Goal: Task Accomplishment & Management: Manage account settings

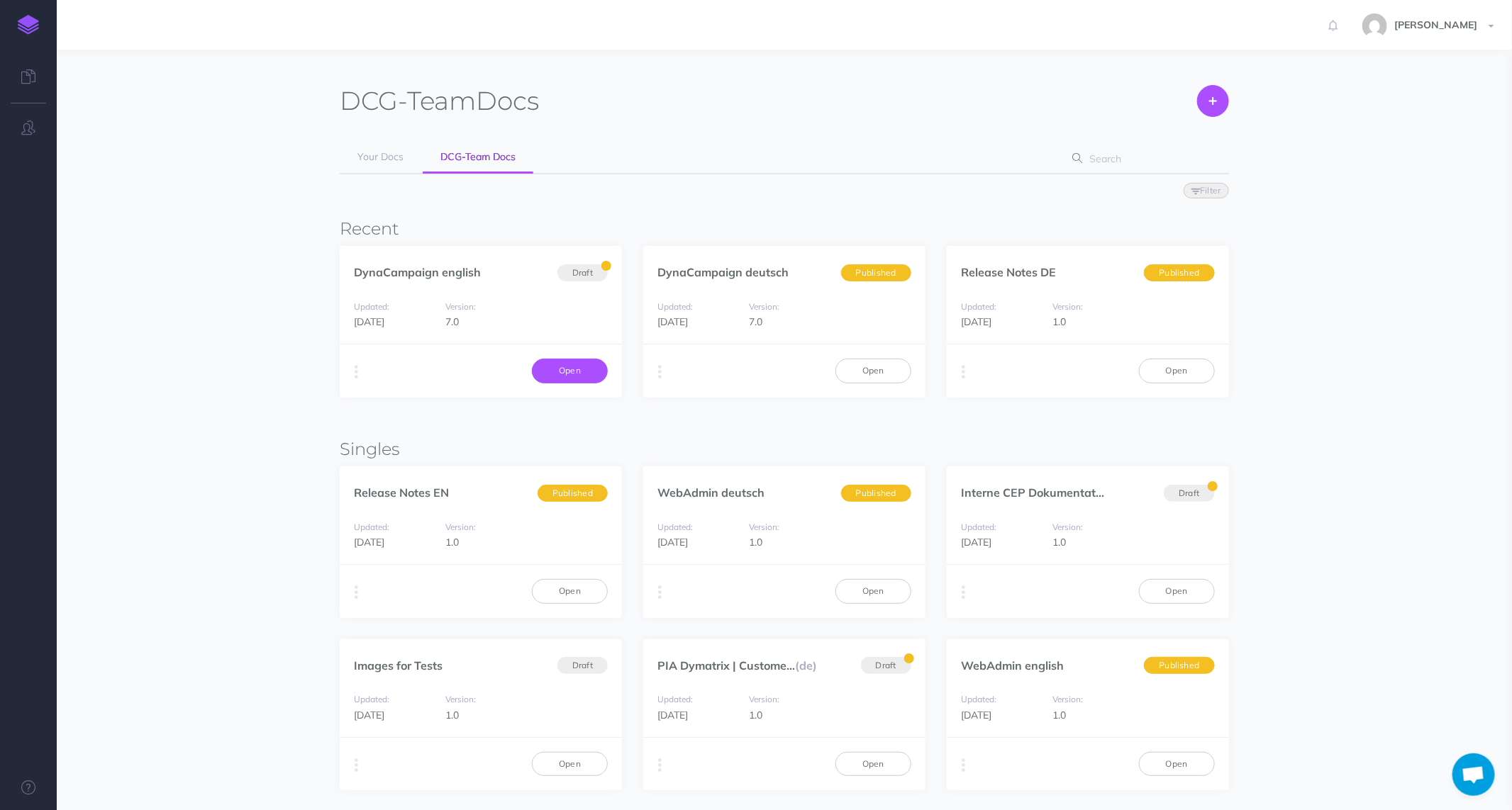
click at [579, 359] on link "Open" at bounding box center [570, 370] width 76 height 24
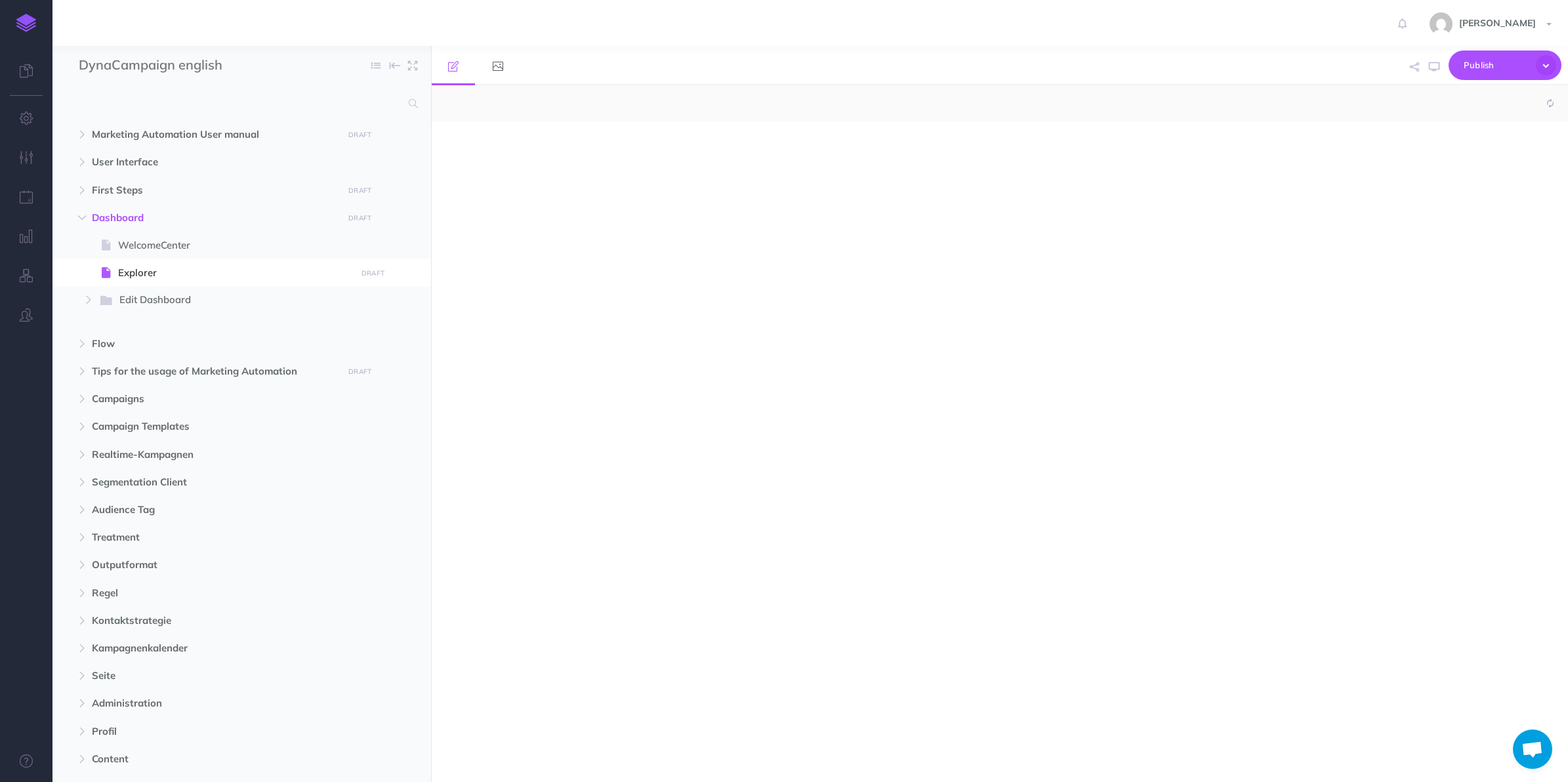
select select "null"
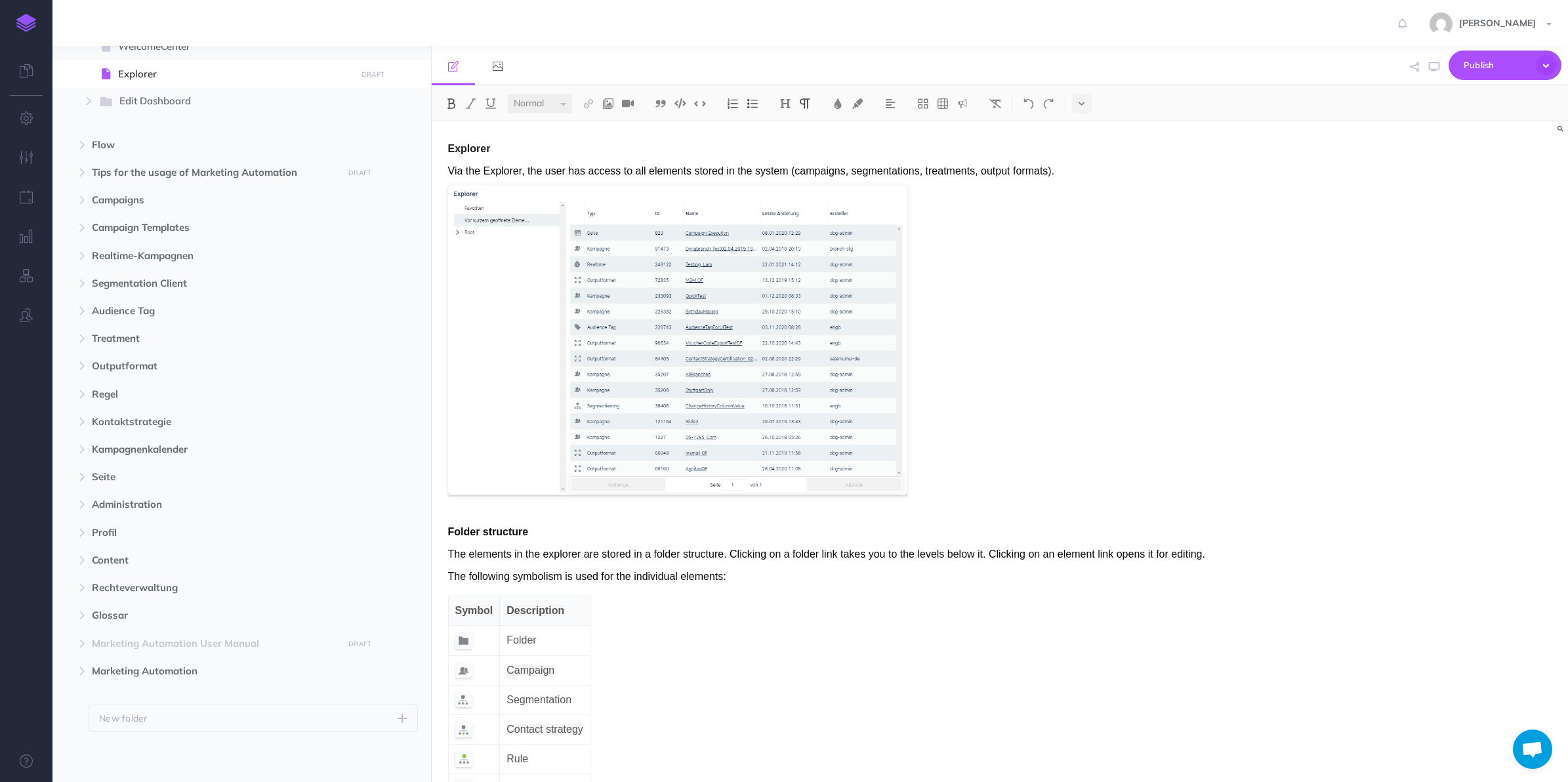
scroll to position [201, 0]
click at [80, 674] on button "button" at bounding box center [82, 669] width 24 height 16
click at [192, 664] on span "Marketing Automation" at bounding box center [214, 669] width 244 height 16
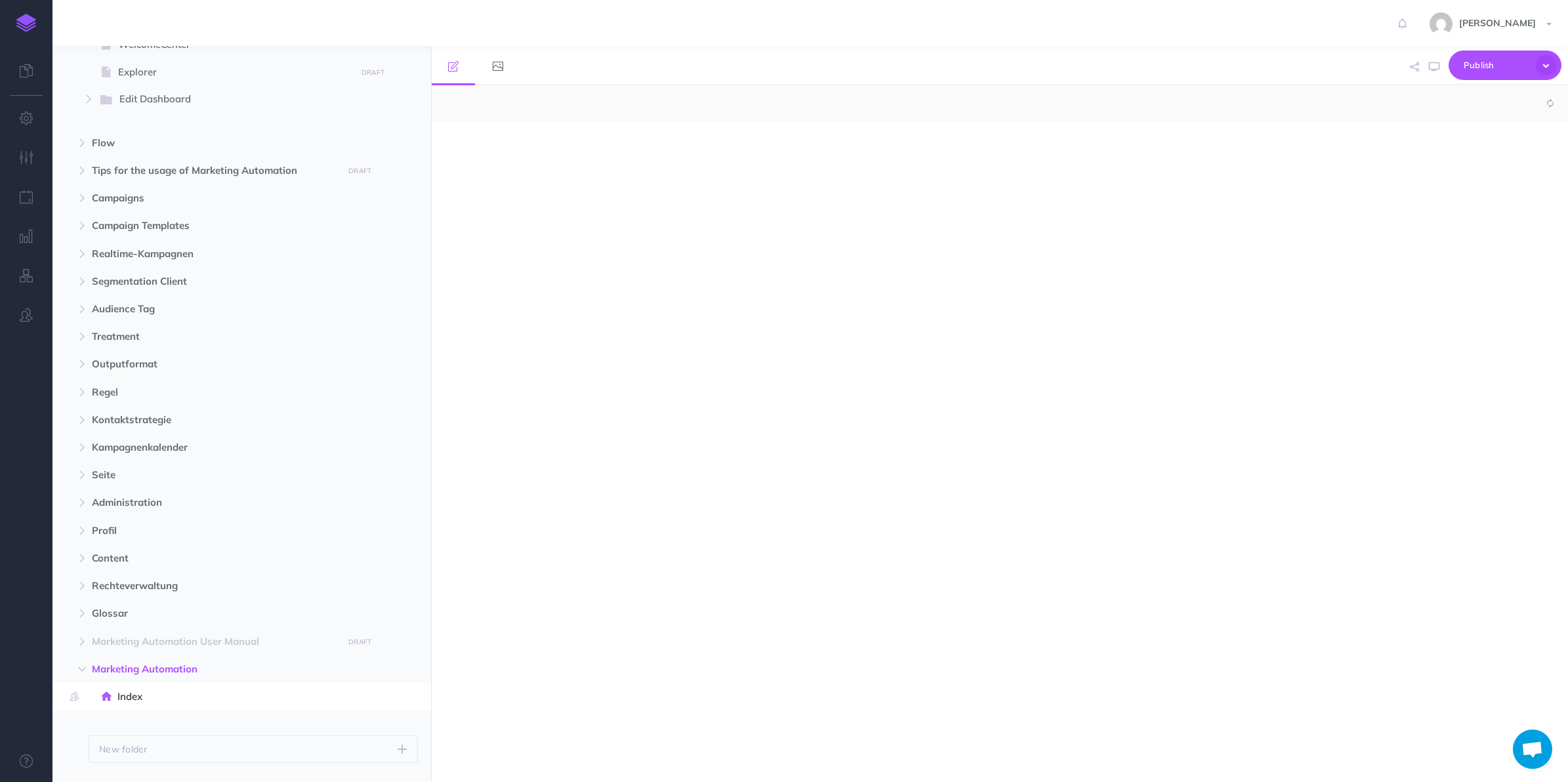
select select "null"
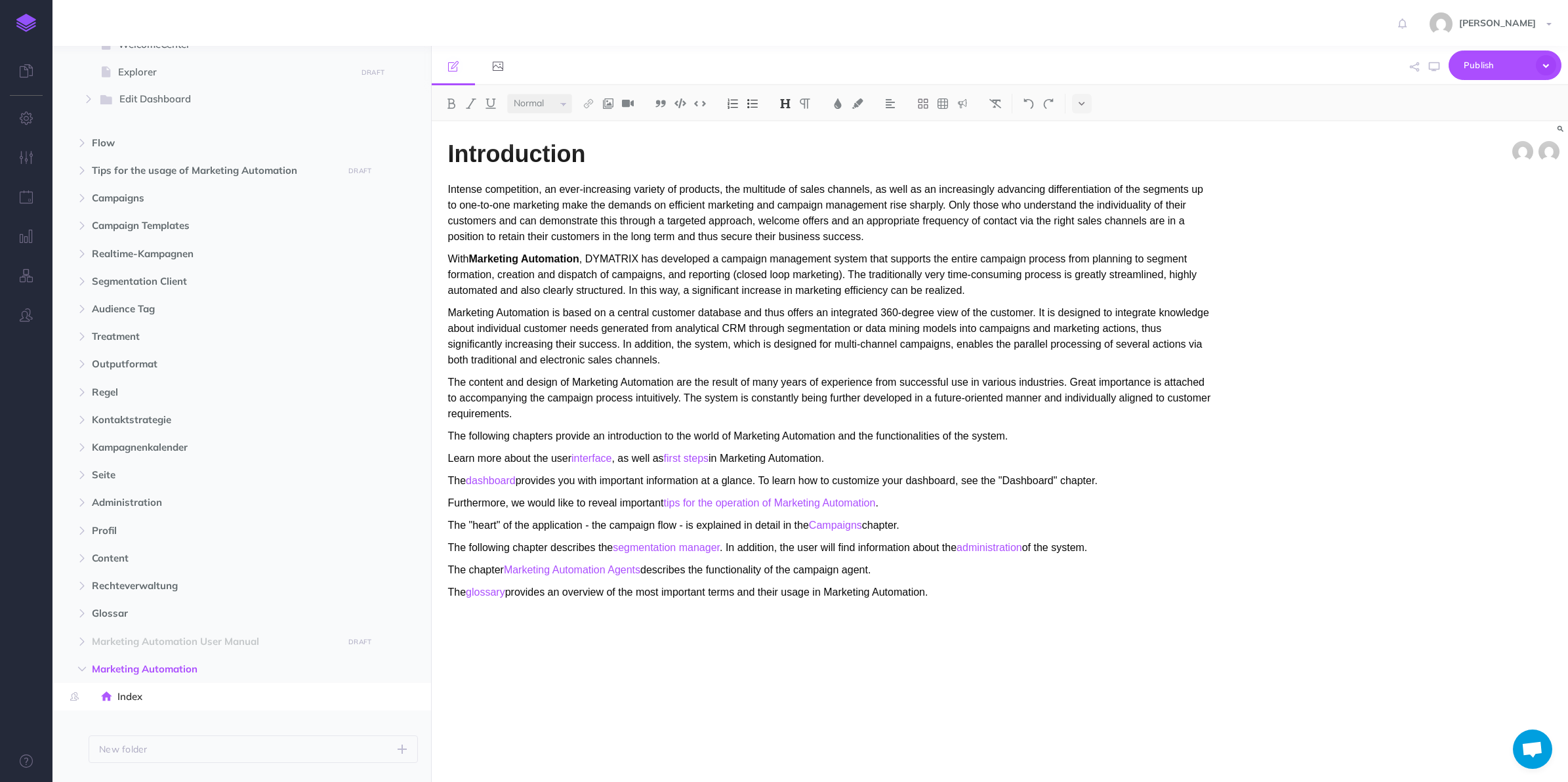
click at [406, 672] on icon "button" at bounding box center [405, 669] width 11 height 16
click at [264, 670] on span "Marketing Automation" at bounding box center [214, 669] width 244 height 16
click at [1410, 70] on icon "button" at bounding box center [1546, 65] width 20 height 20
click at [85, 669] on icon "button" at bounding box center [82, 669] width 8 height 8
click at [197, 596] on span "Rechteverwaltung New folder Add a new folder inside this folder New page Add a …" at bounding box center [257, 586] width 330 height 27
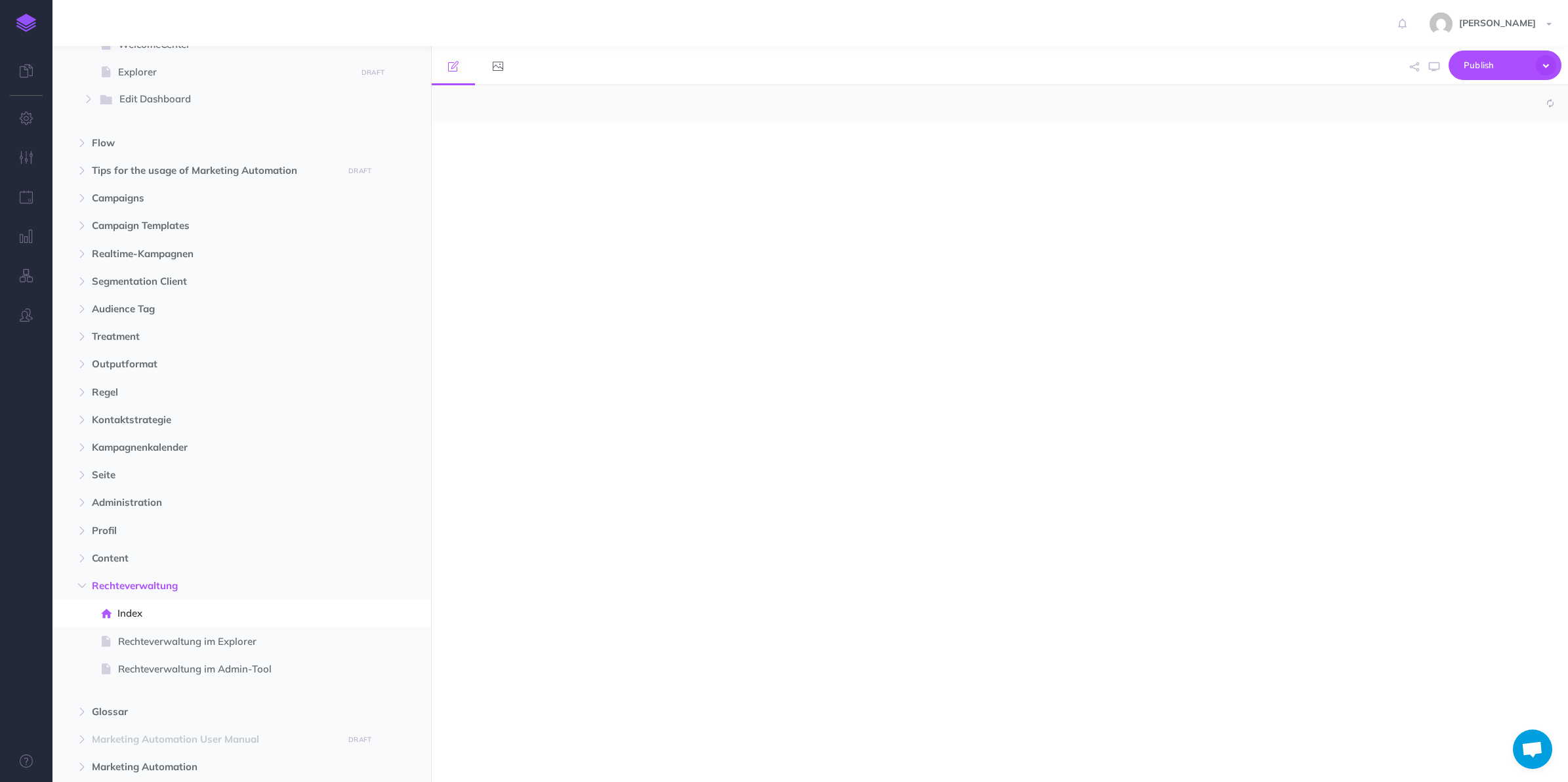
select select "null"
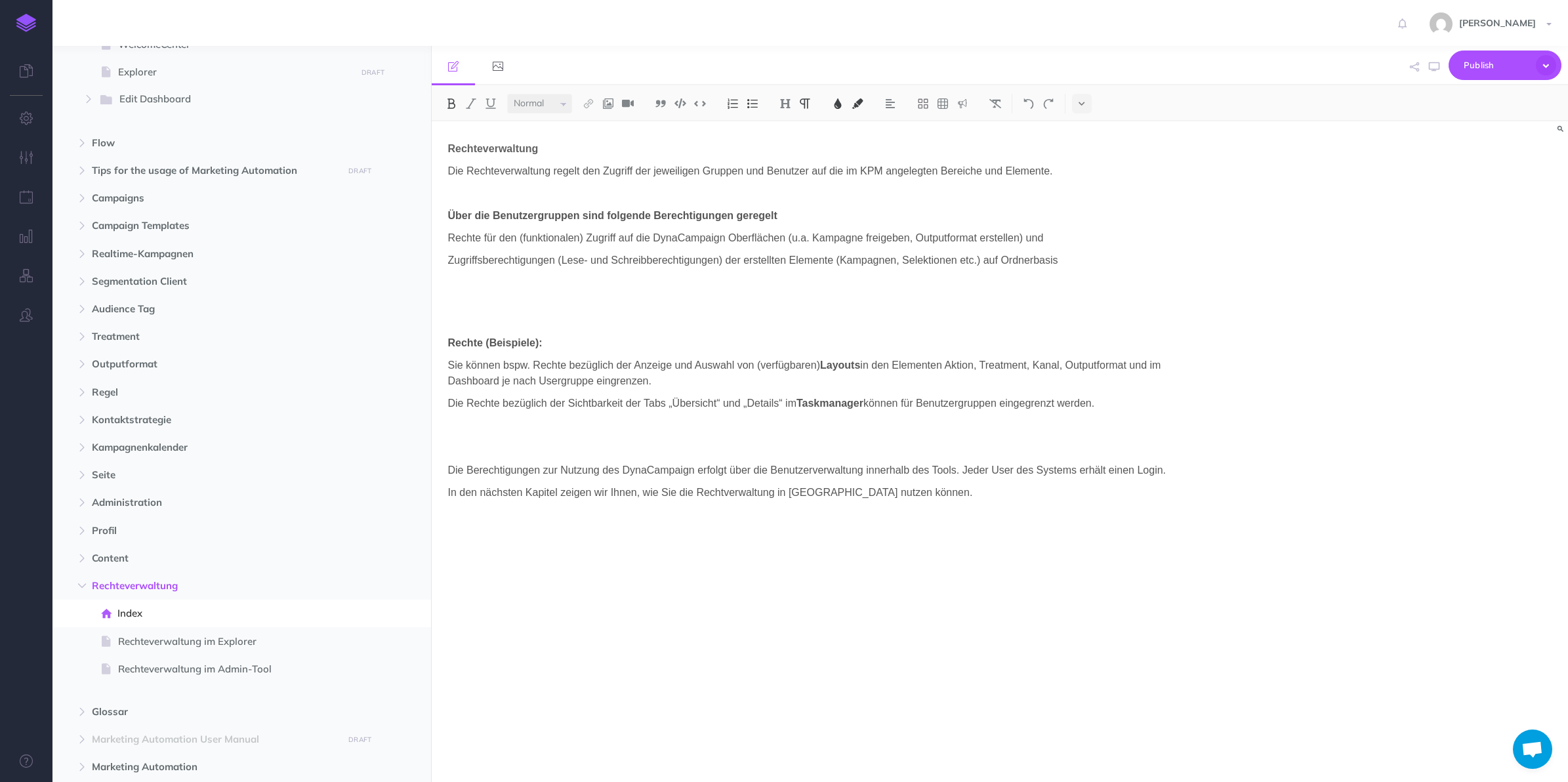
click at [84, 589] on button "button" at bounding box center [82, 586] width 24 height 16
click at [156, 649] on span "Marketing Automation User Manual DRAFT Publish these changes Nevermind Publish …" at bounding box center [257, 641] width 330 height 27
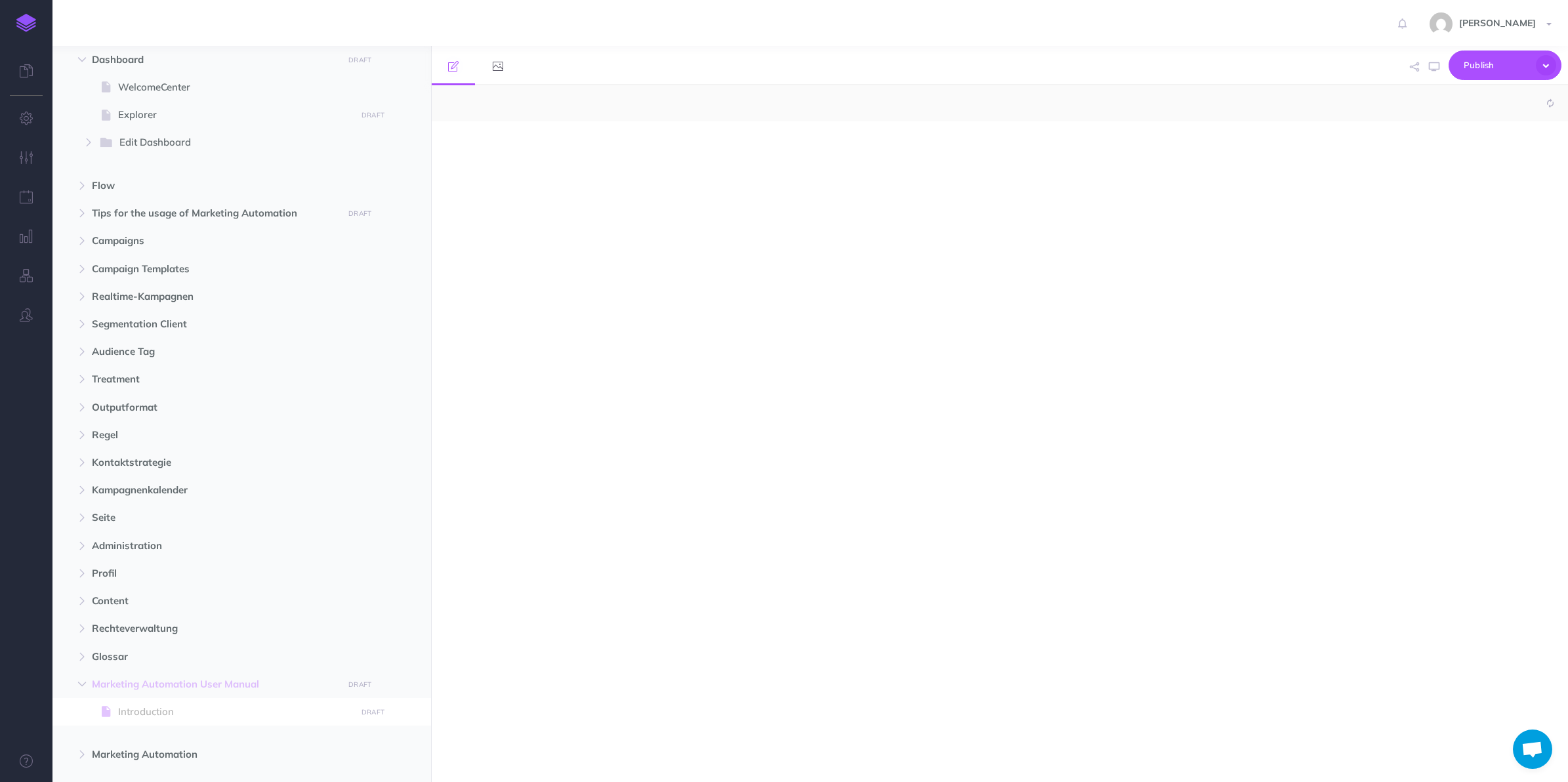
scroll to position [244, 0]
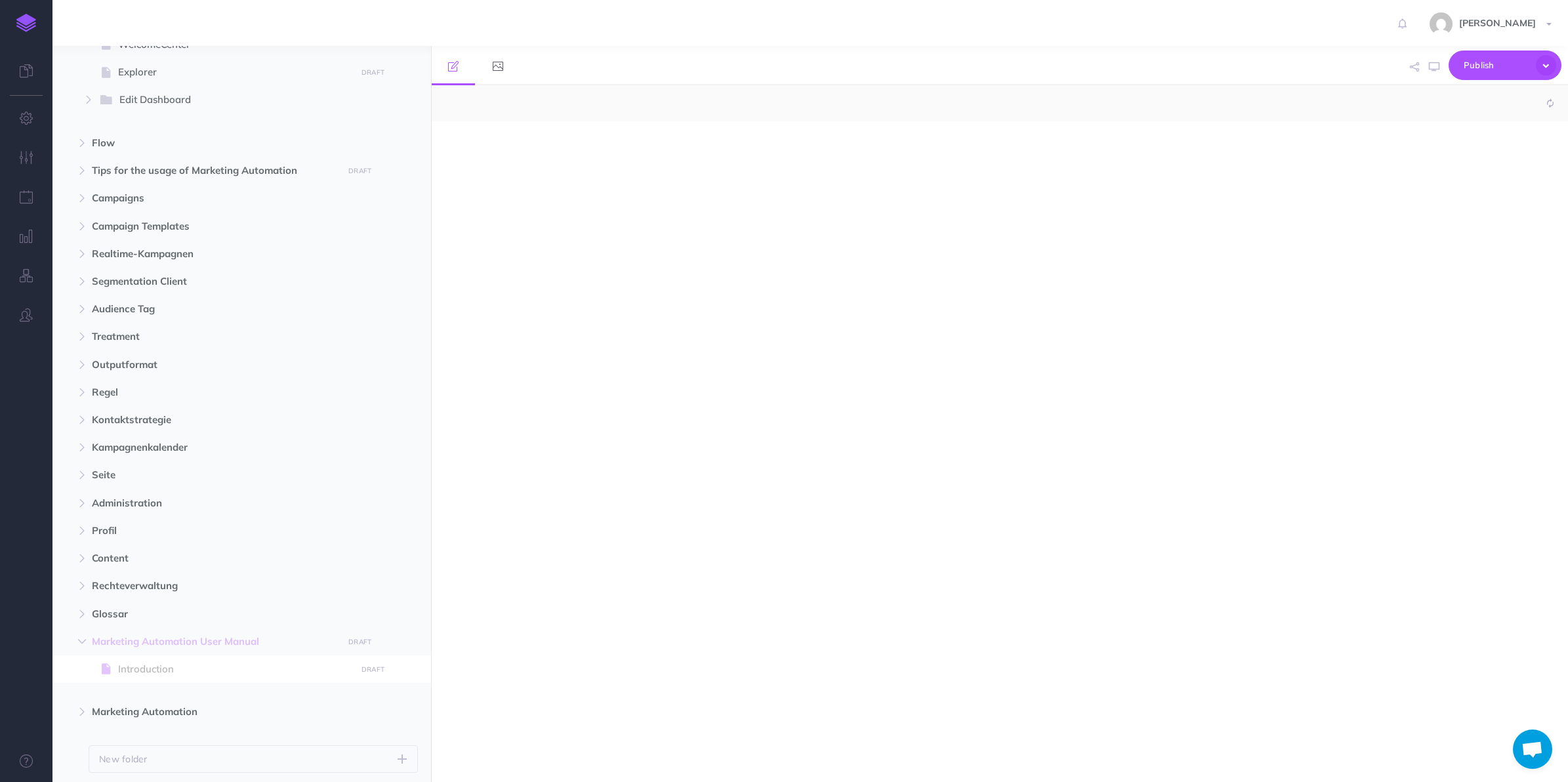
select select "null"
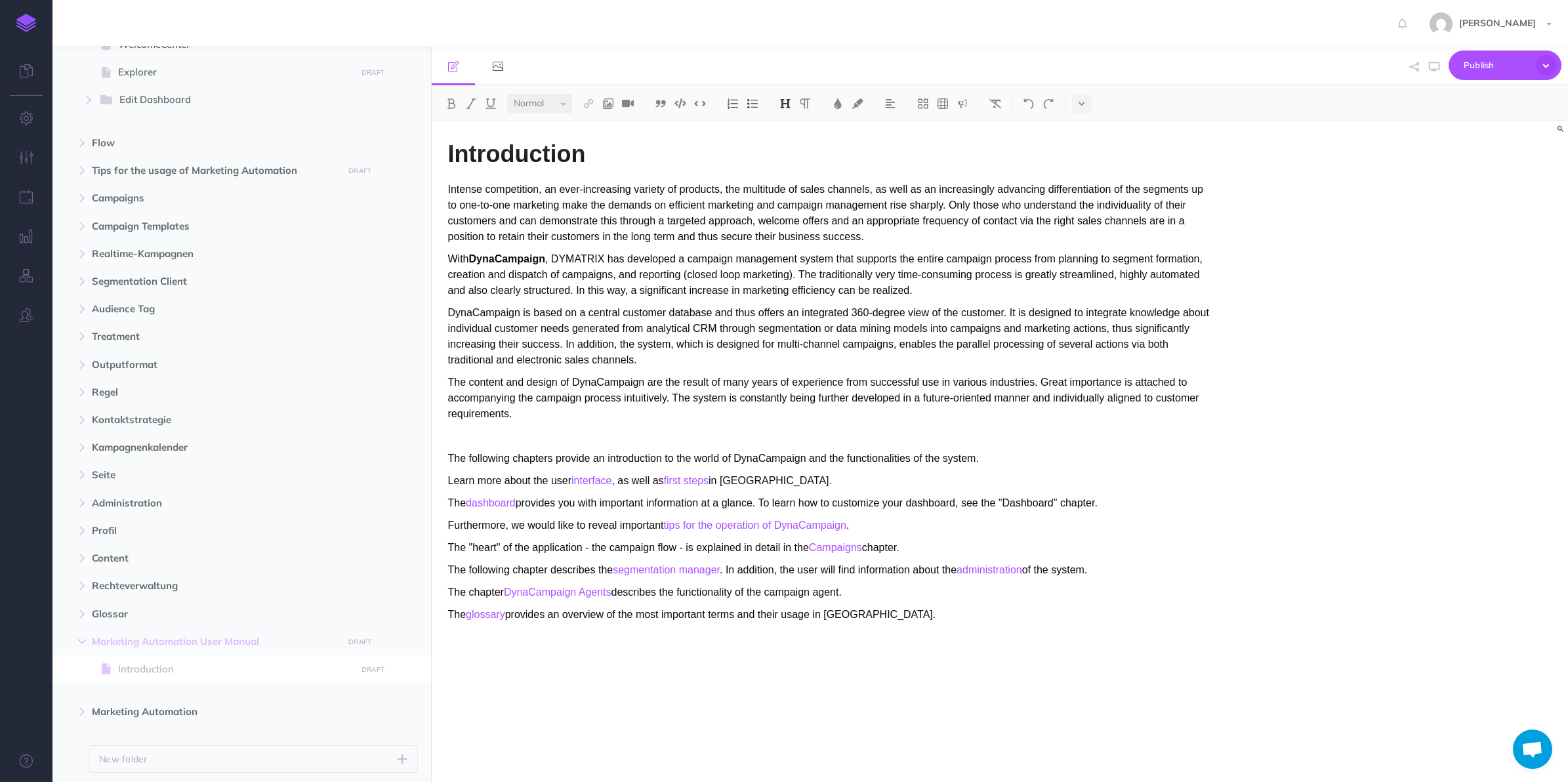
click at [156, 649] on span "Marketing Automation User Manual DRAFT Publish these changes Nevermind Publish …" at bounding box center [257, 642] width 330 height 27
click at [87, 643] on button "button" at bounding box center [82, 642] width 24 height 16
click at [86, 666] on icon "button" at bounding box center [82, 669] width 8 height 8
click at [133, 685] on span at bounding box center [242, 697] width 378 height 27
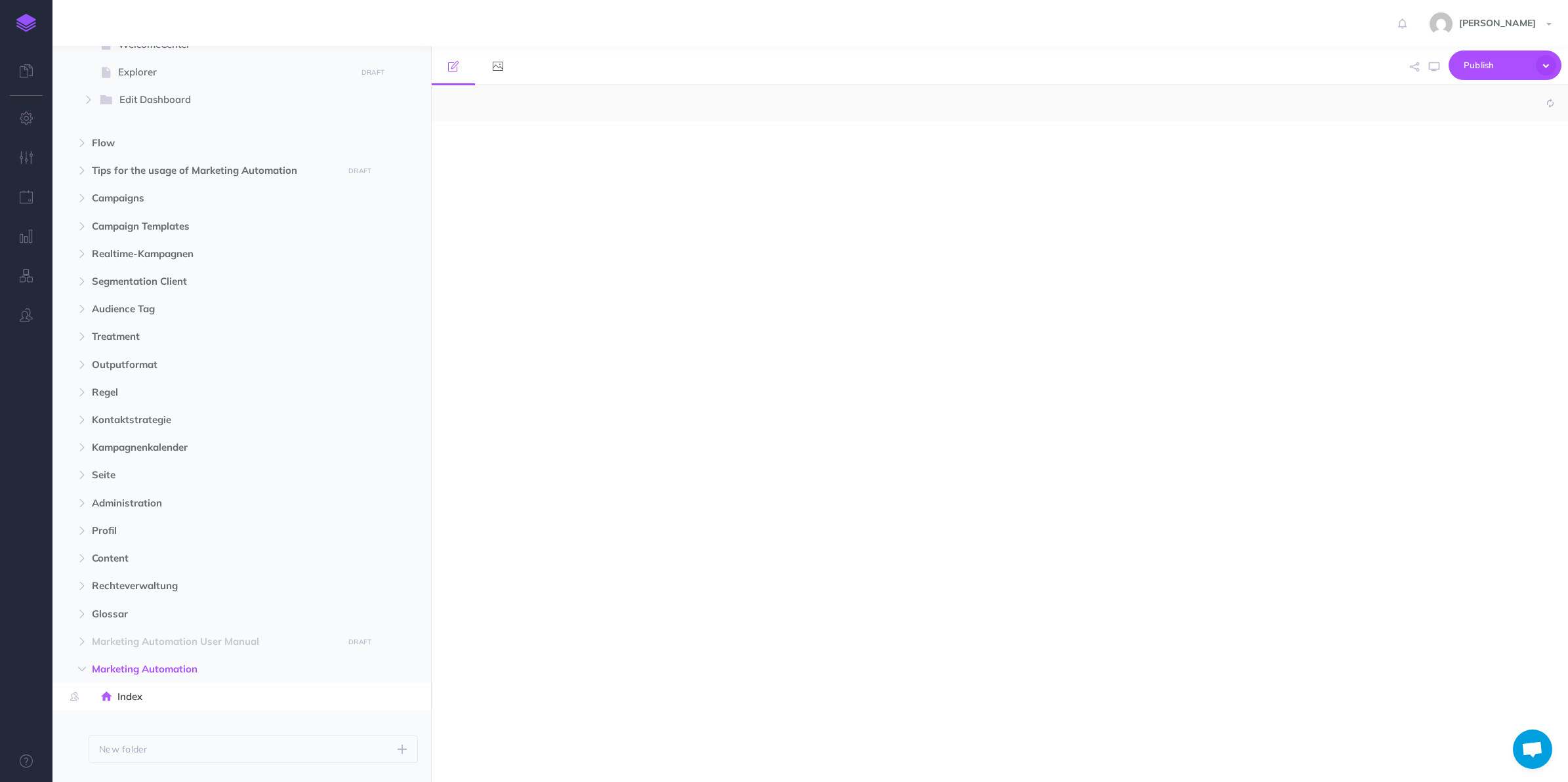
select select "null"
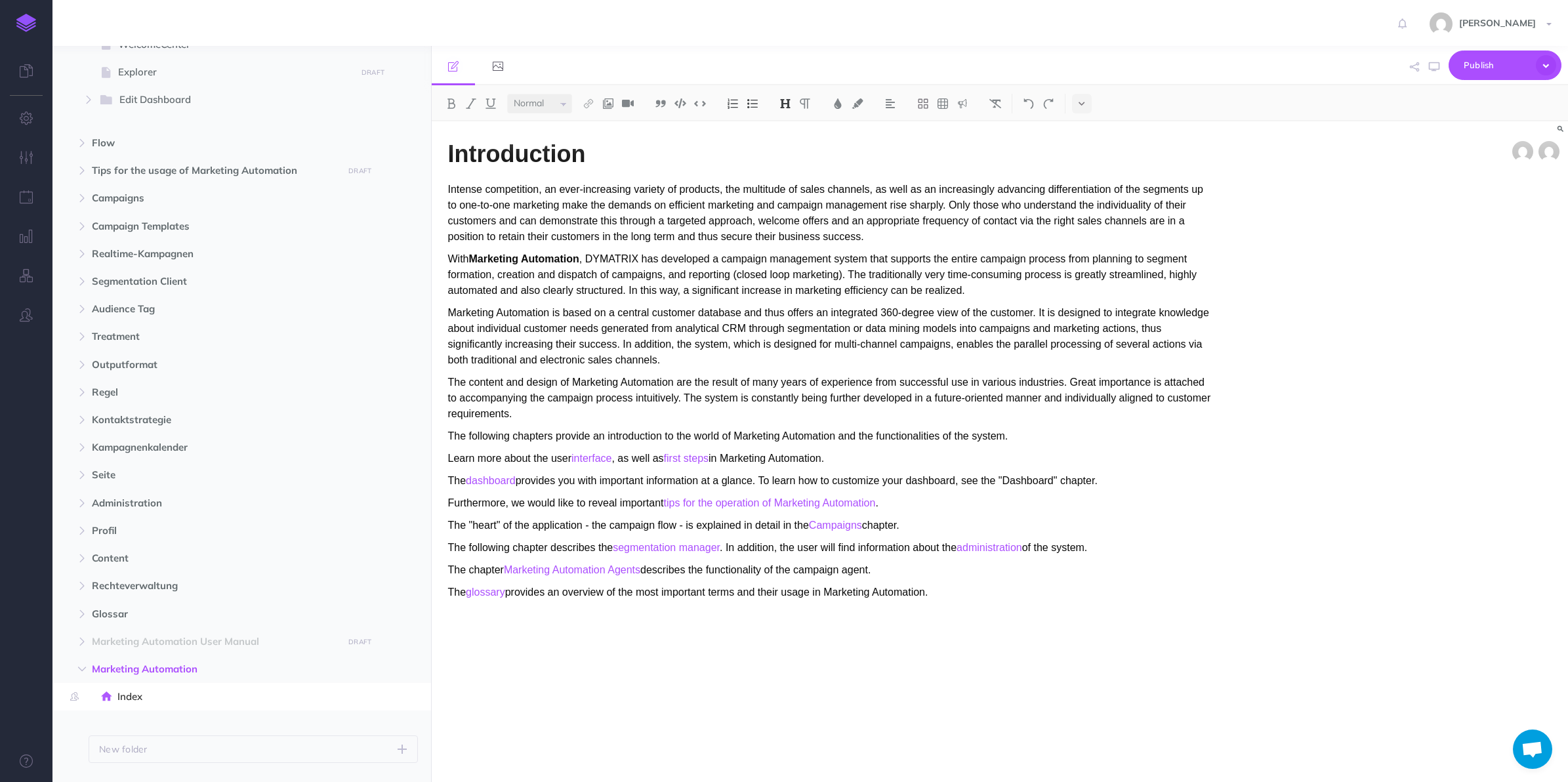
click at [408, 667] on icon "button" at bounding box center [405, 670] width 11 height 16
click at [302, 647] on span "Marketing Automation User Manual" at bounding box center [214, 642] width 244 height 16
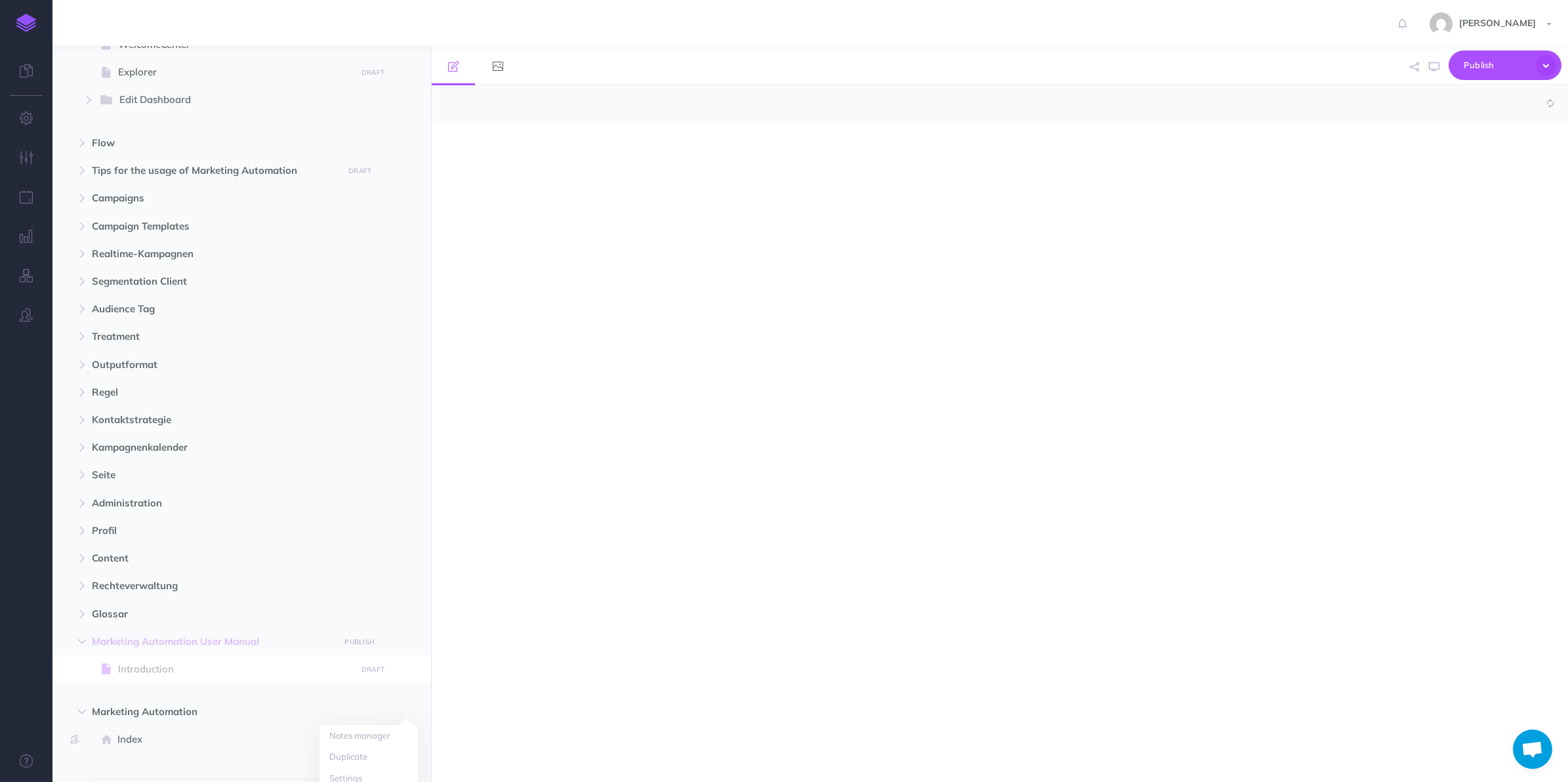
select select "null"
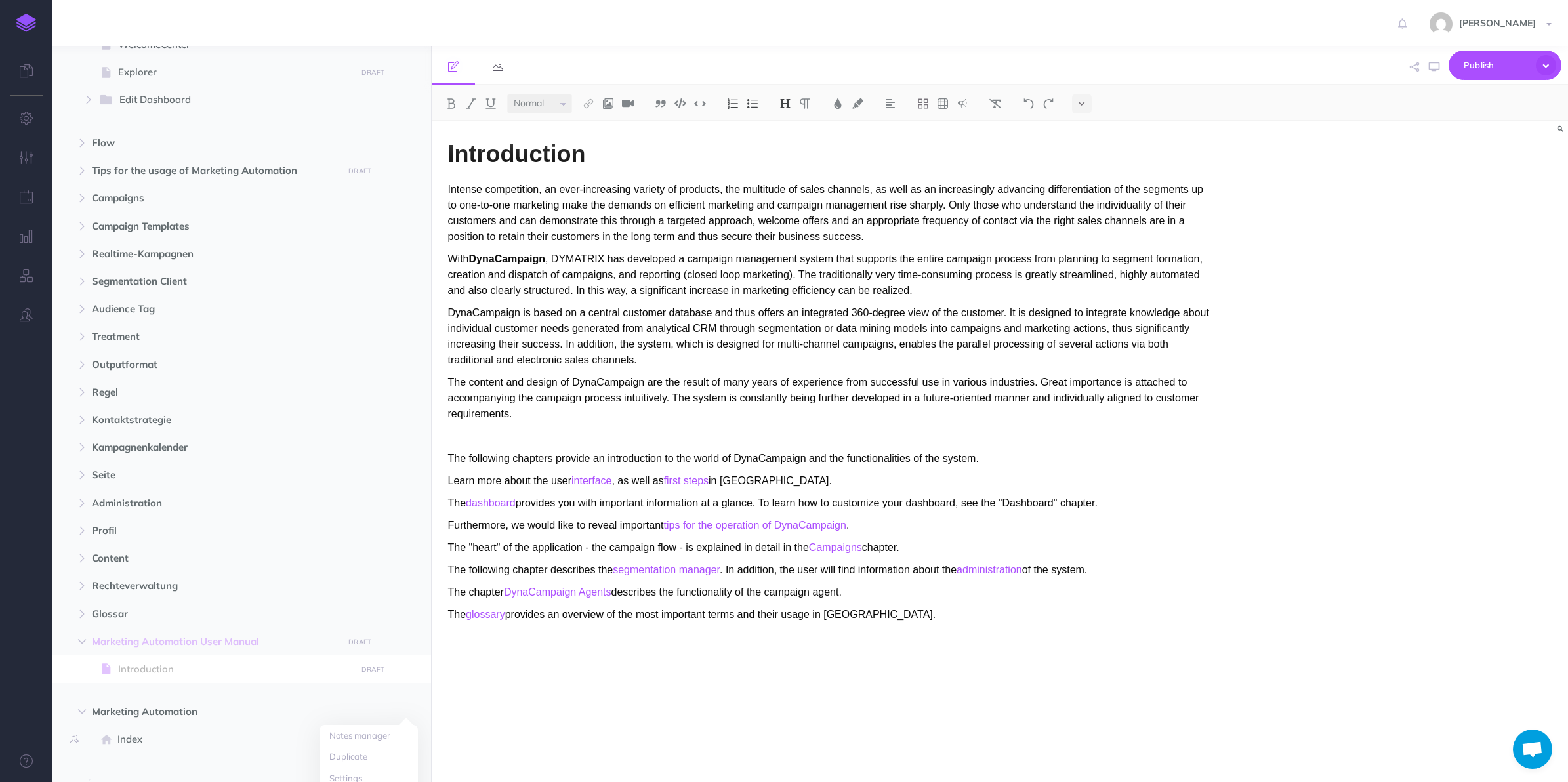
click at [402, 641] on icon "button" at bounding box center [405, 642] width 11 height 16
click at [149, 650] on span "Marketing Automation User Manual DRAFT Publish these changes Nevermind Publish …" at bounding box center [257, 642] width 330 height 27
click at [1410, 56] on icon "button" at bounding box center [1546, 65] width 20 height 20
click at [1410, 108] on p "Publish the currently selected page draft." at bounding box center [1482, 118] width 131 height 24
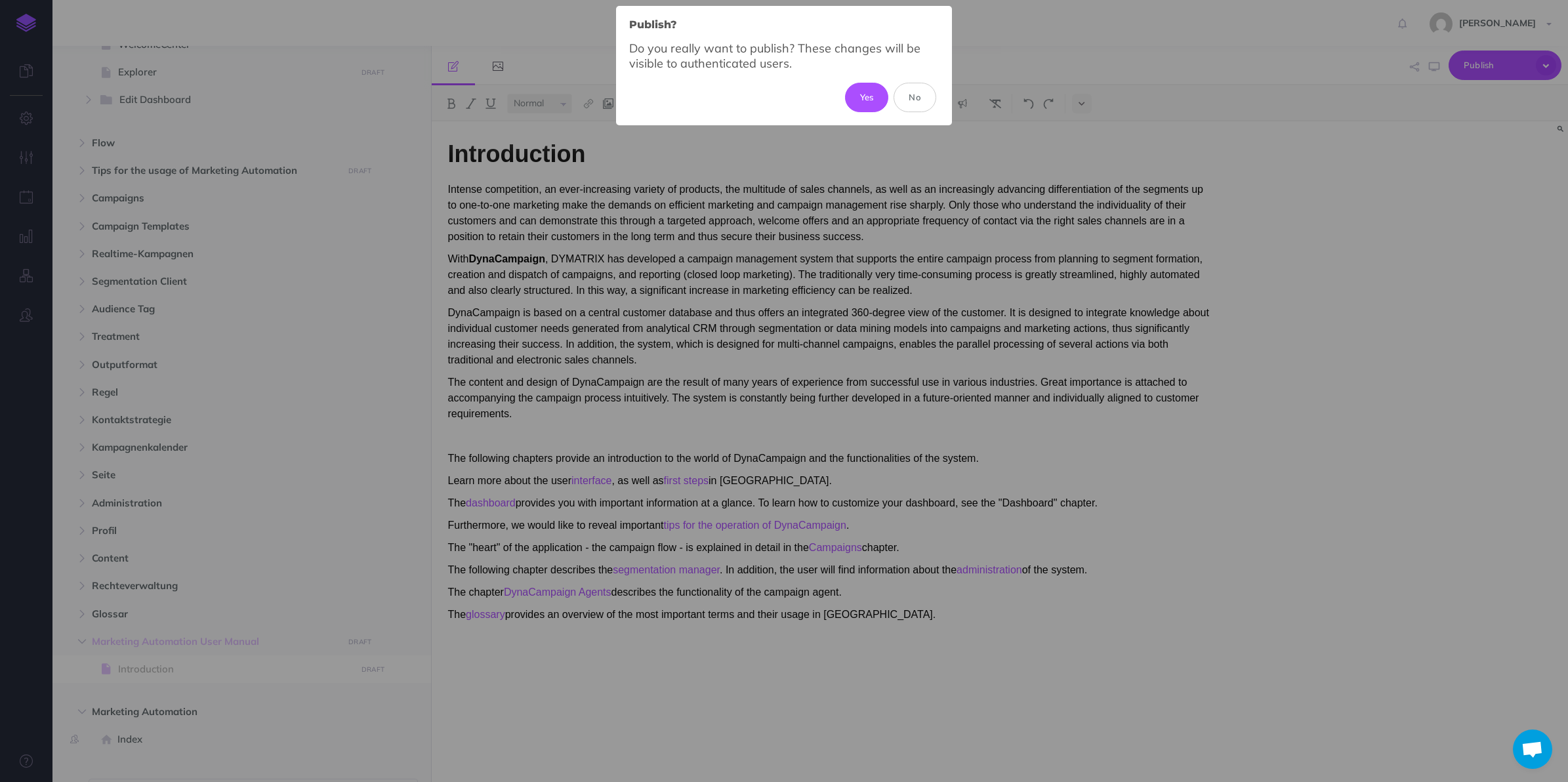
click at [851, 102] on button "Yes" at bounding box center [866, 97] width 44 height 29
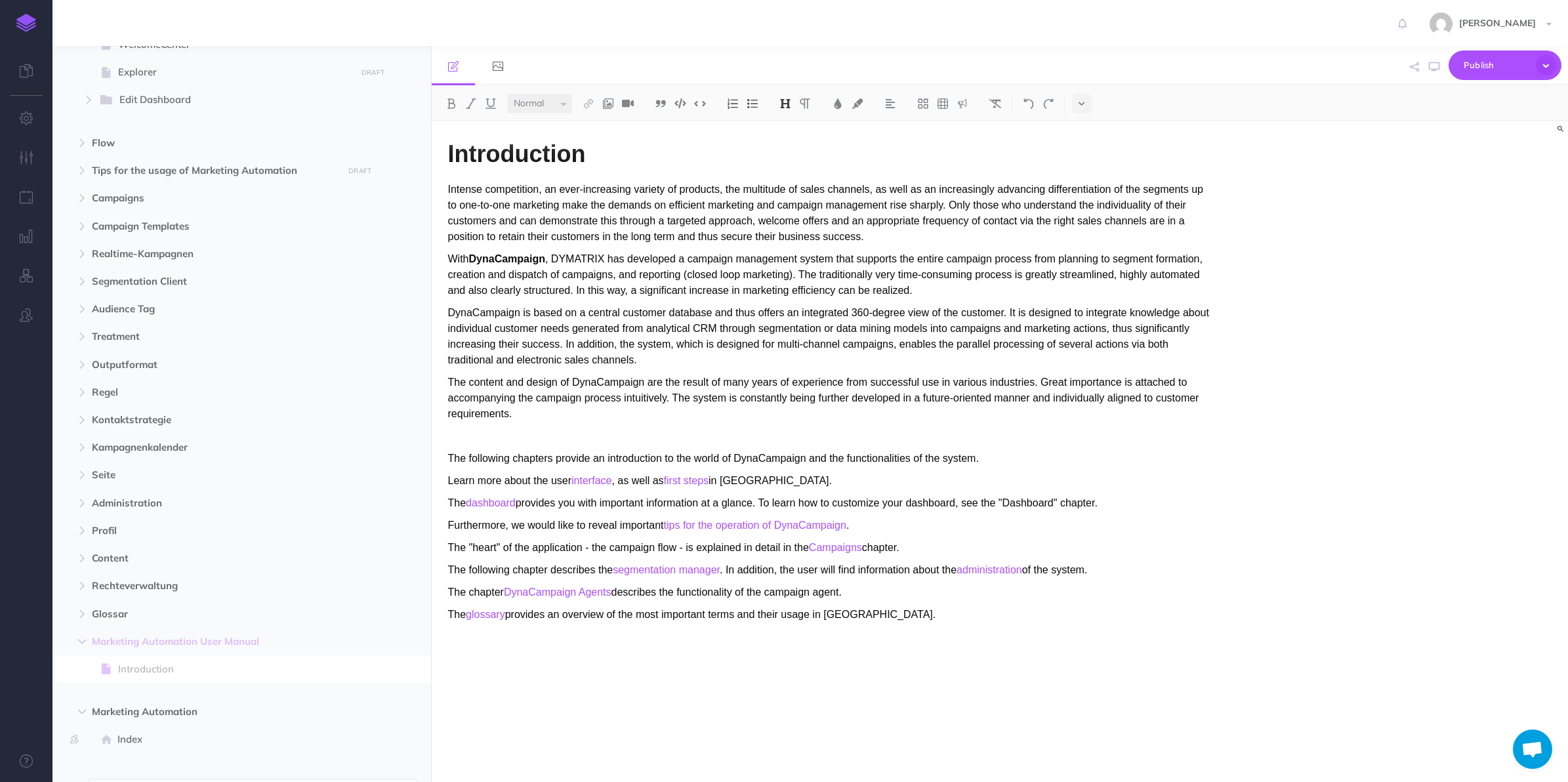
click at [231, 730] on span at bounding box center [242, 740] width 378 height 27
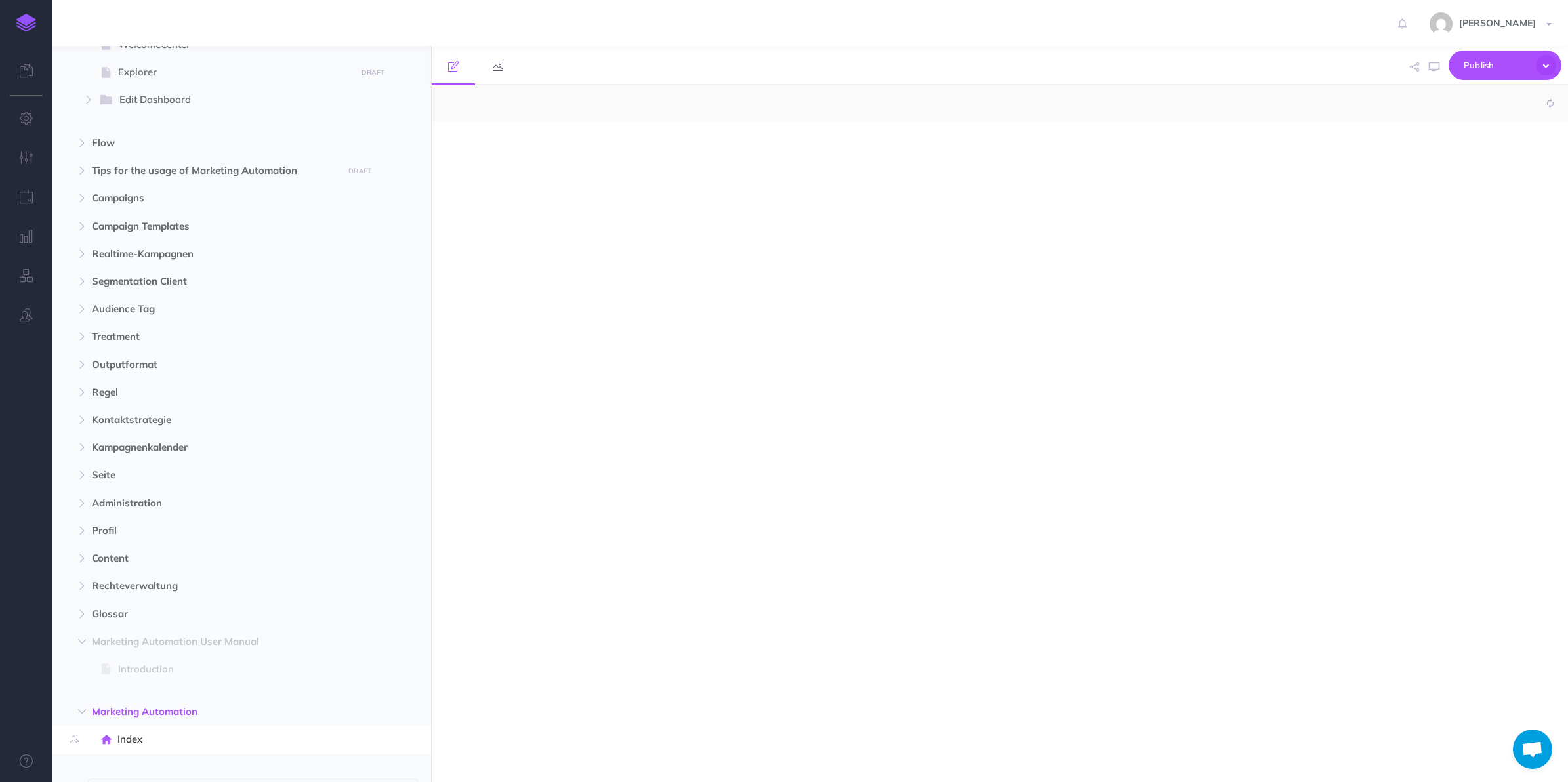
select select "null"
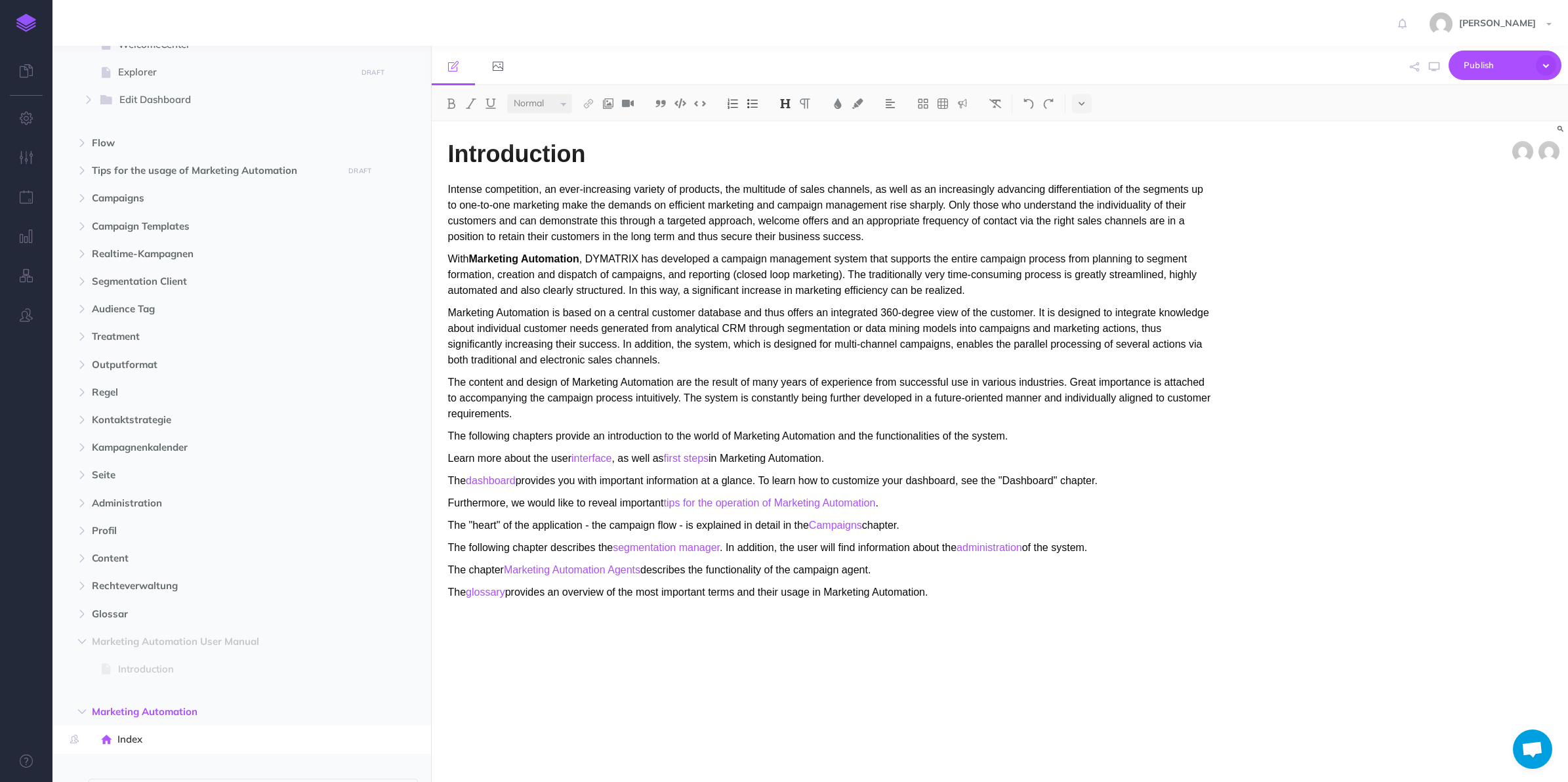
click at [403, 645] on icon "button" at bounding box center [405, 642] width 11 height 16
click at [363, 705] on link "Settings" at bounding box center [368, 708] width 98 height 22
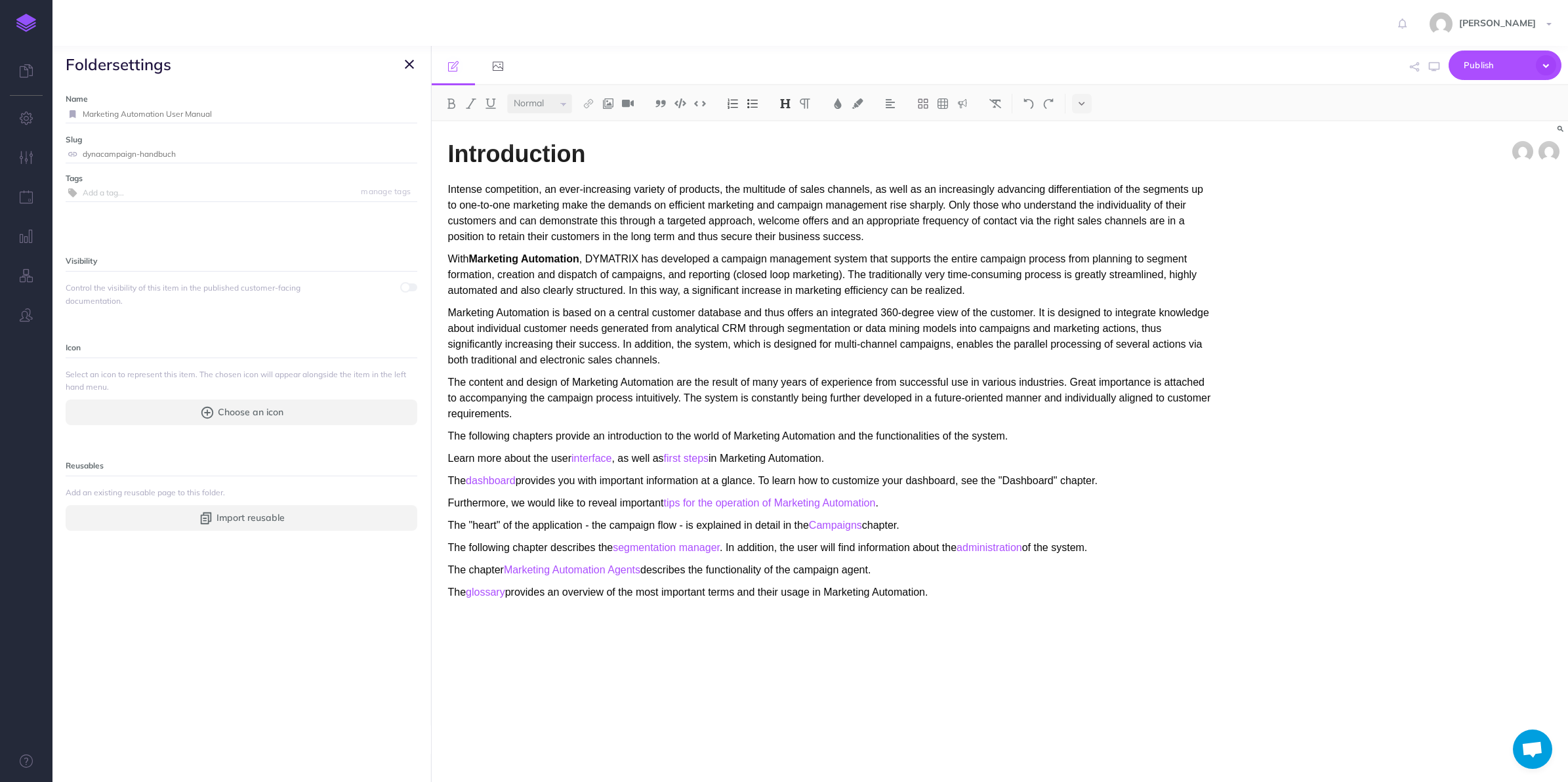
click at [411, 62] on icon "button" at bounding box center [409, 65] width 9 height 16
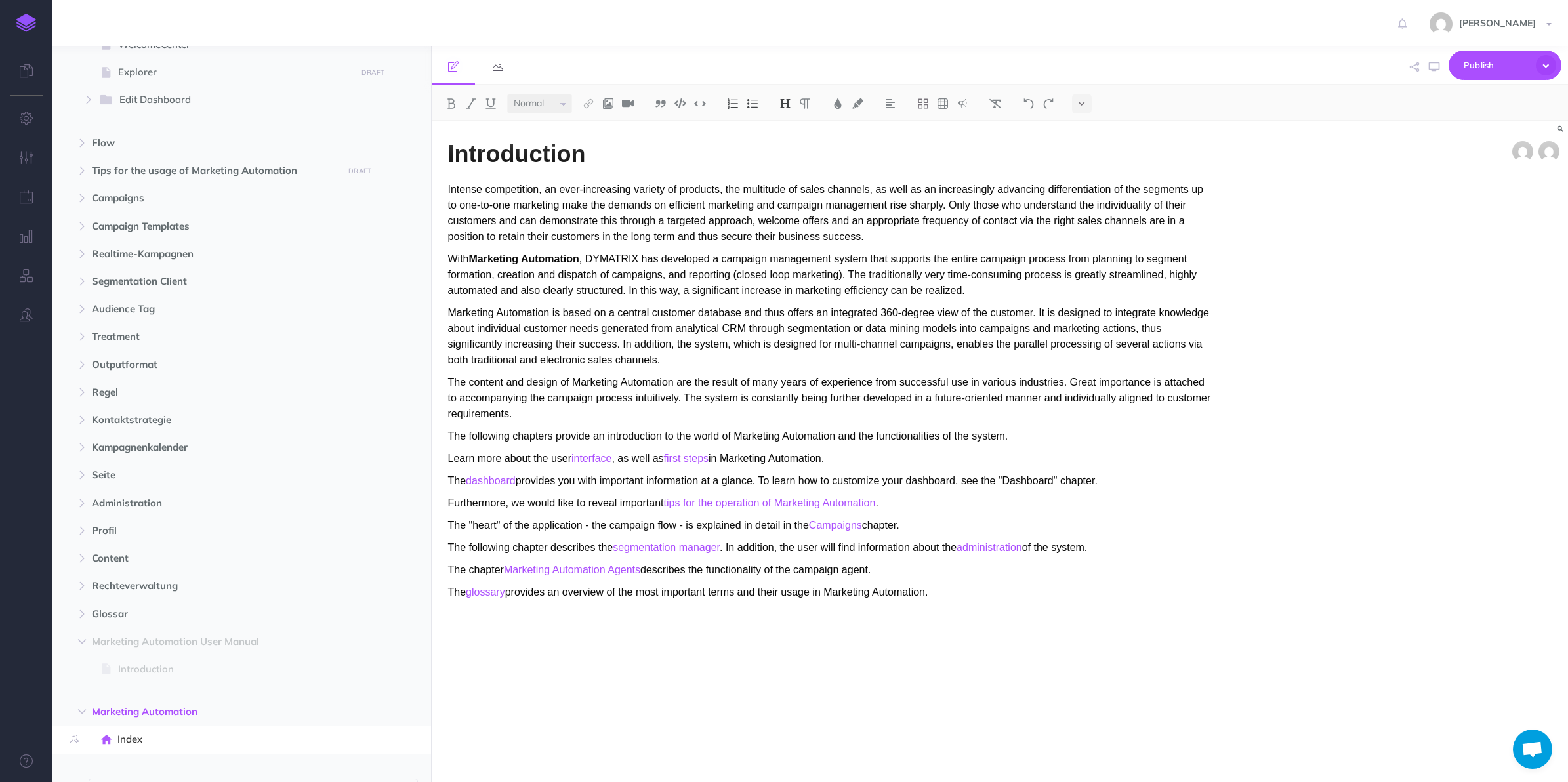
click at [411, 710] on button "button" at bounding box center [405, 712] width 24 height 16
click at [368, 749] on link "Settings" at bounding box center [368, 779] width 98 height 22
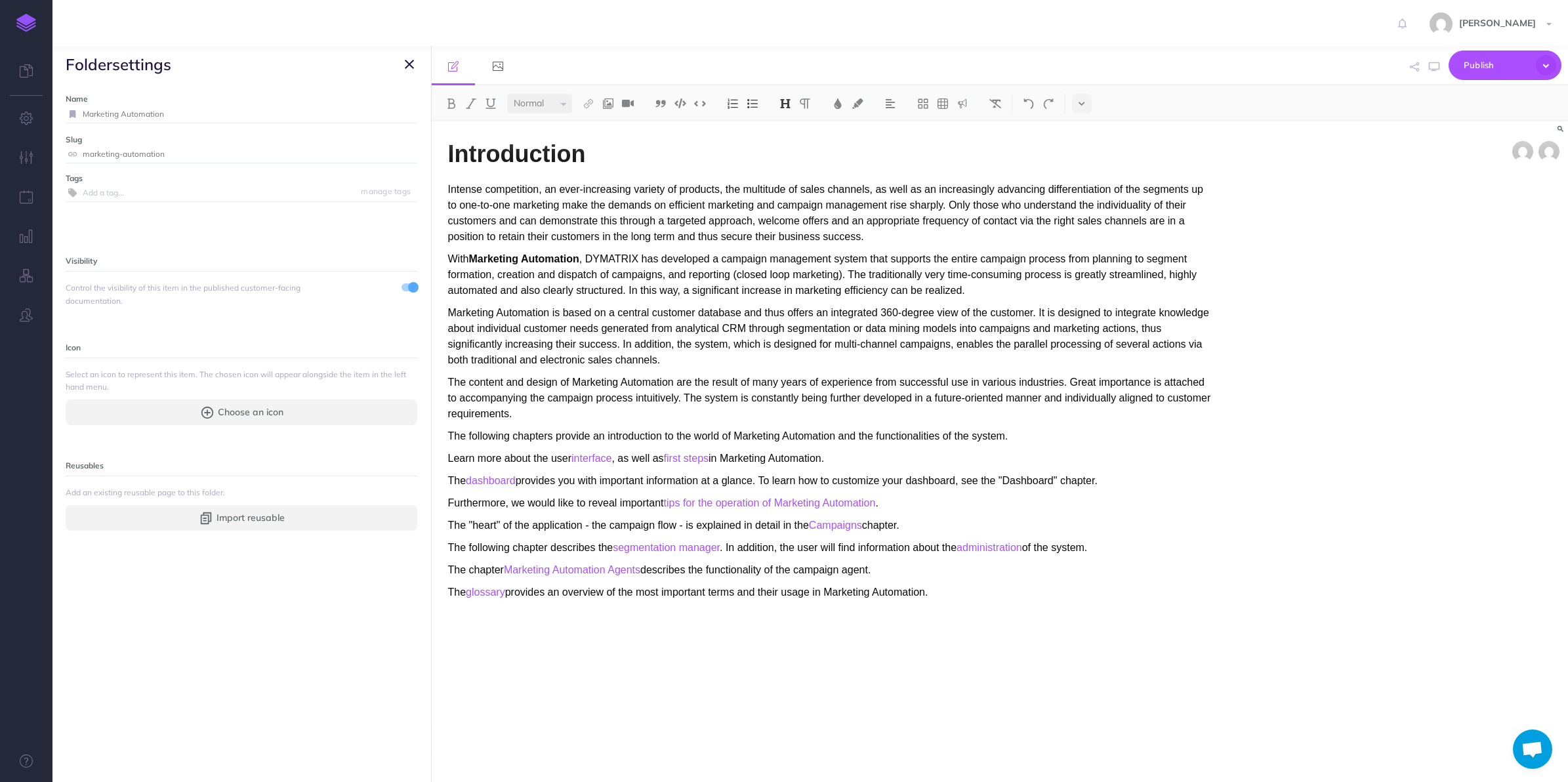
drag, startPoint x: 118, startPoint y: 156, endPoint x: 89, endPoint y: 156, distance: 29.0
click at [89, 156] on input "marketing-automation" at bounding box center [249, 154] width 335 height 17
click at [413, 66] on icon "button" at bounding box center [409, 65] width 9 height 16
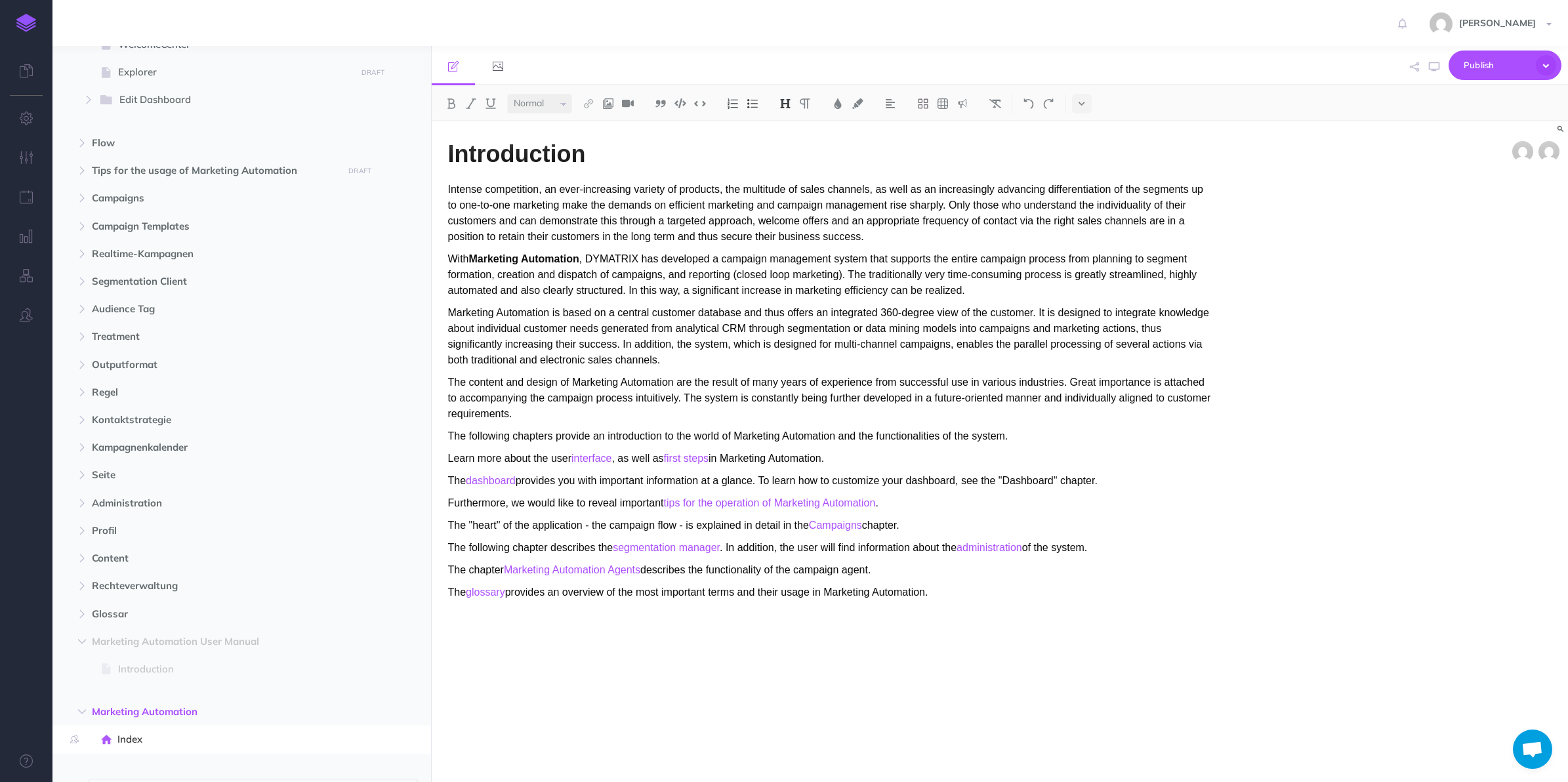
click at [407, 639] on icon "button" at bounding box center [405, 642] width 11 height 16
click at [369, 702] on link "Settings" at bounding box center [368, 708] width 98 height 22
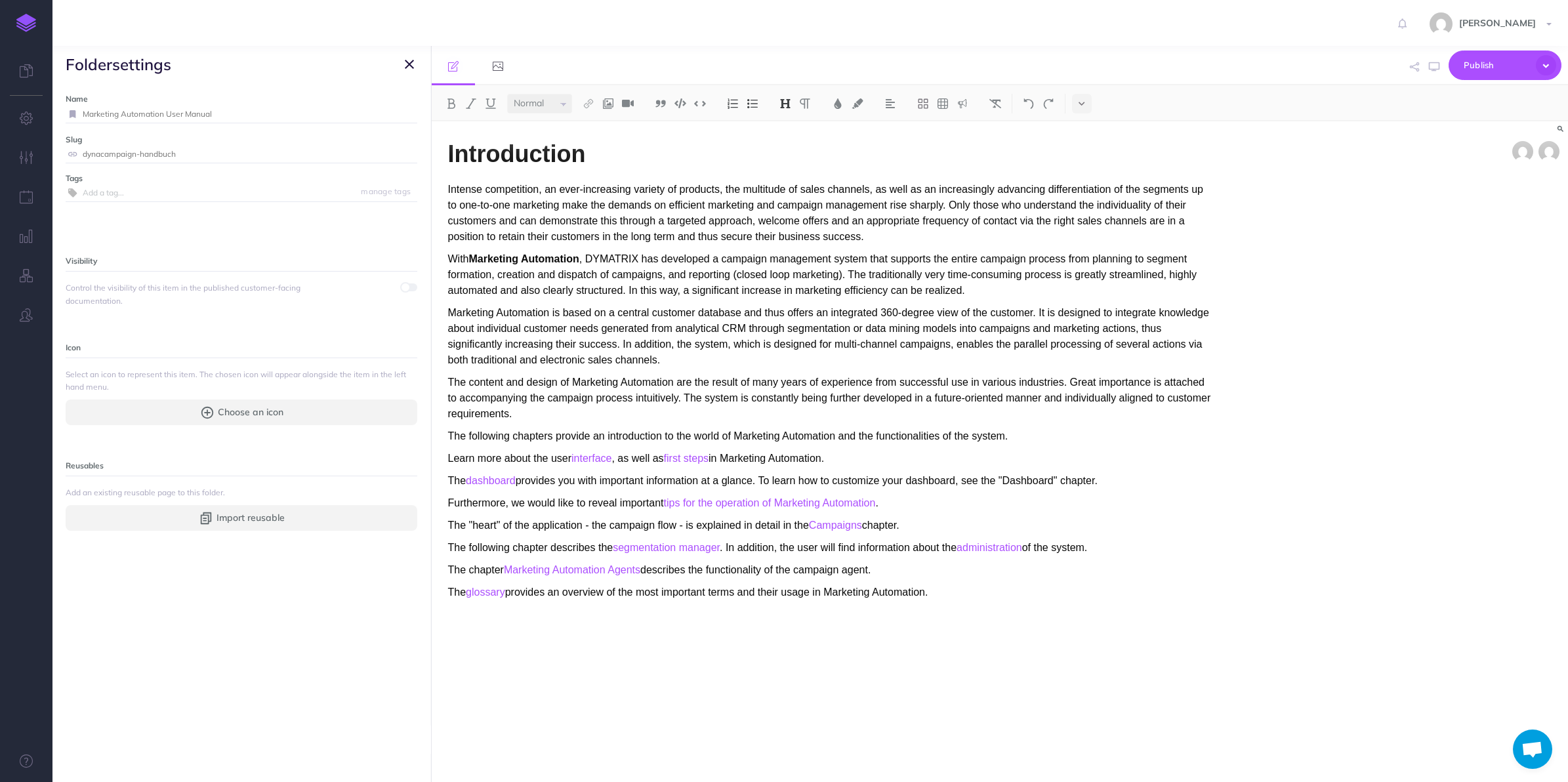
click at [407, 65] on icon "button" at bounding box center [409, 65] width 9 height 16
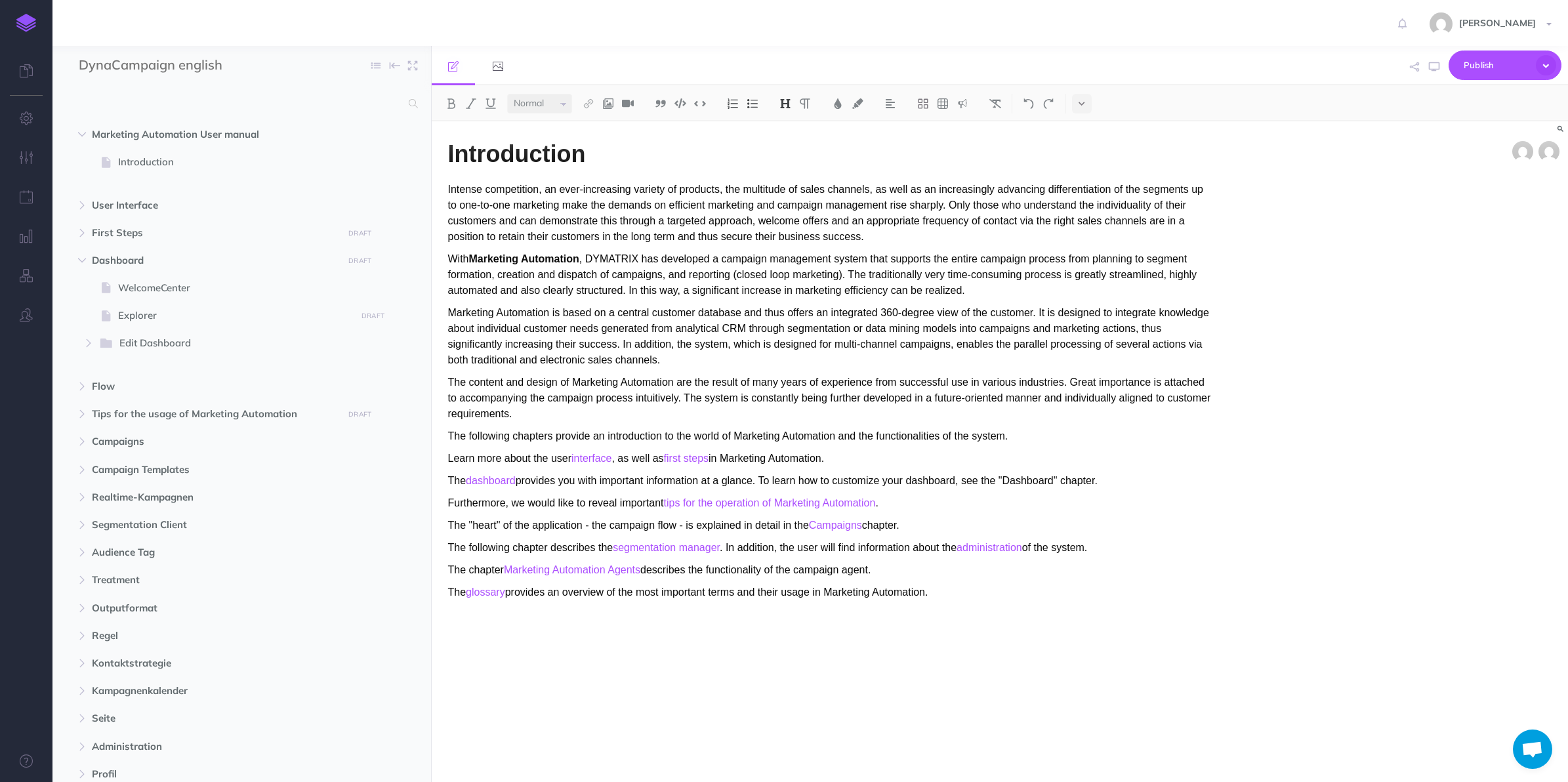
click at [407, 135] on icon "button" at bounding box center [405, 135] width 11 height 16
click at [366, 205] on link "Settings" at bounding box center [368, 201] width 98 height 22
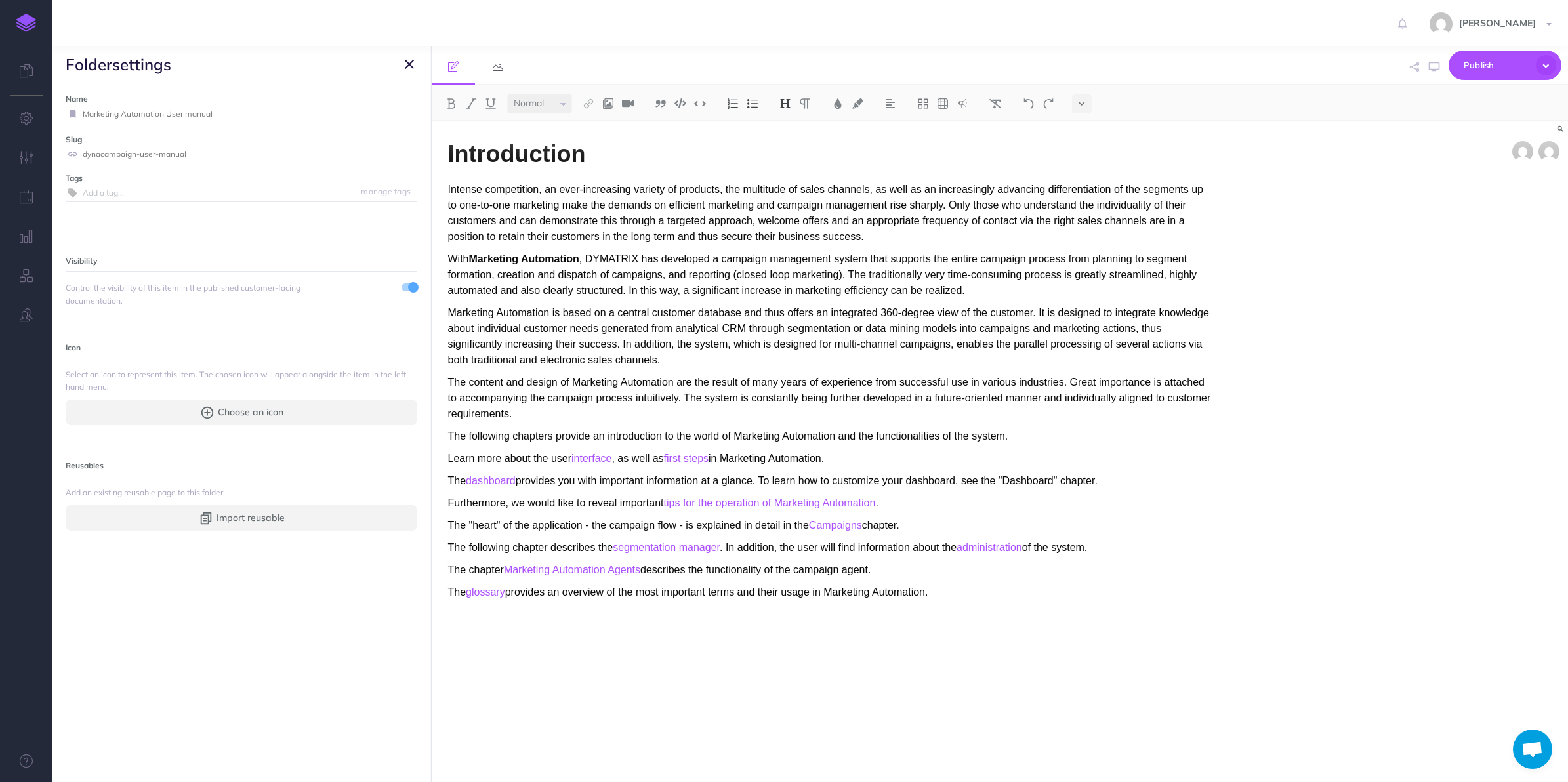
click at [408, 67] on icon "button" at bounding box center [409, 65] width 9 height 16
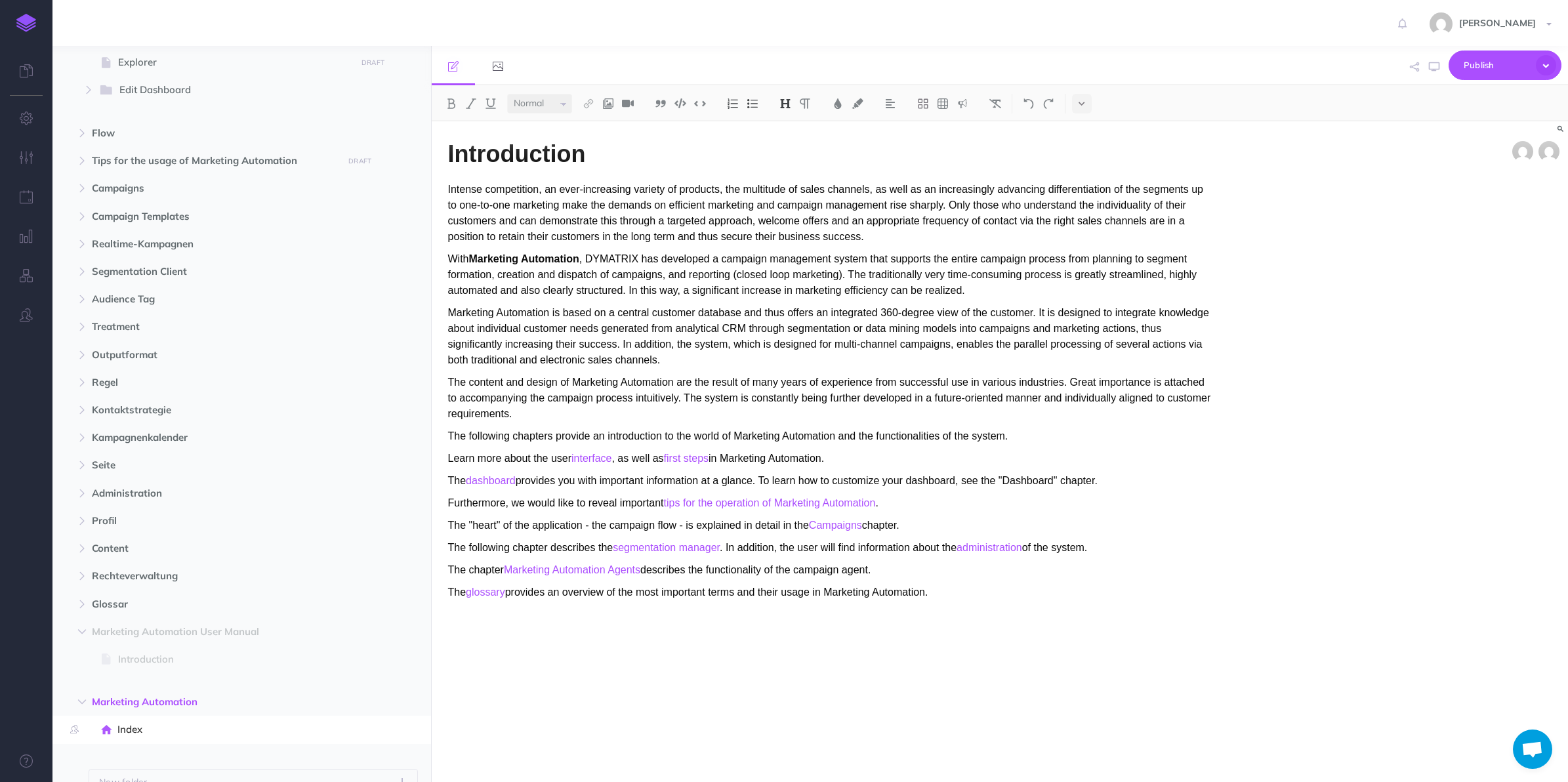
scroll to position [320, 0]
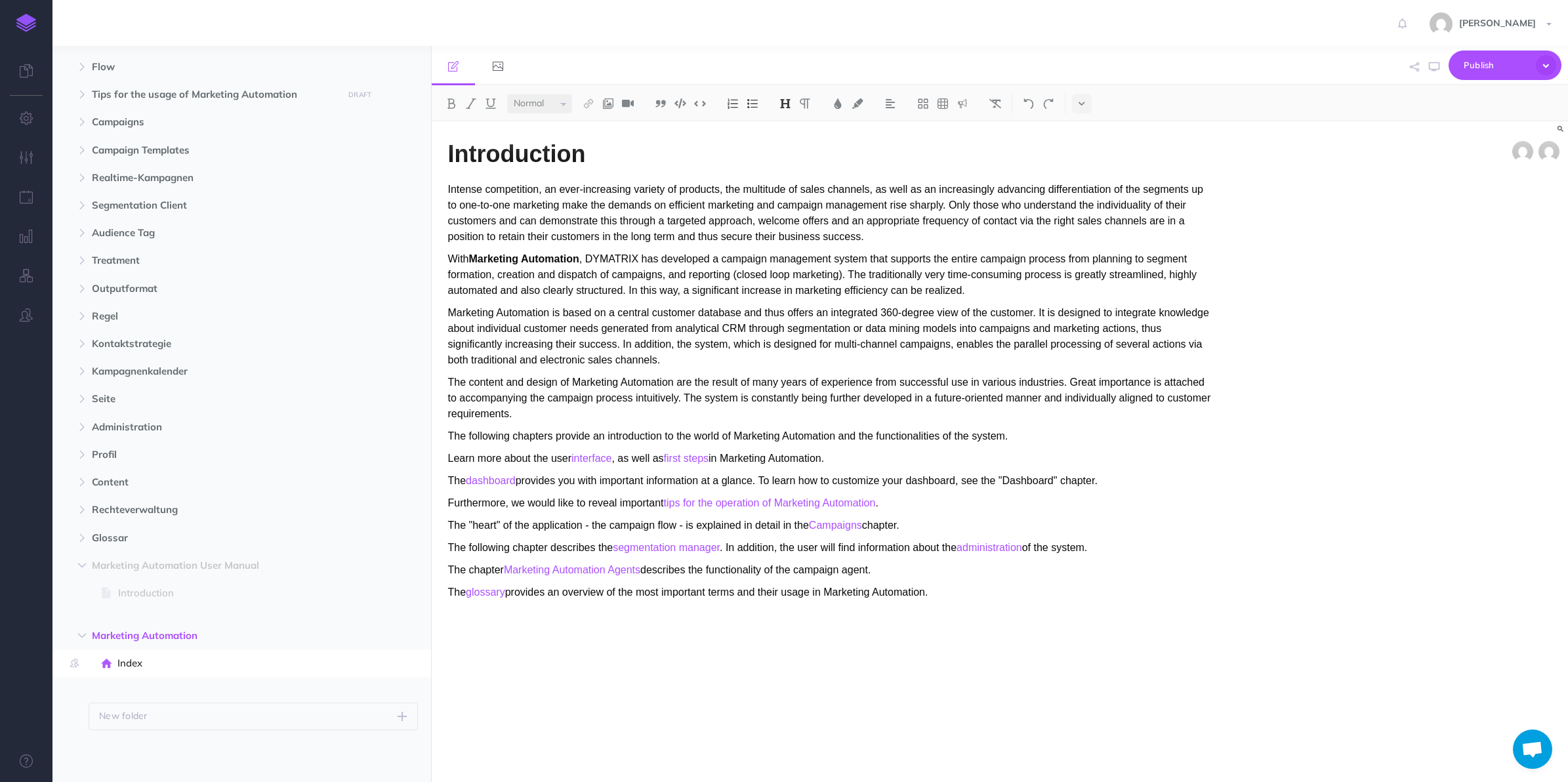
click at [168, 628] on span "Marketing Automation" at bounding box center [214, 636] width 244 height 16
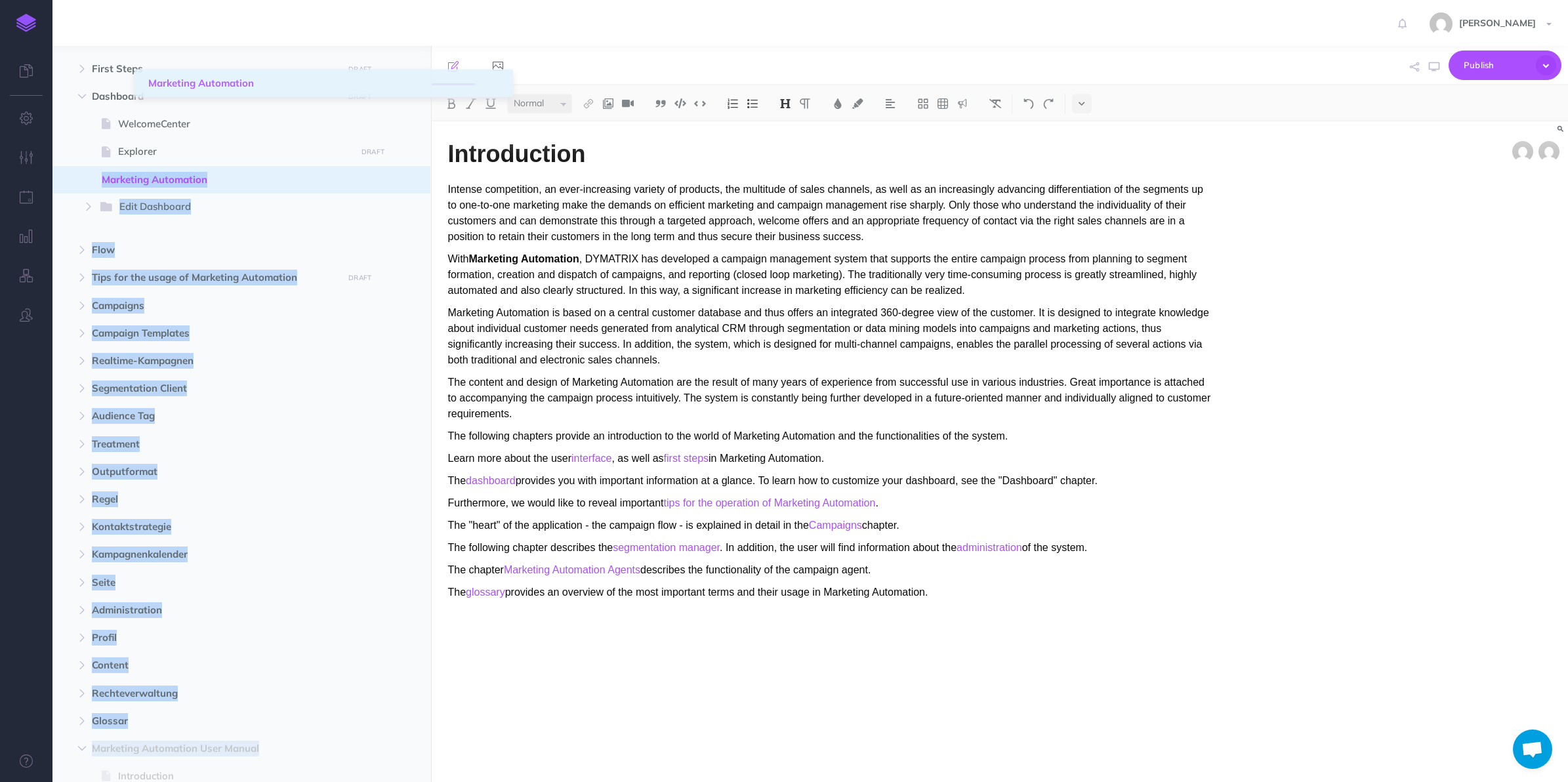
scroll to position [158, 0]
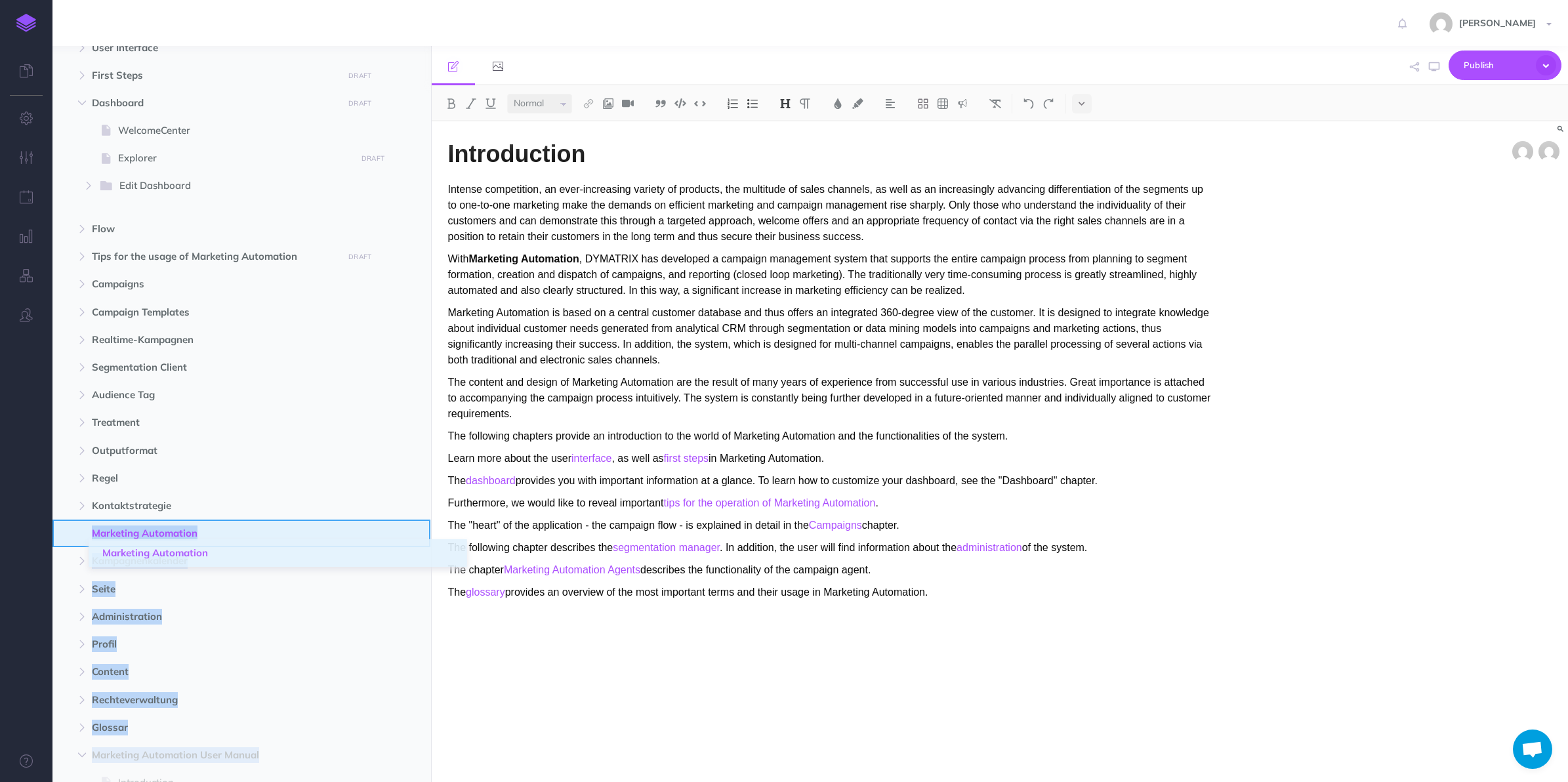
drag, startPoint x: 66, startPoint y: 637, endPoint x: 74, endPoint y: 707, distance: 70.5
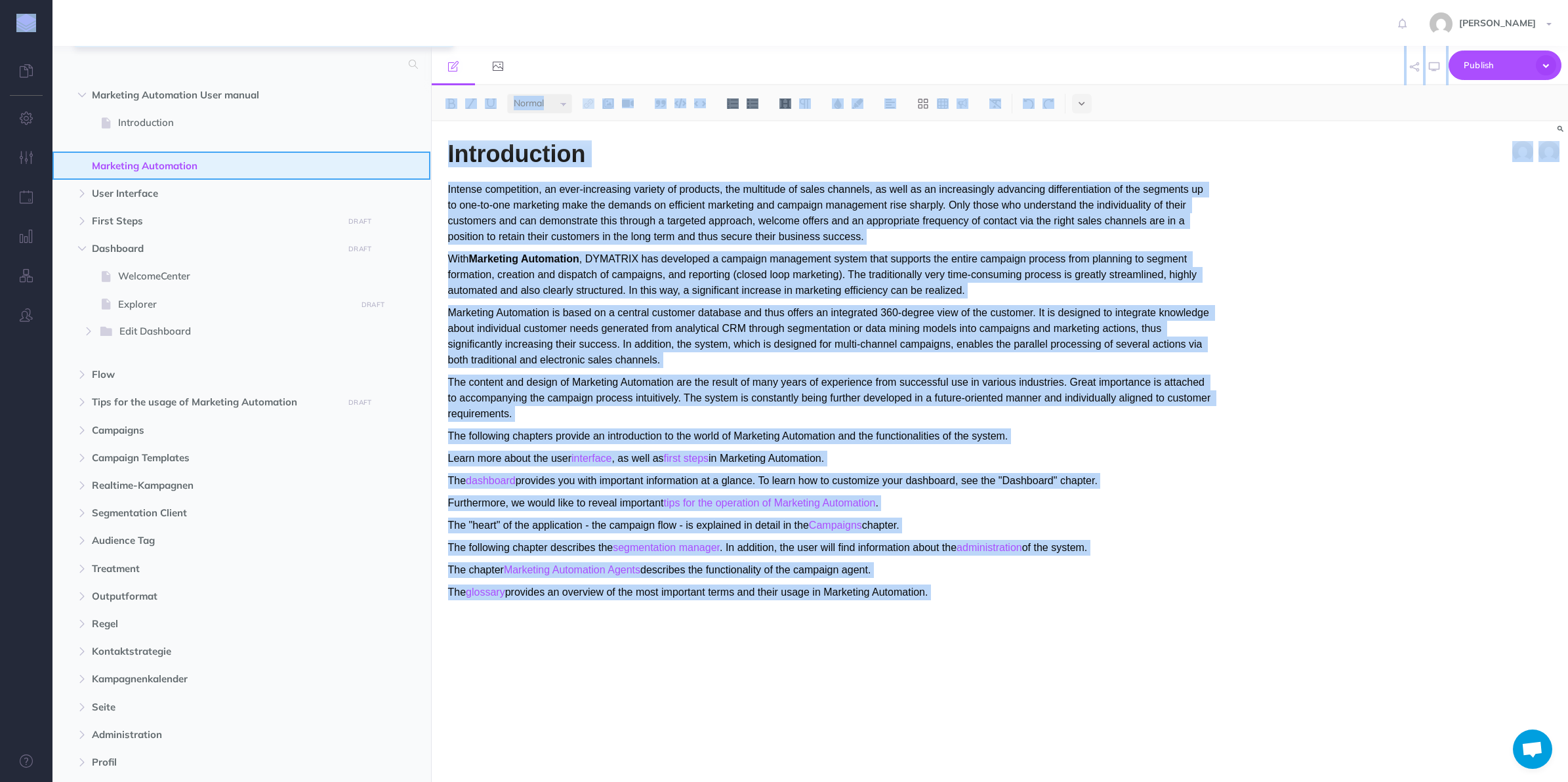
scroll to position [0, 0]
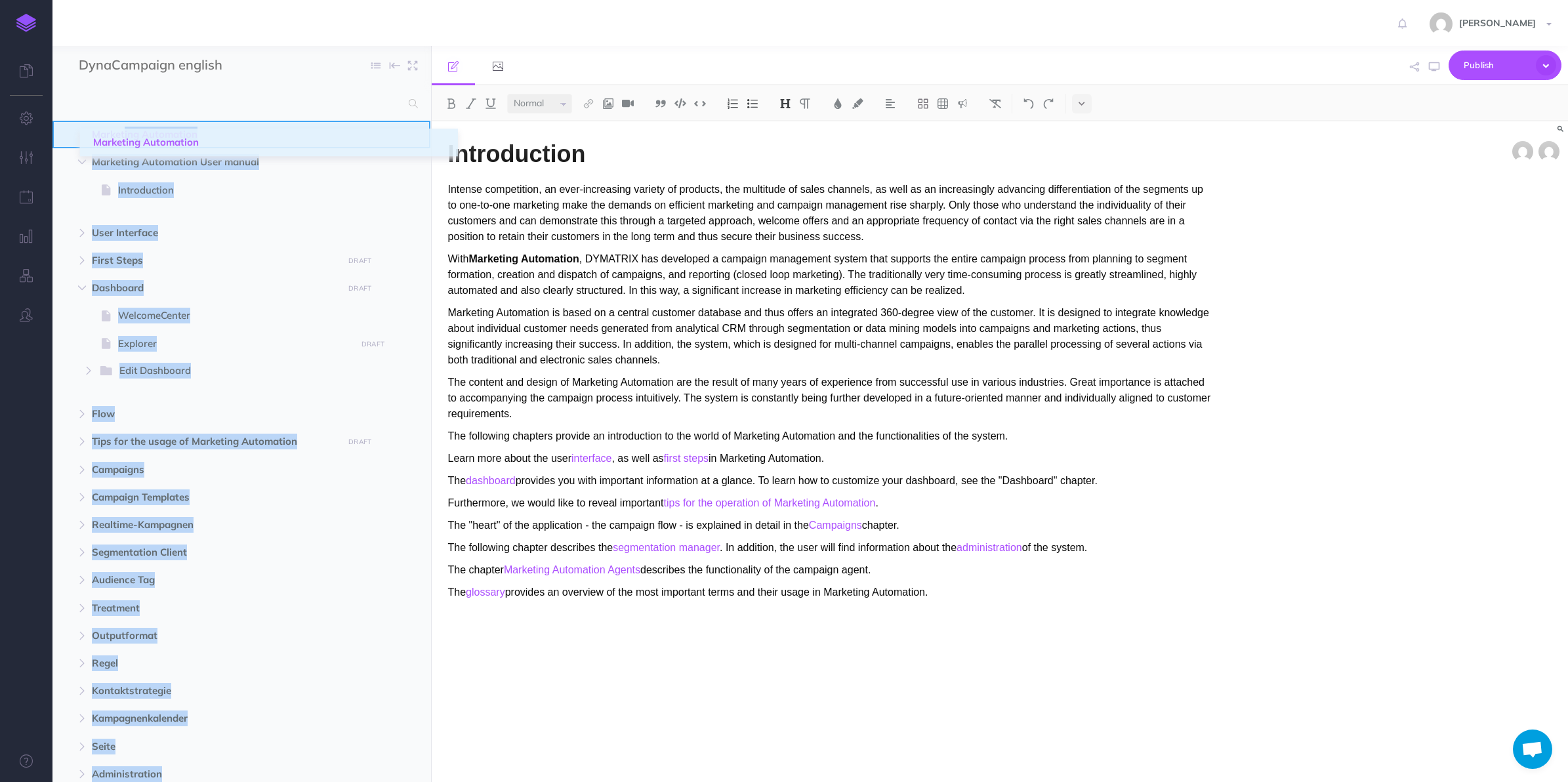
drag, startPoint x: 66, startPoint y: 700, endPoint x: 94, endPoint y: 143, distance: 557.7
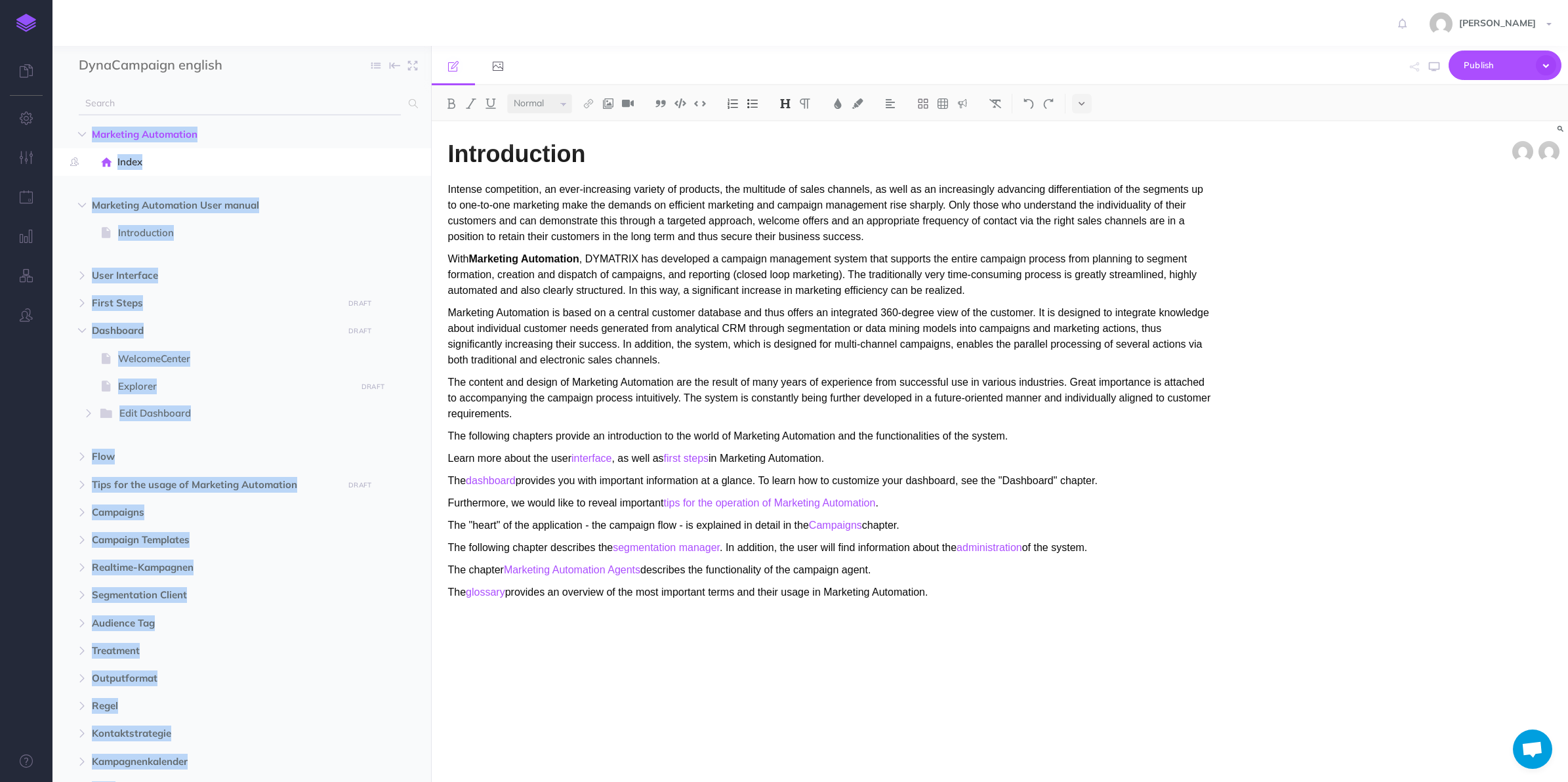
click at [214, 97] on input "text" at bounding box center [240, 103] width 322 height 24
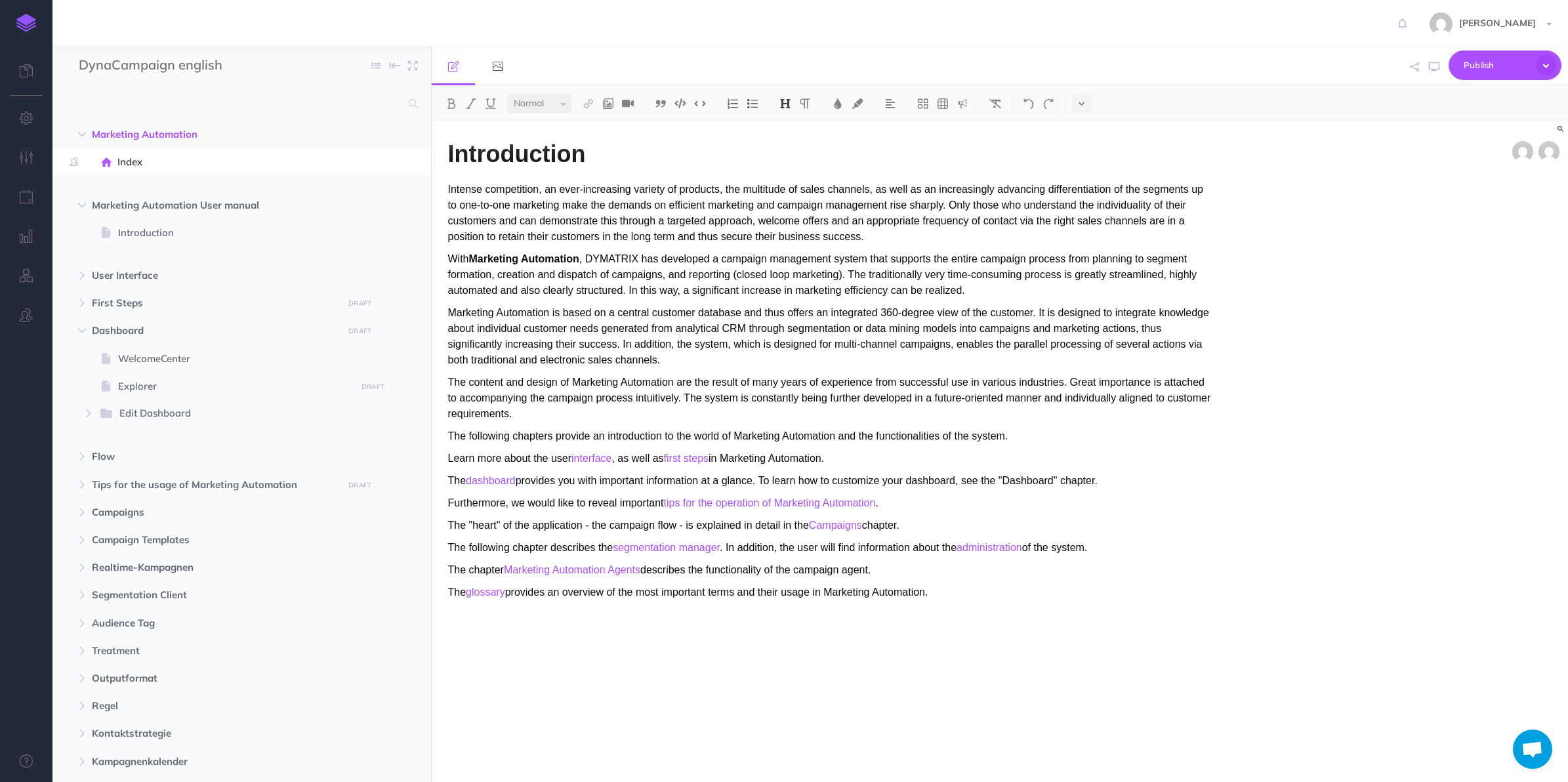
click at [404, 207] on icon "button" at bounding box center [405, 206] width 11 height 16
click at [369, 277] on link "Settings" at bounding box center [368, 272] width 98 height 22
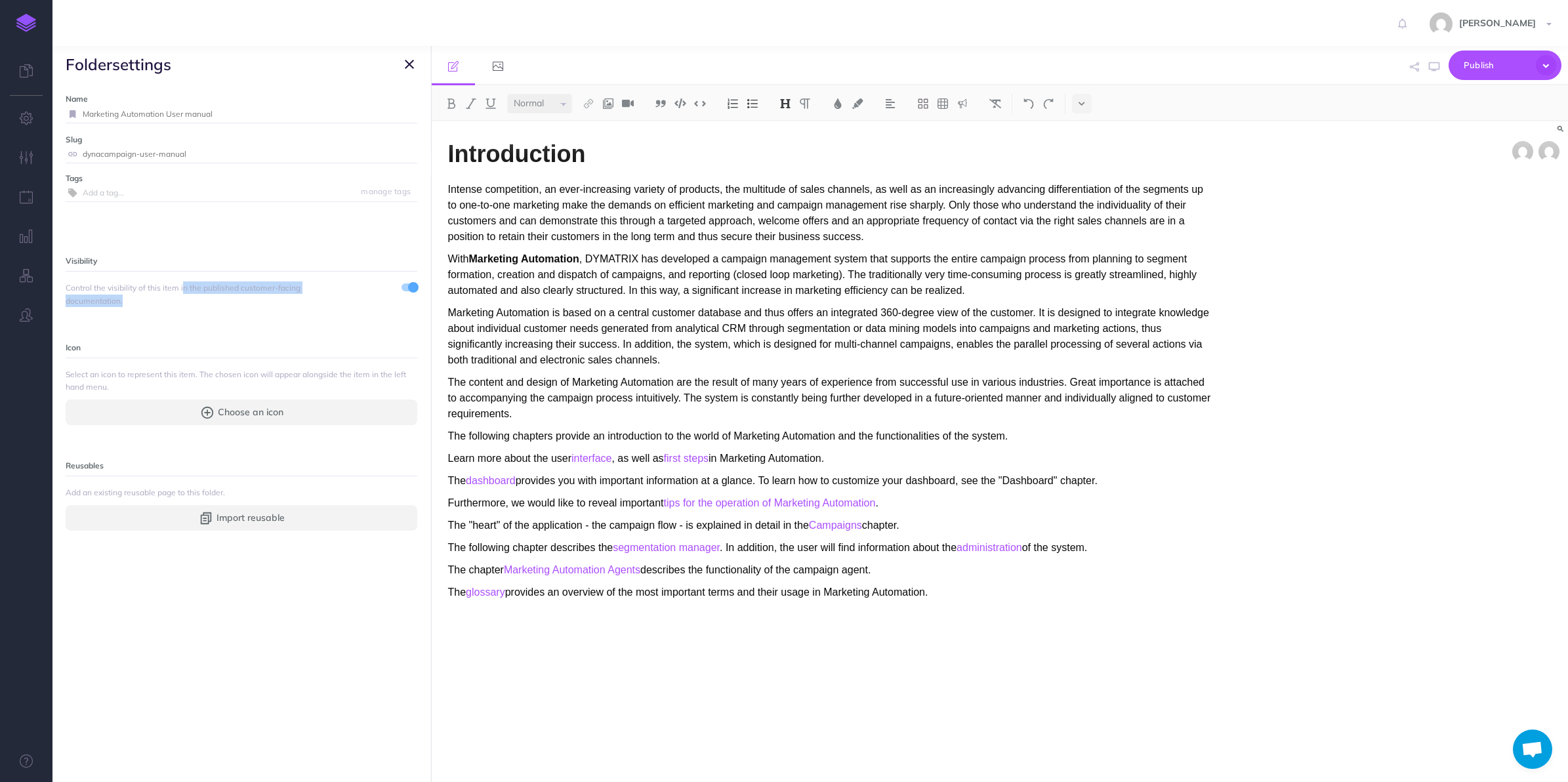
drag, startPoint x: 183, startPoint y: 290, endPoint x: 270, endPoint y: 297, distance: 87.3
click at [270, 297] on span "Control the visibility of this item in the published customer-facing documentat…" at bounding box center [198, 294] width 264 height 25
click at [401, 290] on span at bounding box center [409, 287] width 16 height 8
click at [400, 290] on span at bounding box center [405, 287] width 11 height 11
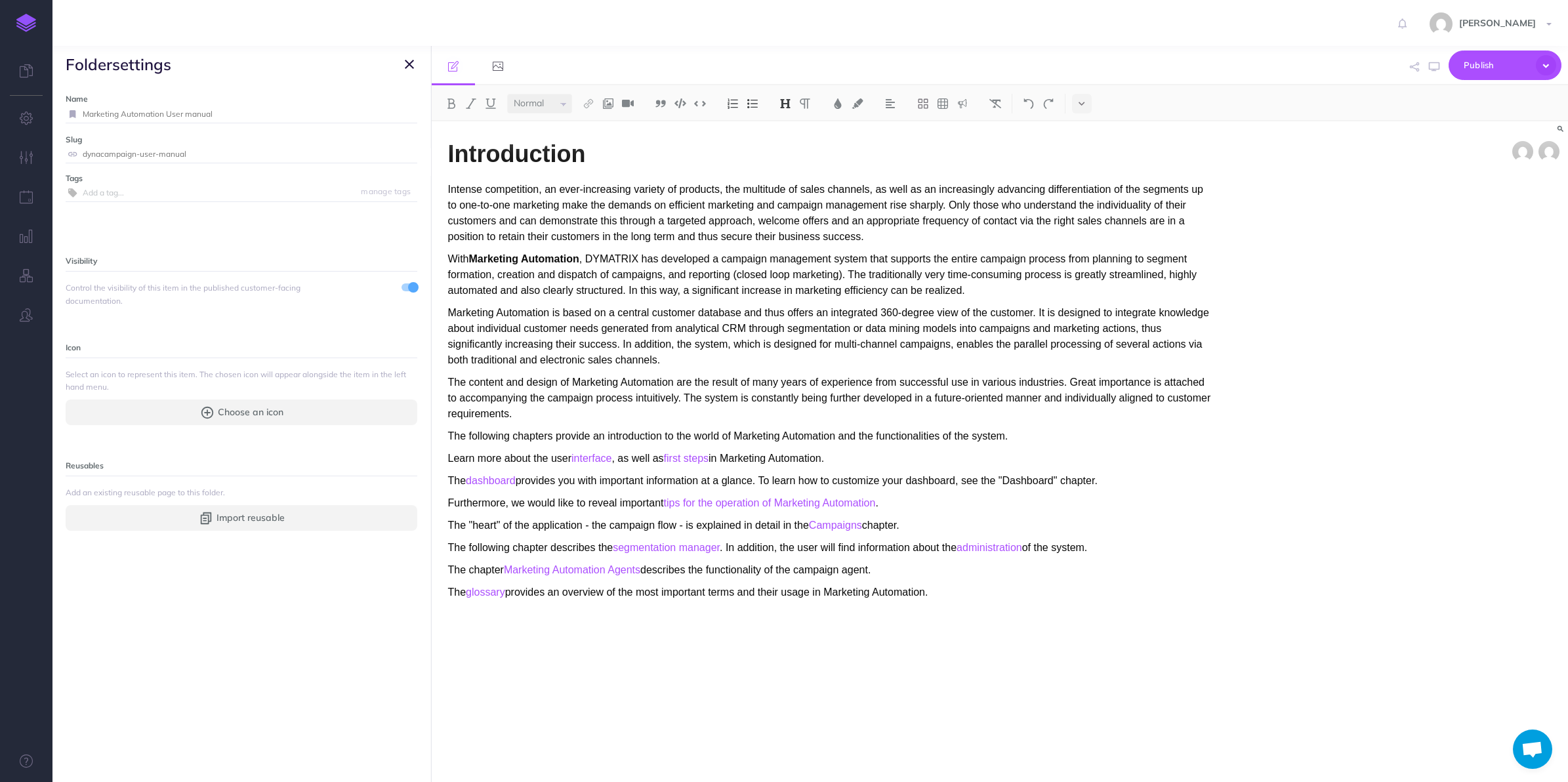
click at [408, 61] on icon "button" at bounding box center [409, 65] width 9 height 16
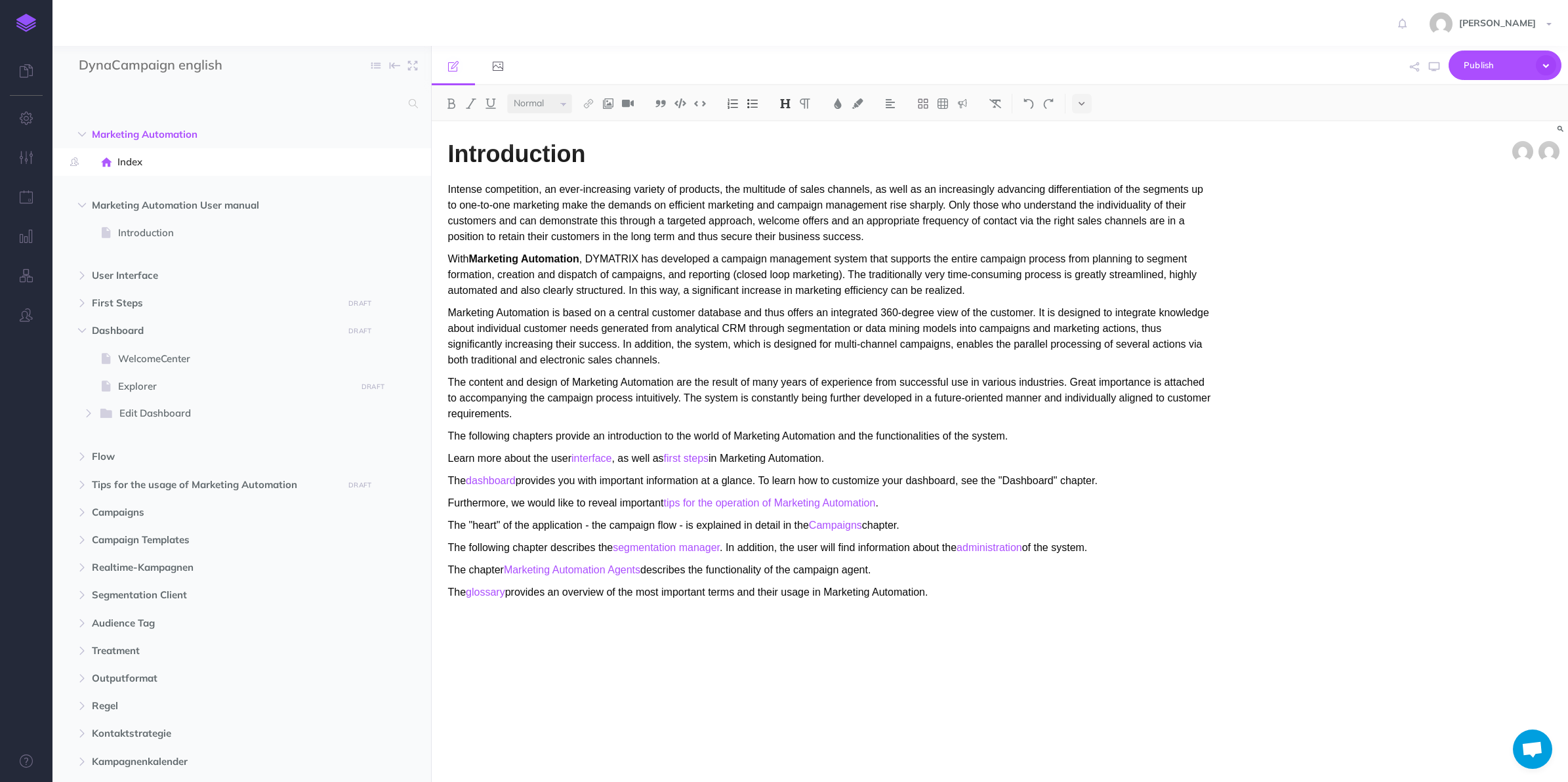
click at [404, 138] on icon "button" at bounding box center [405, 135] width 11 height 16
click at [378, 195] on link "Settings" at bounding box center [368, 201] width 98 height 22
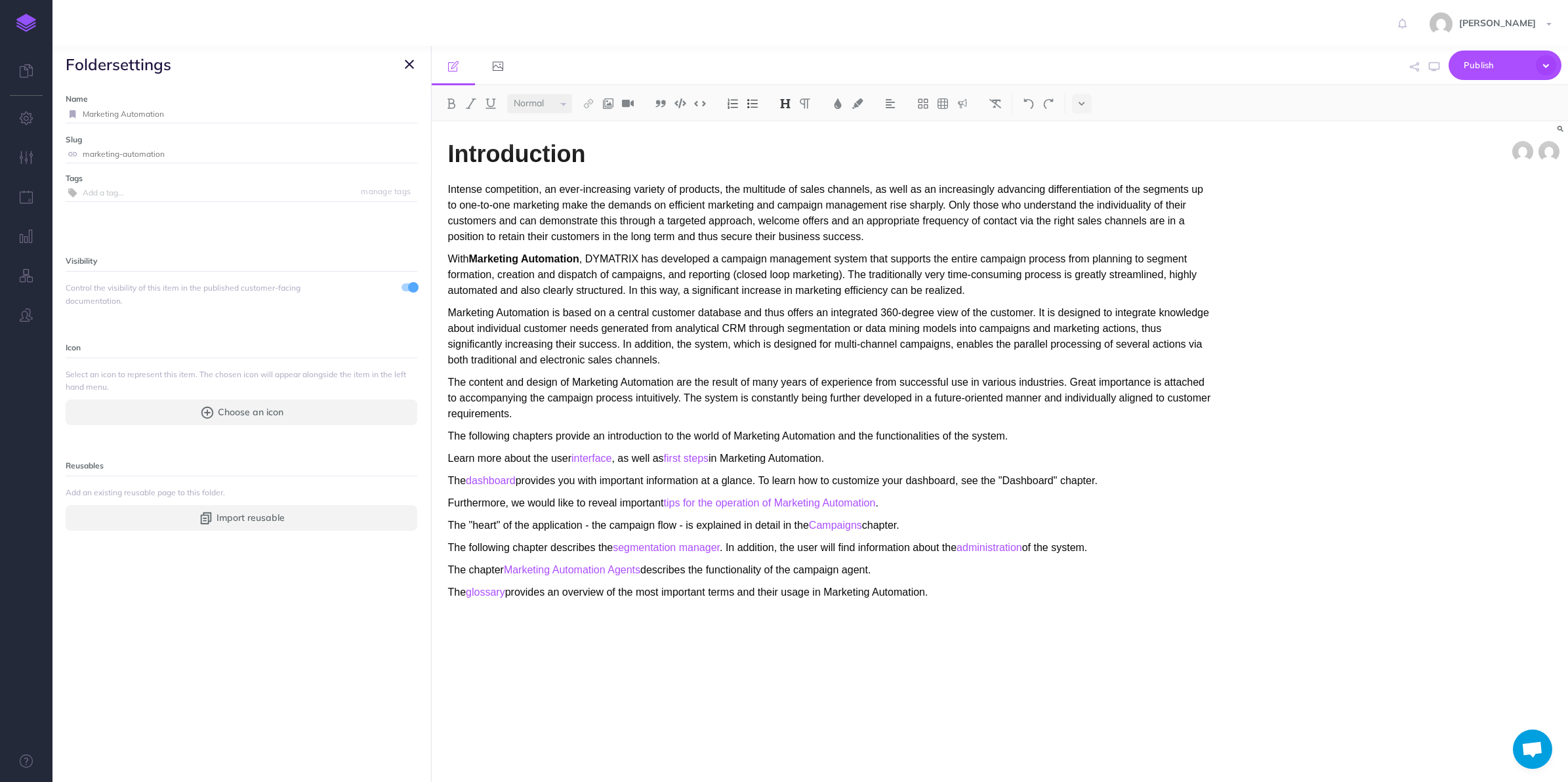
drag, startPoint x: 319, startPoint y: 145, endPoint x: 220, endPoint y: 150, distance: 99.1
click at [220, 150] on input "marketing-automation" at bounding box center [249, 154] width 335 height 17
type input "marketing-automationhh"
click at [416, 63] on button "button" at bounding box center [409, 65] width 16 height 16
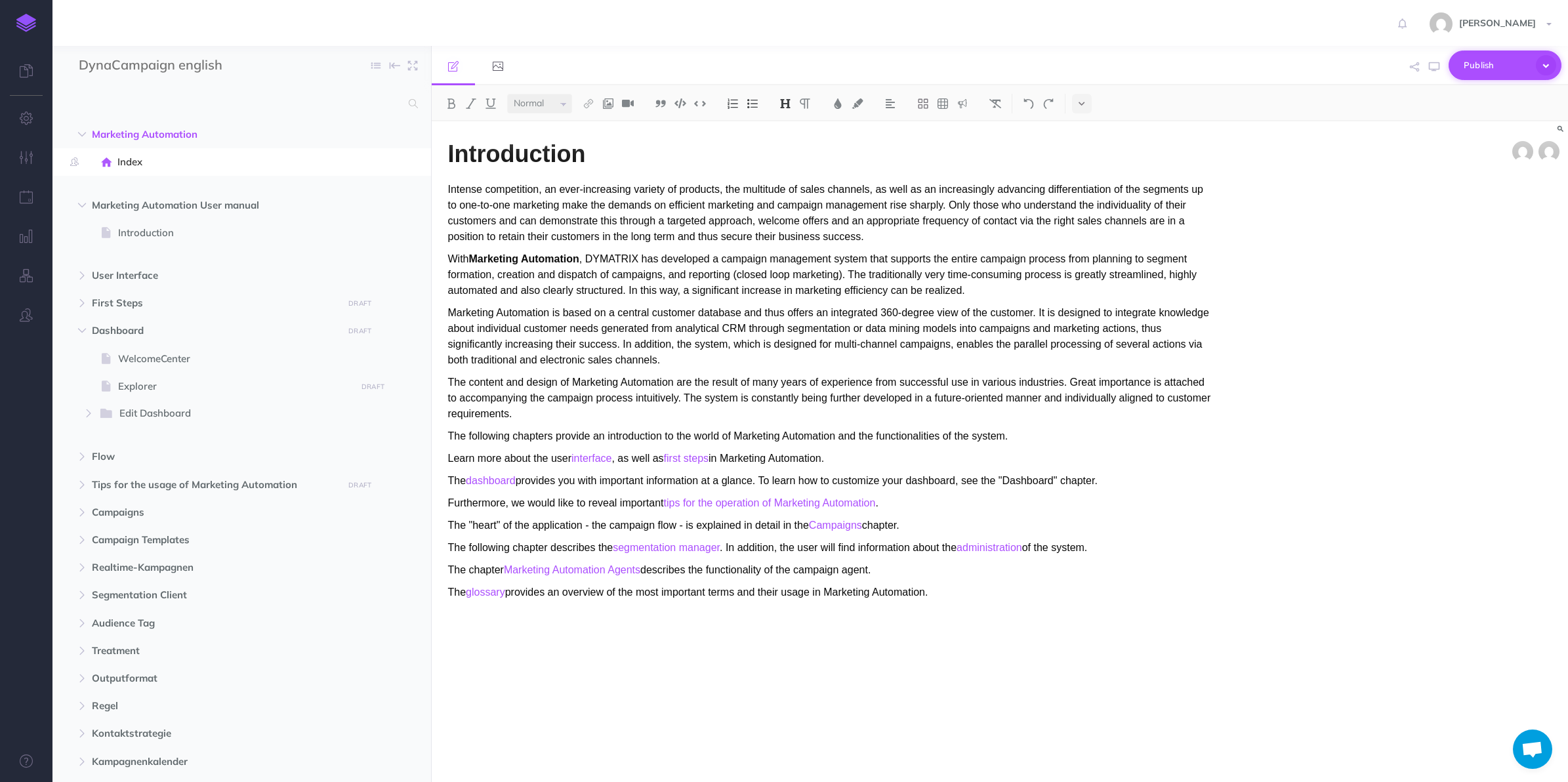
click at [1410, 60] on icon "button" at bounding box center [1546, 65] width 20 height 20
click at [176, 139] on span "Marketing Automation" at bounding box center [214, 135] width 244 height 16
click at [1410, 58] on button "Publish" at bounding box center [1504, 65] width 113 height 29
click at [1410, 63] on icon "button" at bounding box center [1546, 65] width 20 height 20
click at [72, 303] on button "button" at bounding box center [82, 303] width 24 height 16
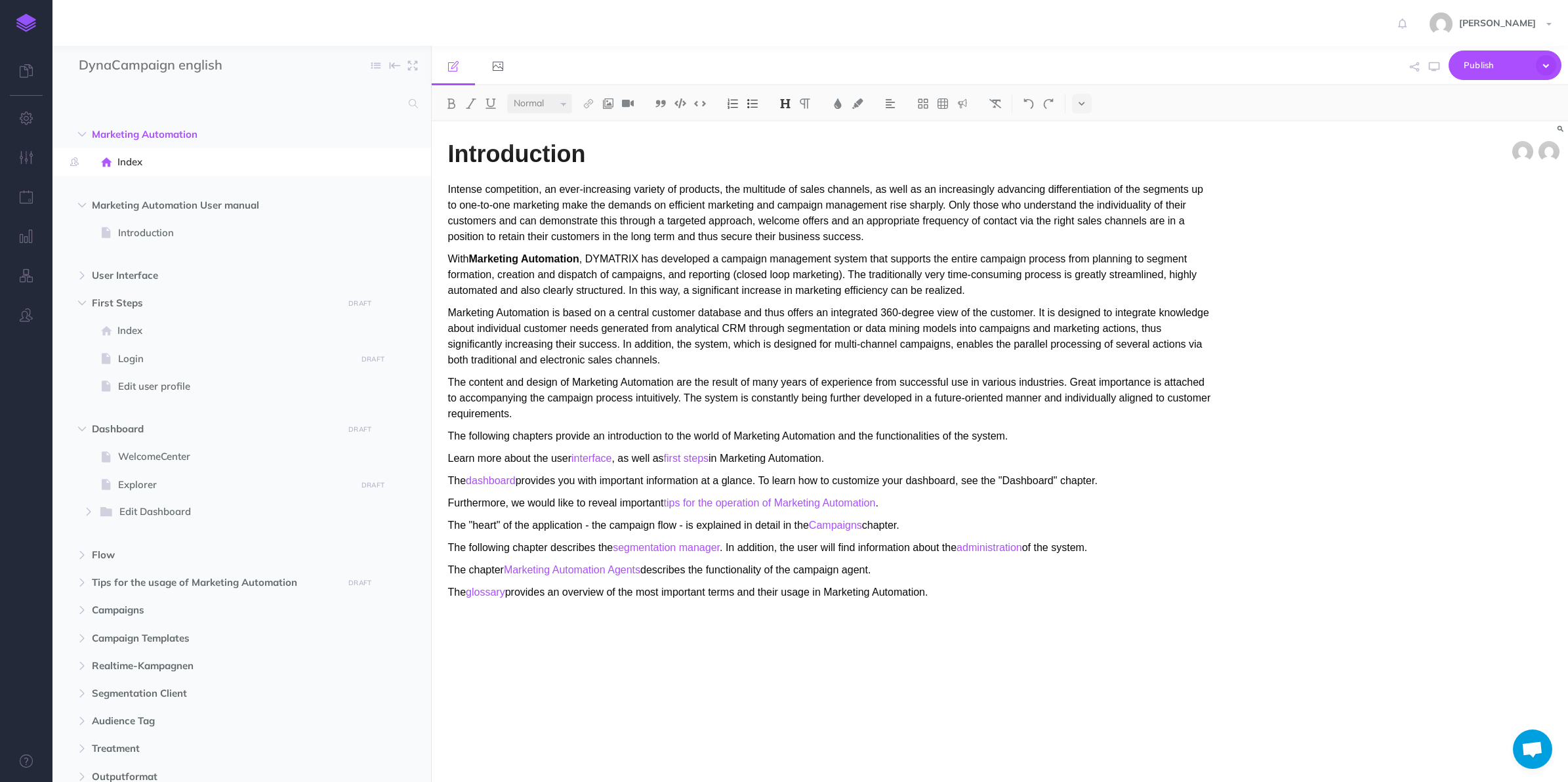
click at [149, 358] on span "Login" at bounding box center [235, 359] width 234 height 16
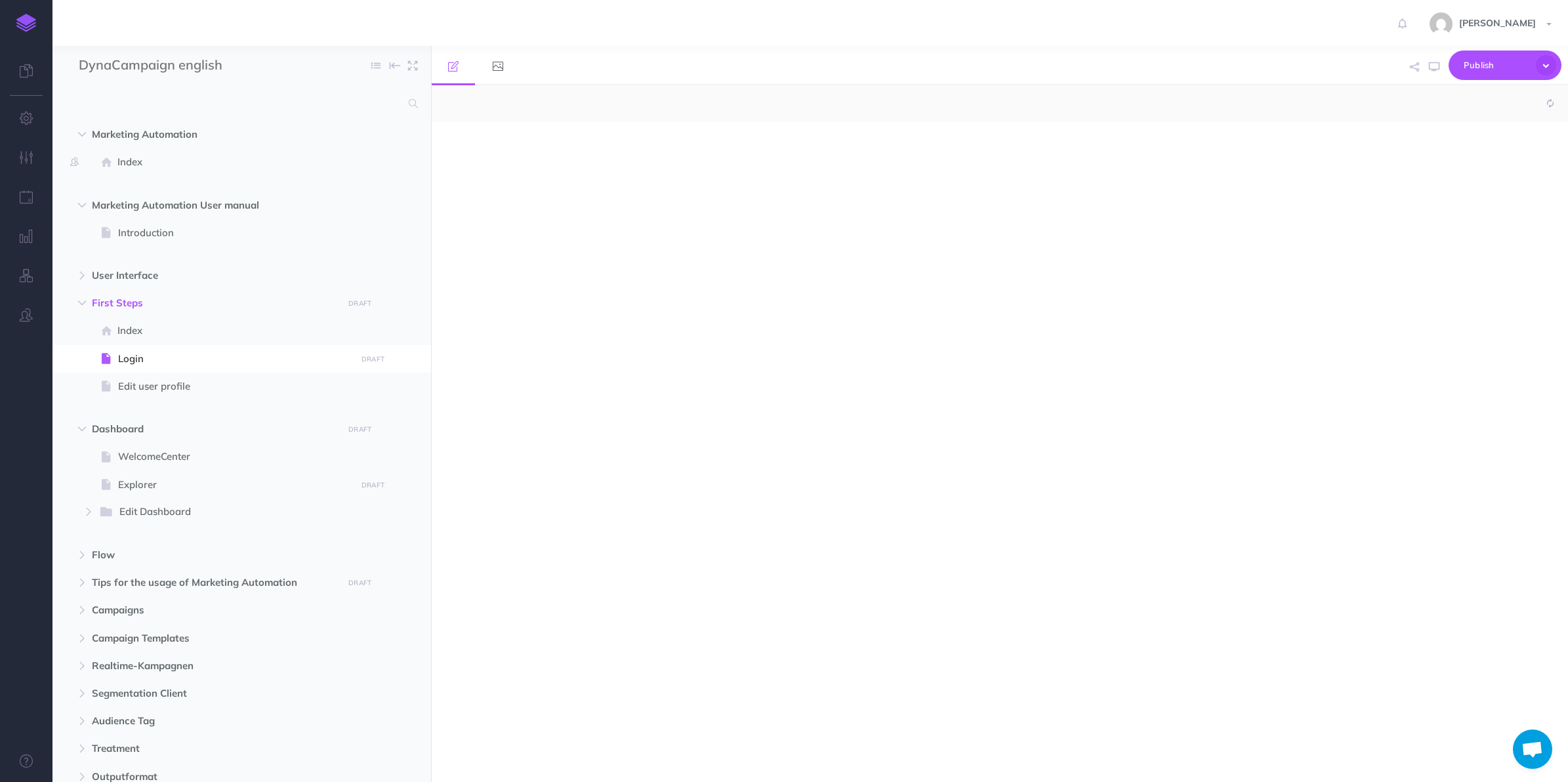
select select "null"
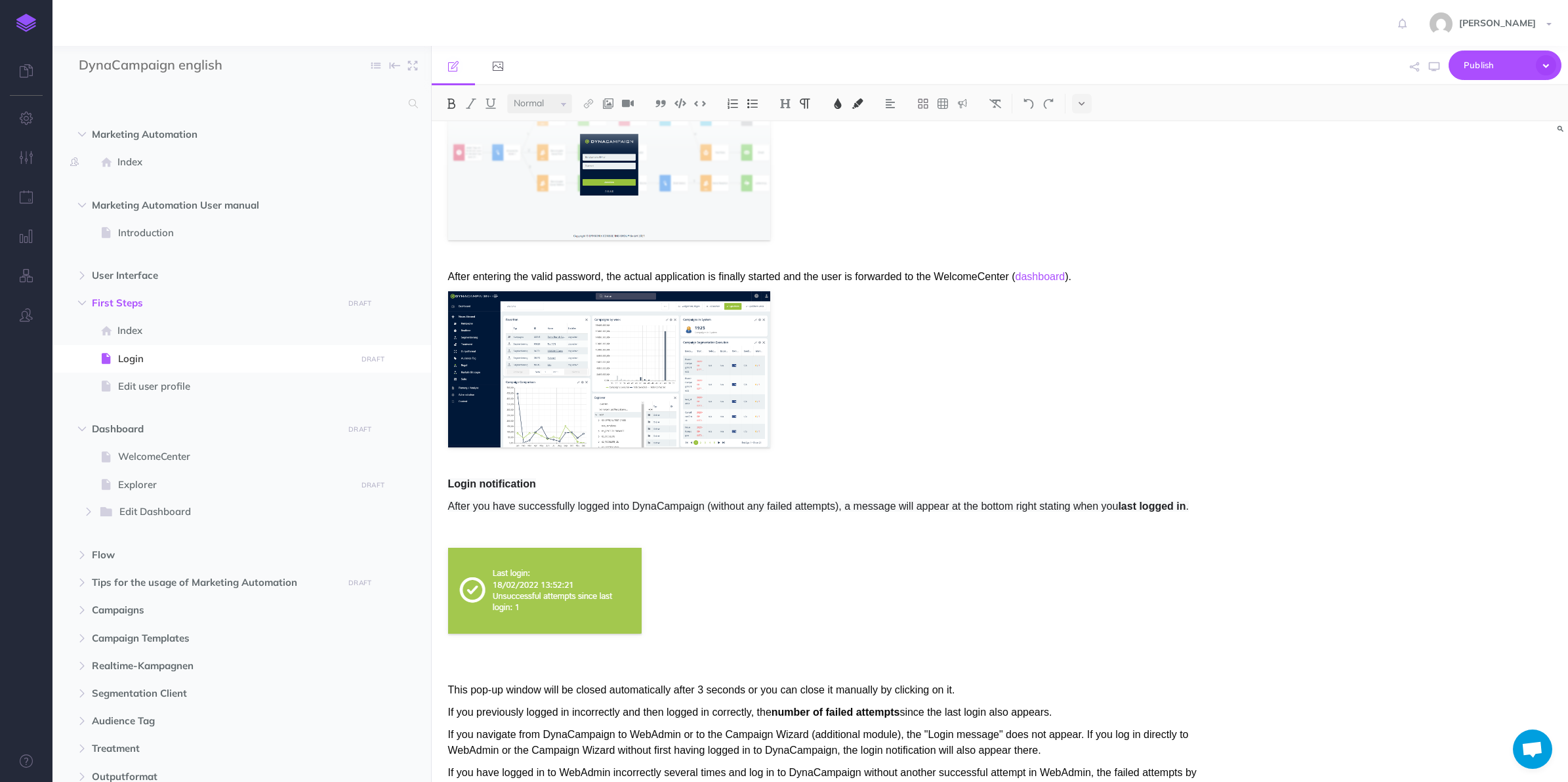
scroll to position [198, 0]
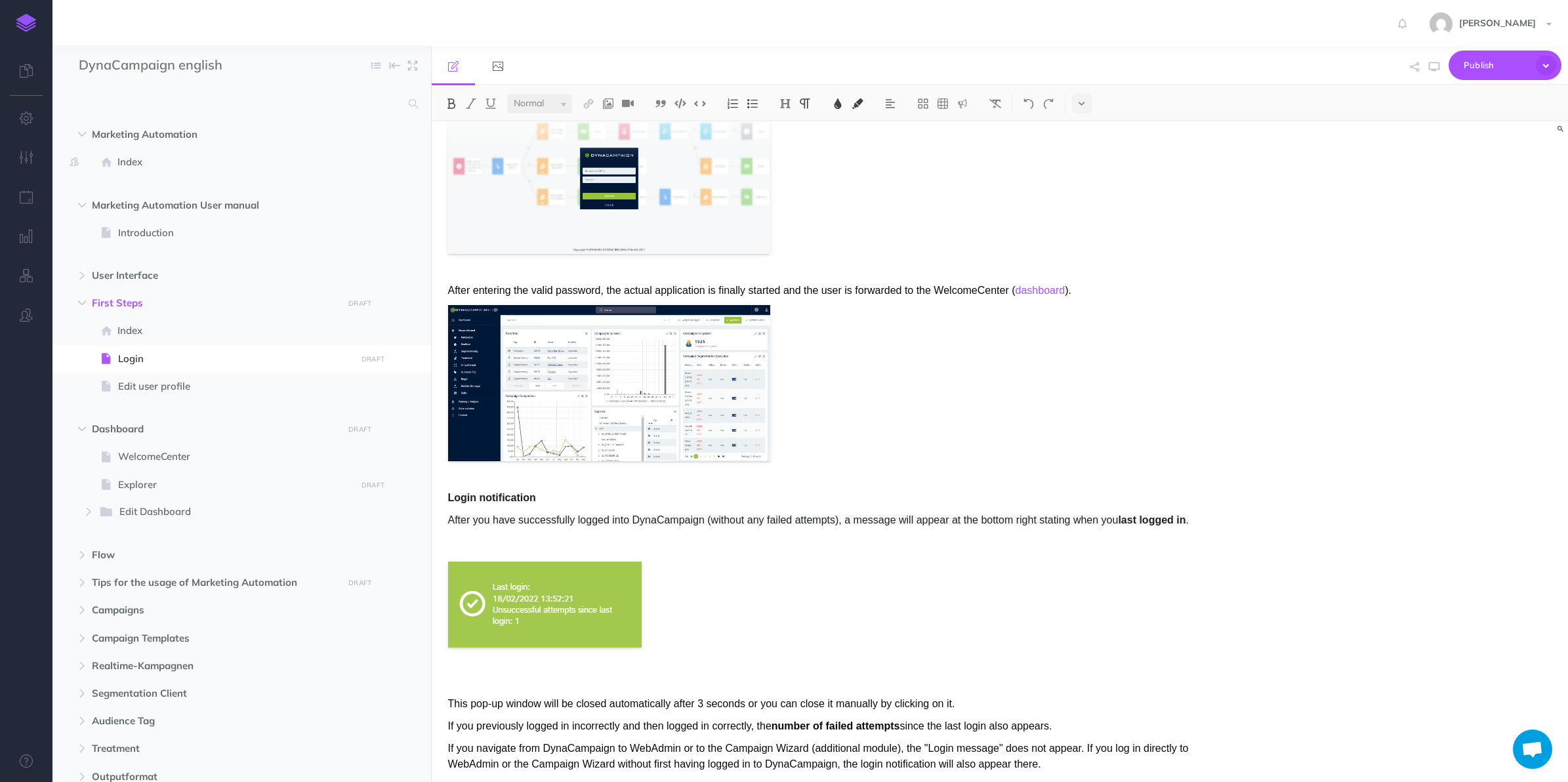
click at [270, 431] on span "Dashboard" at bounding box center [214, 429] width 244 height 16
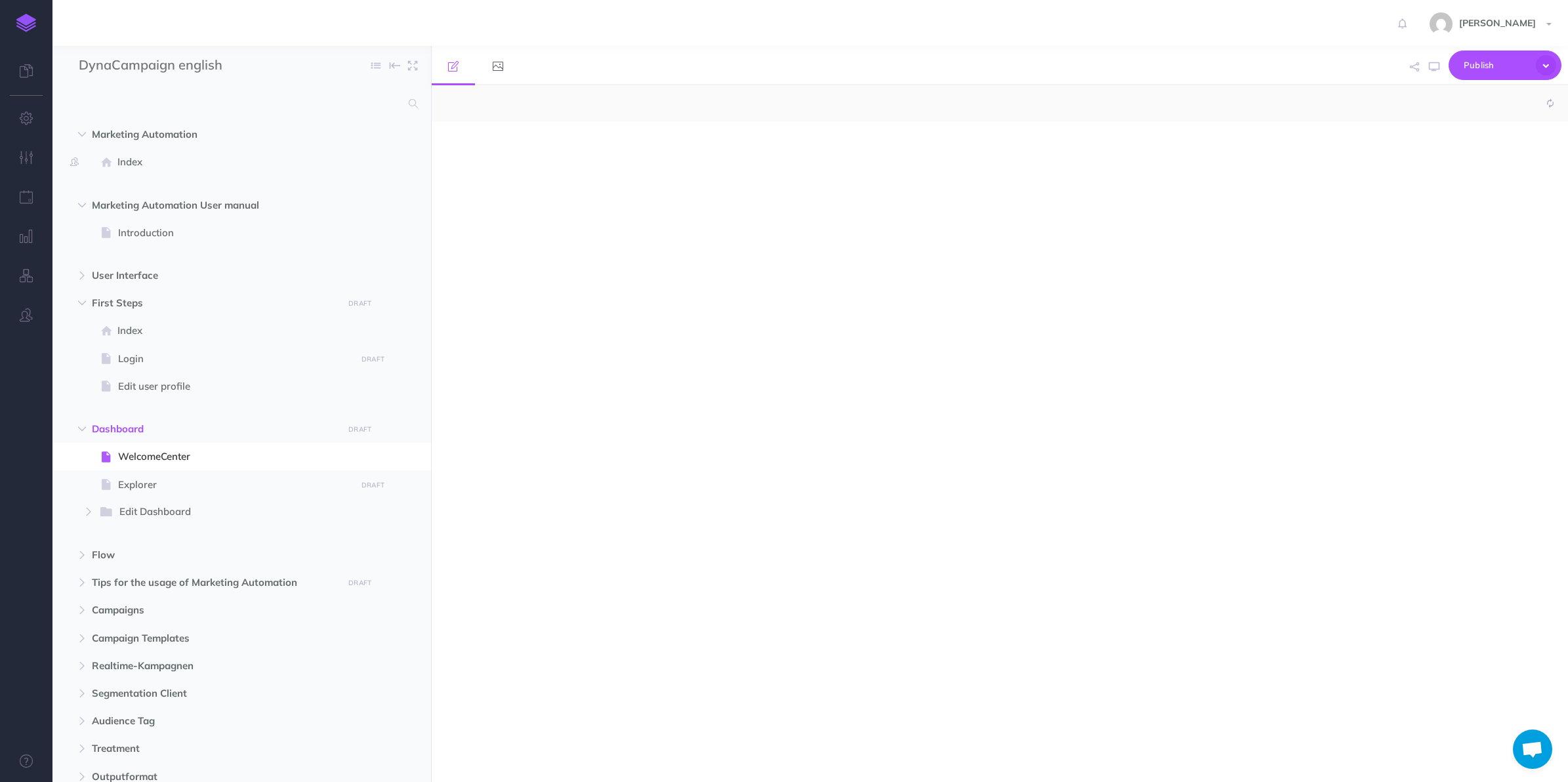
select select "null"
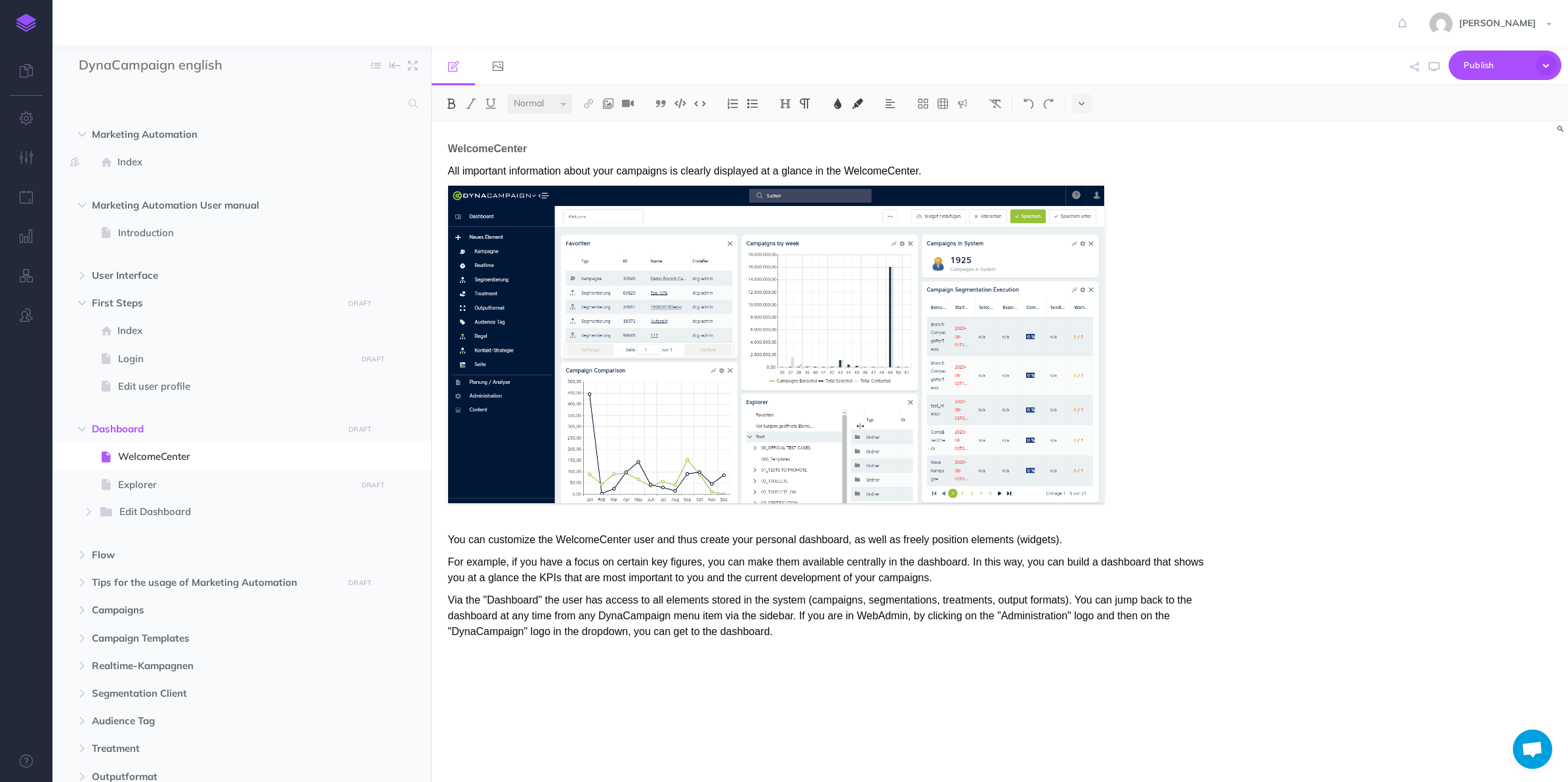
click at [205, 462] on span "WelcomeCenter" at bounding box center [235, 457] width 234 height 16
click at [247, 361] on span "Login" at bounding box center [235, 359] width 234 height 16
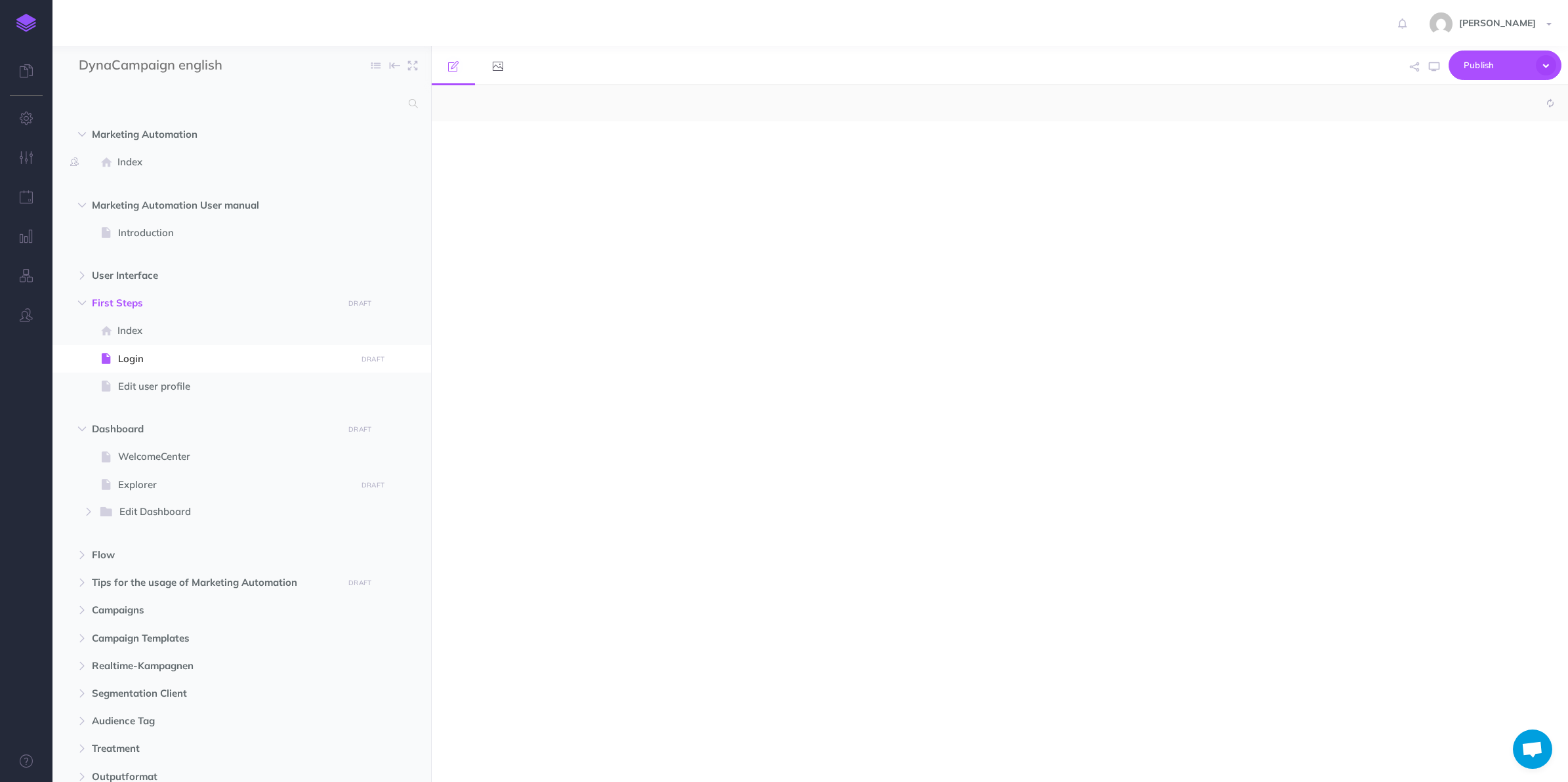
select select "null"
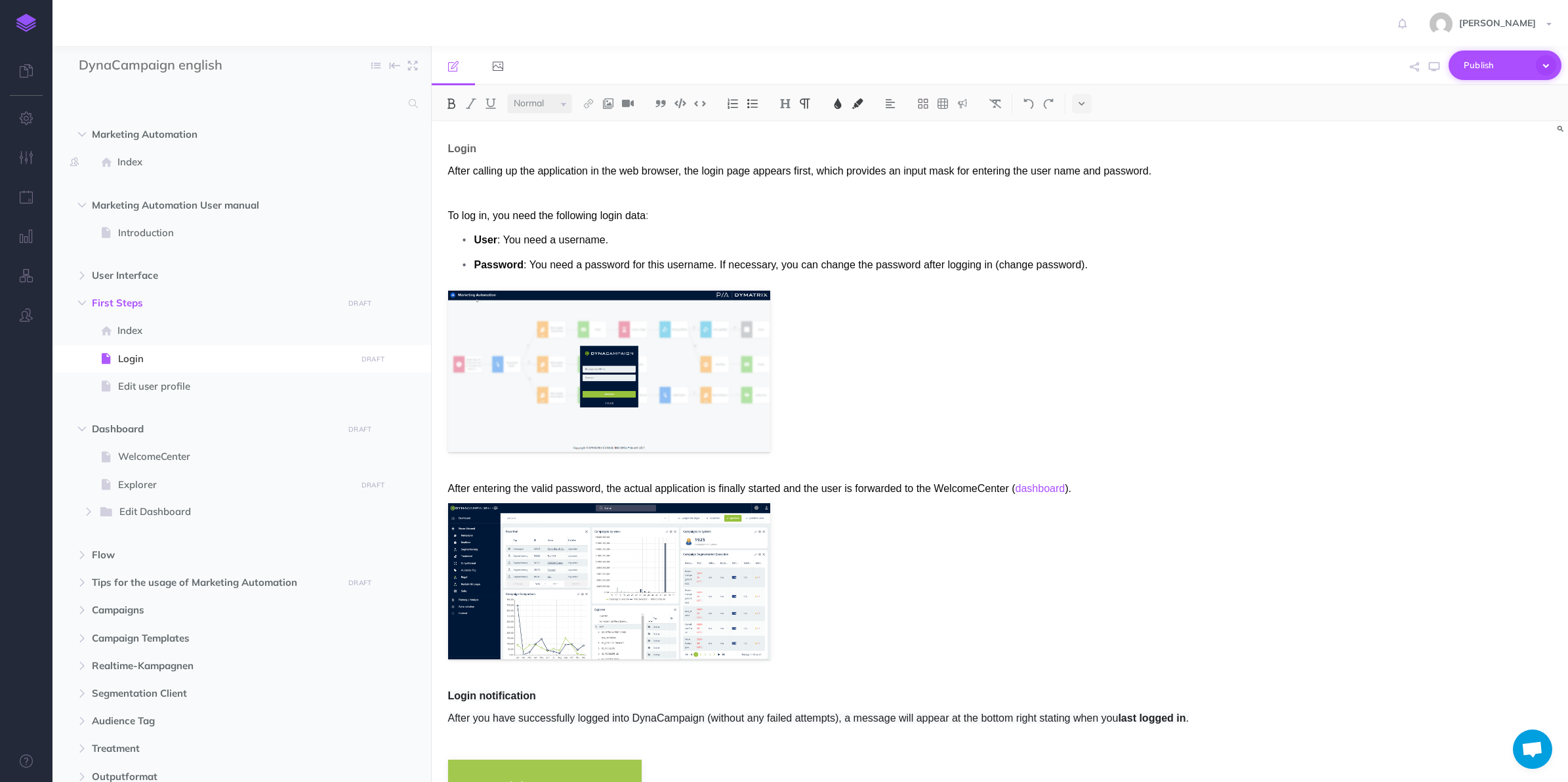
click at [1410, 59] on span "Publish" at bounding box center [1496, 65] width 66 height 20
click at [193, 131] on span "Marketing Automation" at bounding box center [214, 135] width 244 height 16
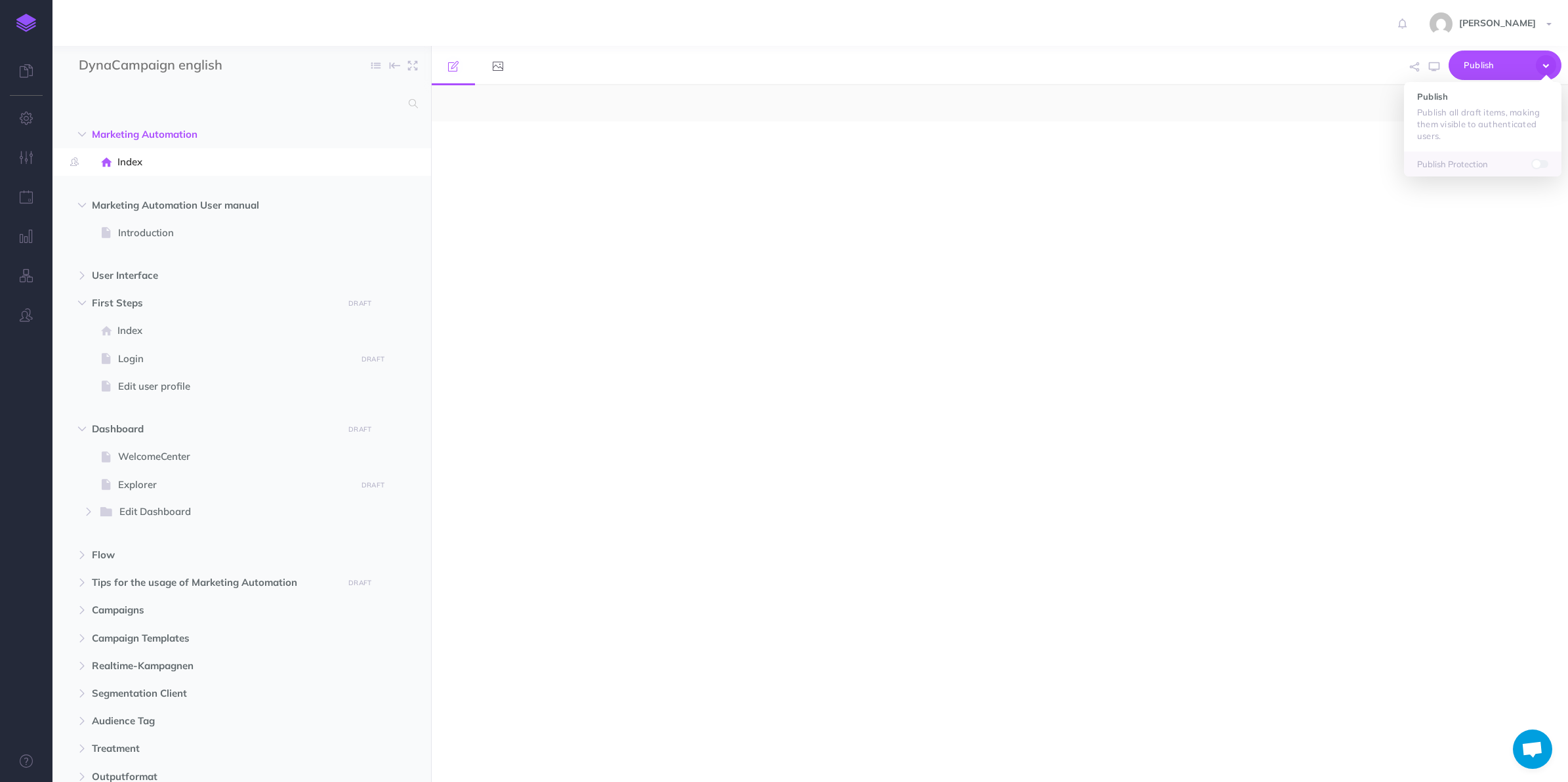
click at [193, 131] on span "Marketing Automation" at bounding box center [214, 135] width 244 height 16
select select "null"
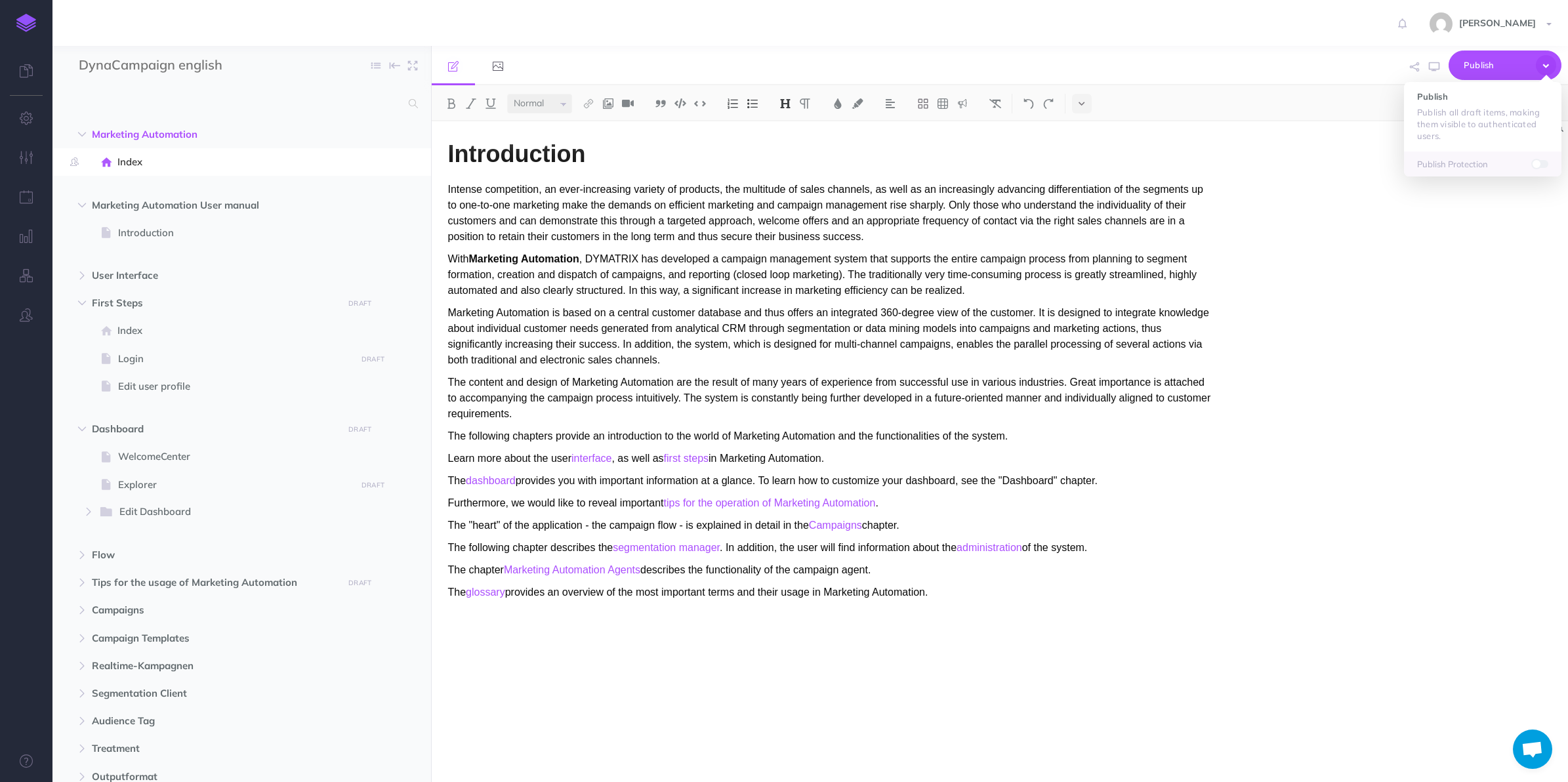
click at [1410, 116] on p "Publish all draft items, making them visible to authenticated users." at bounding box center [1482, 123] width 131 height 35
click at [400, 204] on icon "button" at bounding box center [405, 206] width 11 height 16
click at [366, 267] on link "Settings" at bounding box center [368, 272] width 98 height 22
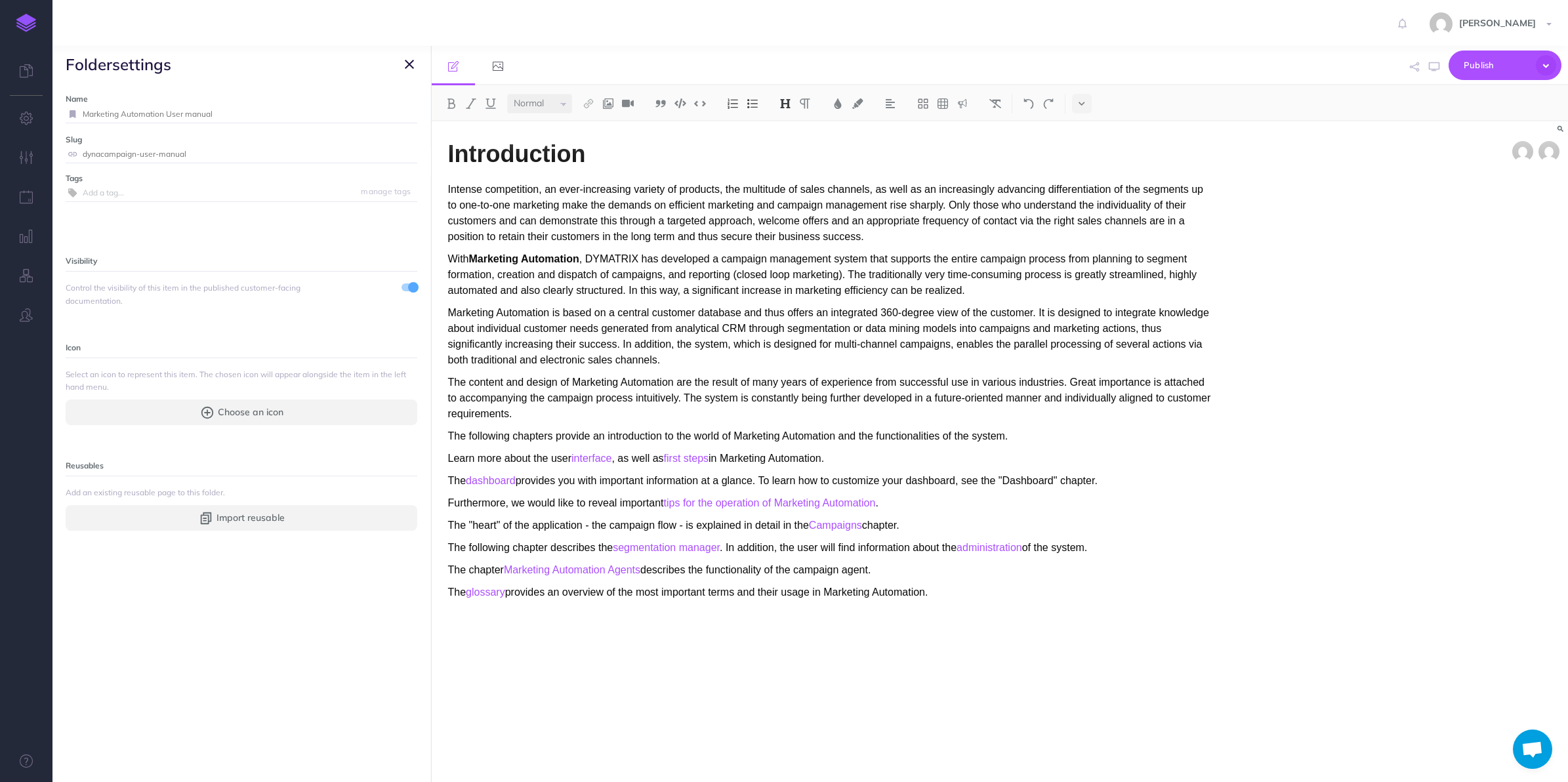
click at [247, 116] on input "Marketing Automation User manual" at bounding box center [249, 114] width 335 height 17
click at [247, 116] on input "Marketing Automation" at bounding box center [234, 114] width 303 height 17
drag, startPoint x: 172, startPoint y: 108, endPoint x: 27, endPoint y: 108, distance: 145.0
click at [52, 108] on div "Toggle Navigation Jonas Marx Settings Account Settings Teams Create Team DCG-Te…" at bounding box center [810, 391] width 1516 height 782
type input "Introduction"
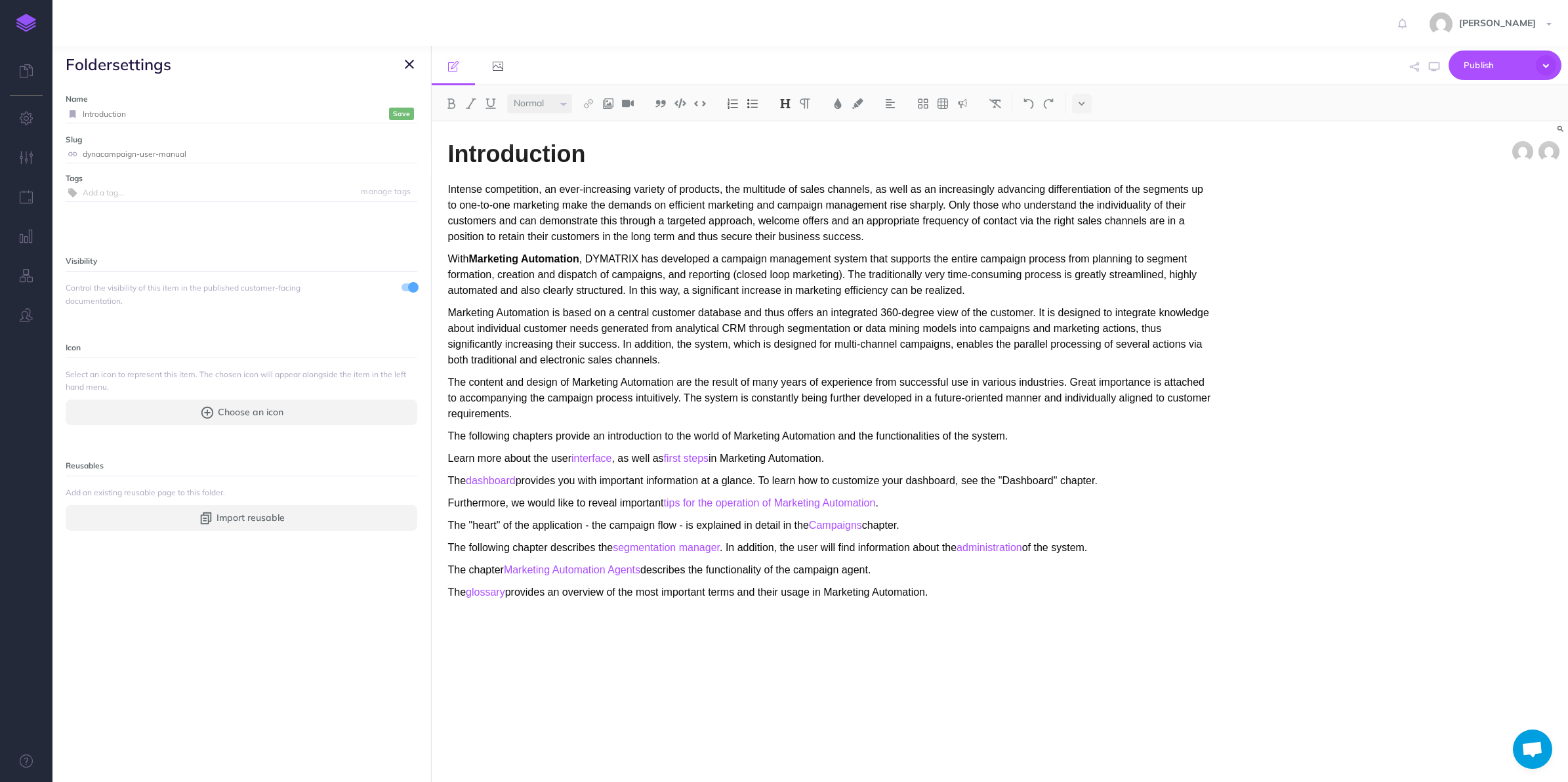
click at [389, 119] on button "Save" at bounding box center [401, 113] width 25 height 12
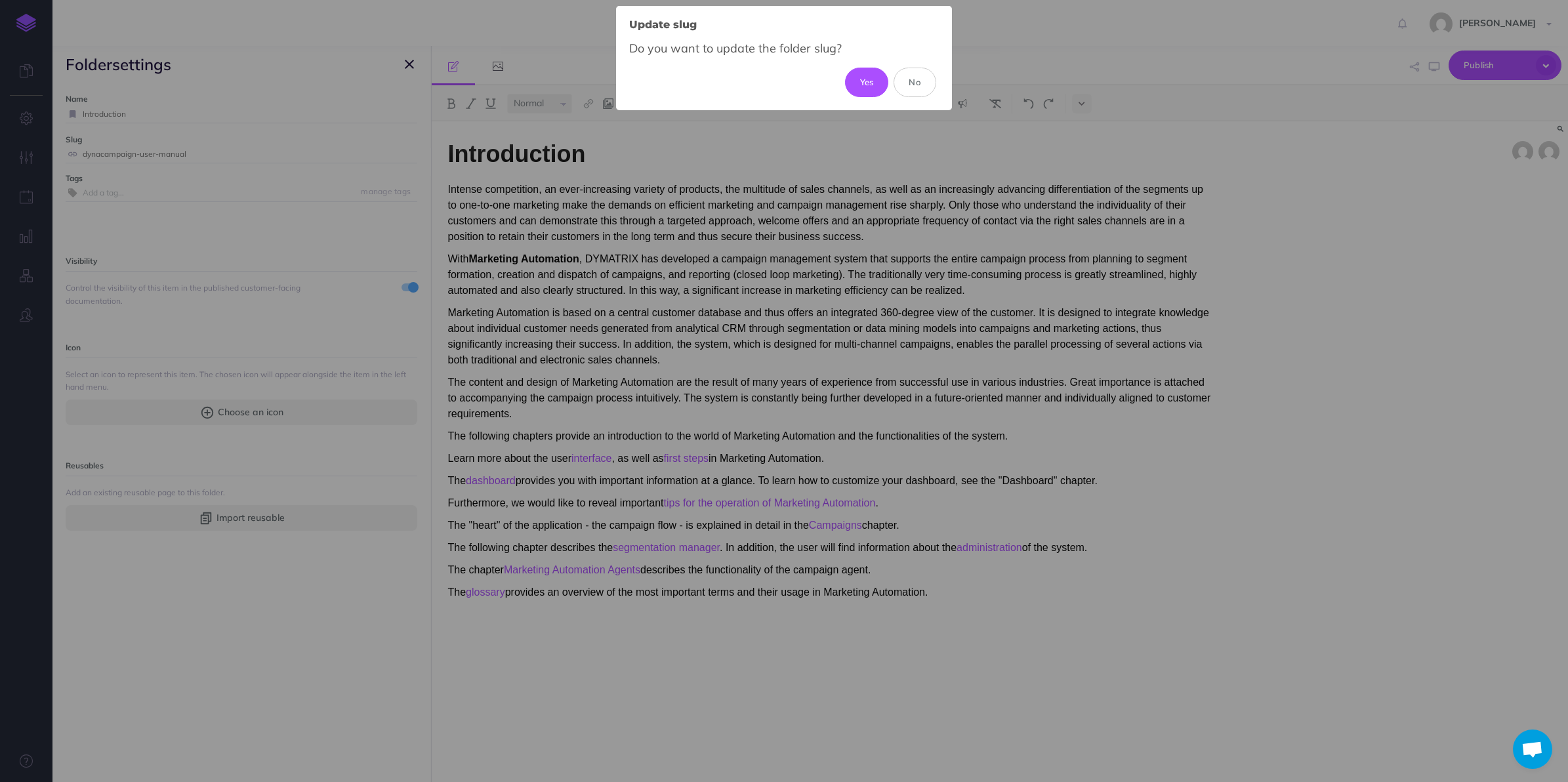
click at [867, 85] on button "Yes" at bounding box center [866, 82] width 44 height 29
type input "introduction"
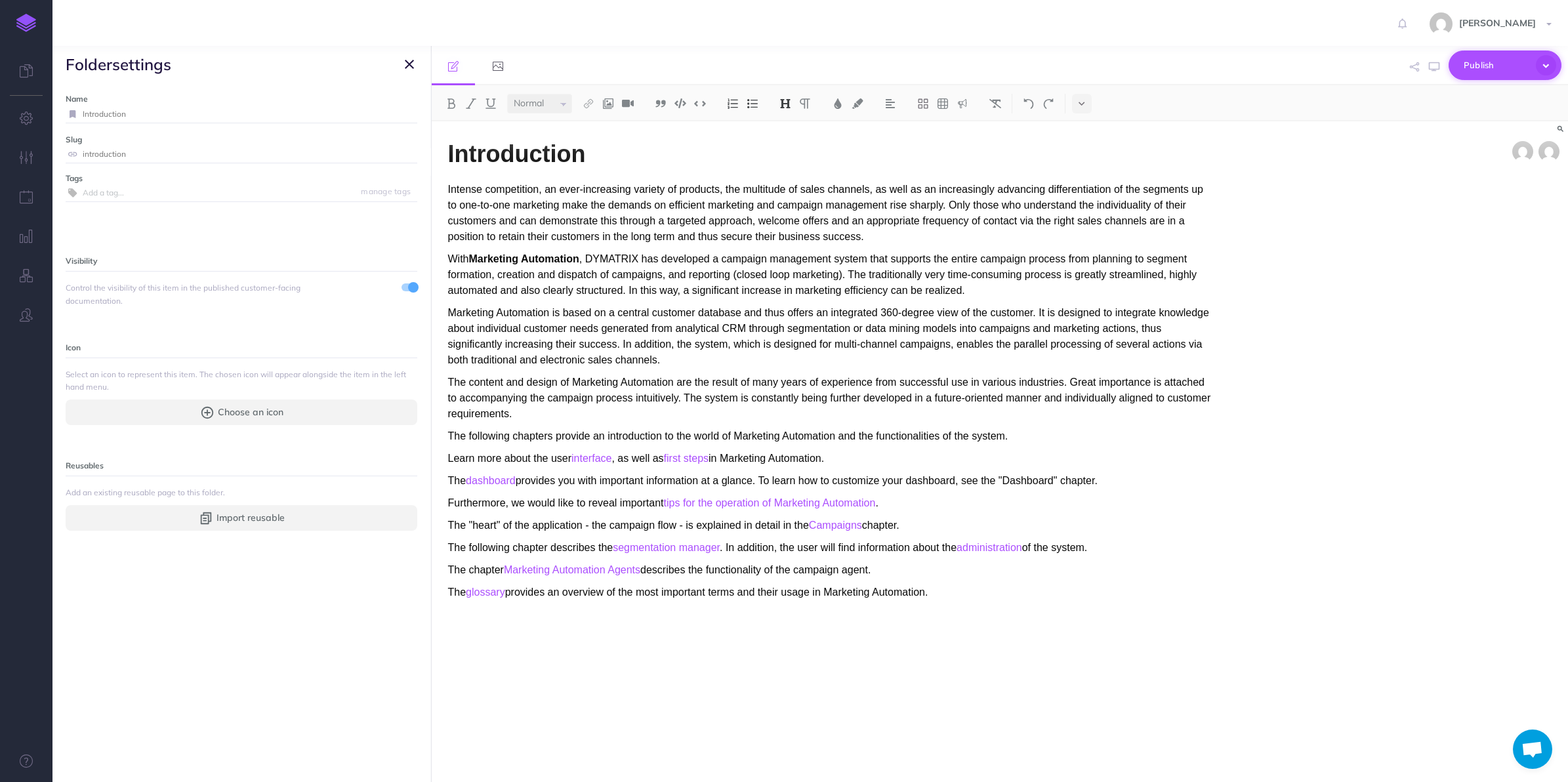
click at [1410, 65] on button "Publish" at bounding box center [1504, 65] width 113 height 29
click at [408, 69] on icon "button" at bounding box center [409, 65] width 9 height 16
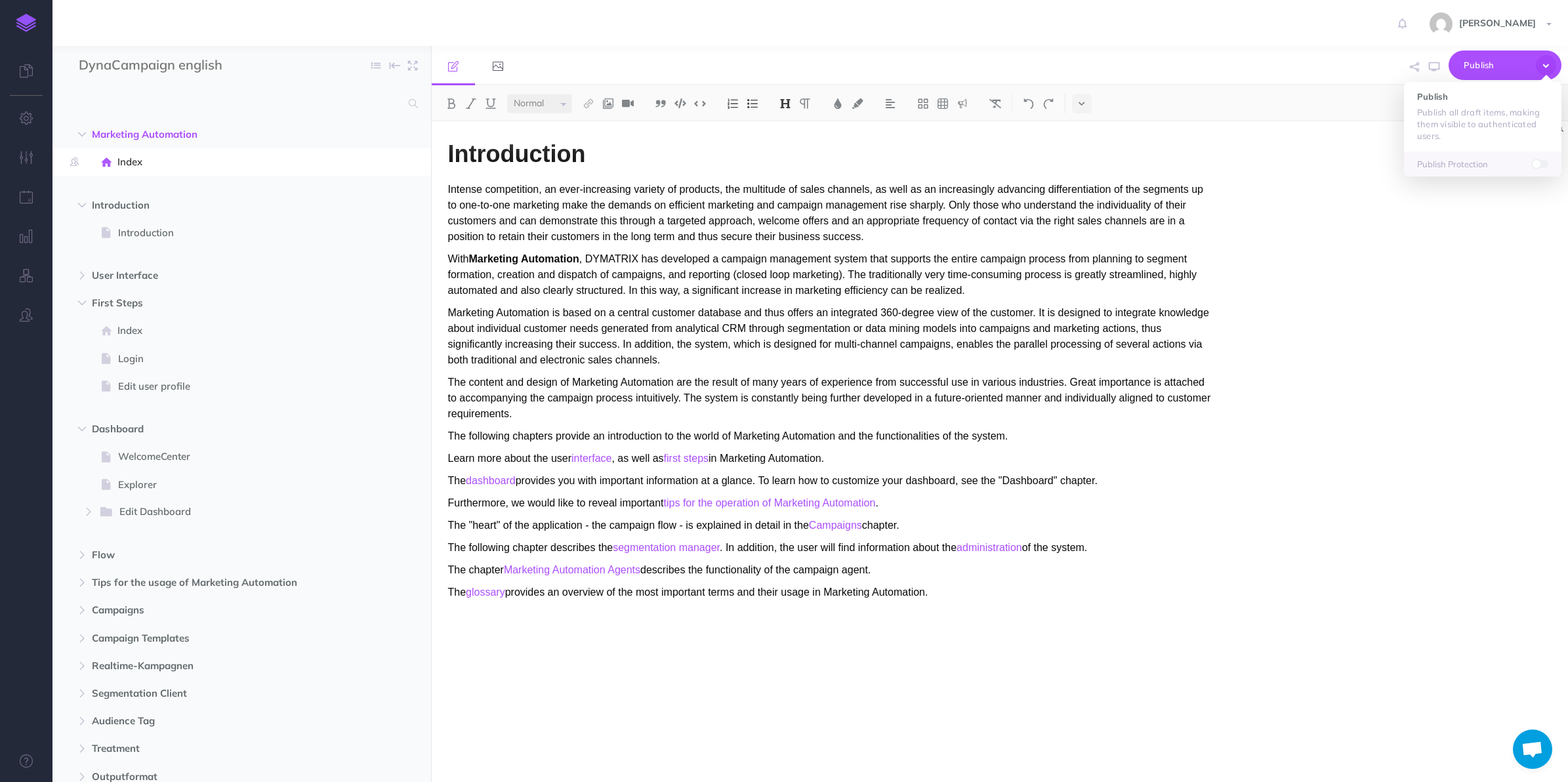
click at [110, 206] on span "Introduction" at bounding box center [214, 206] width 244 height 16
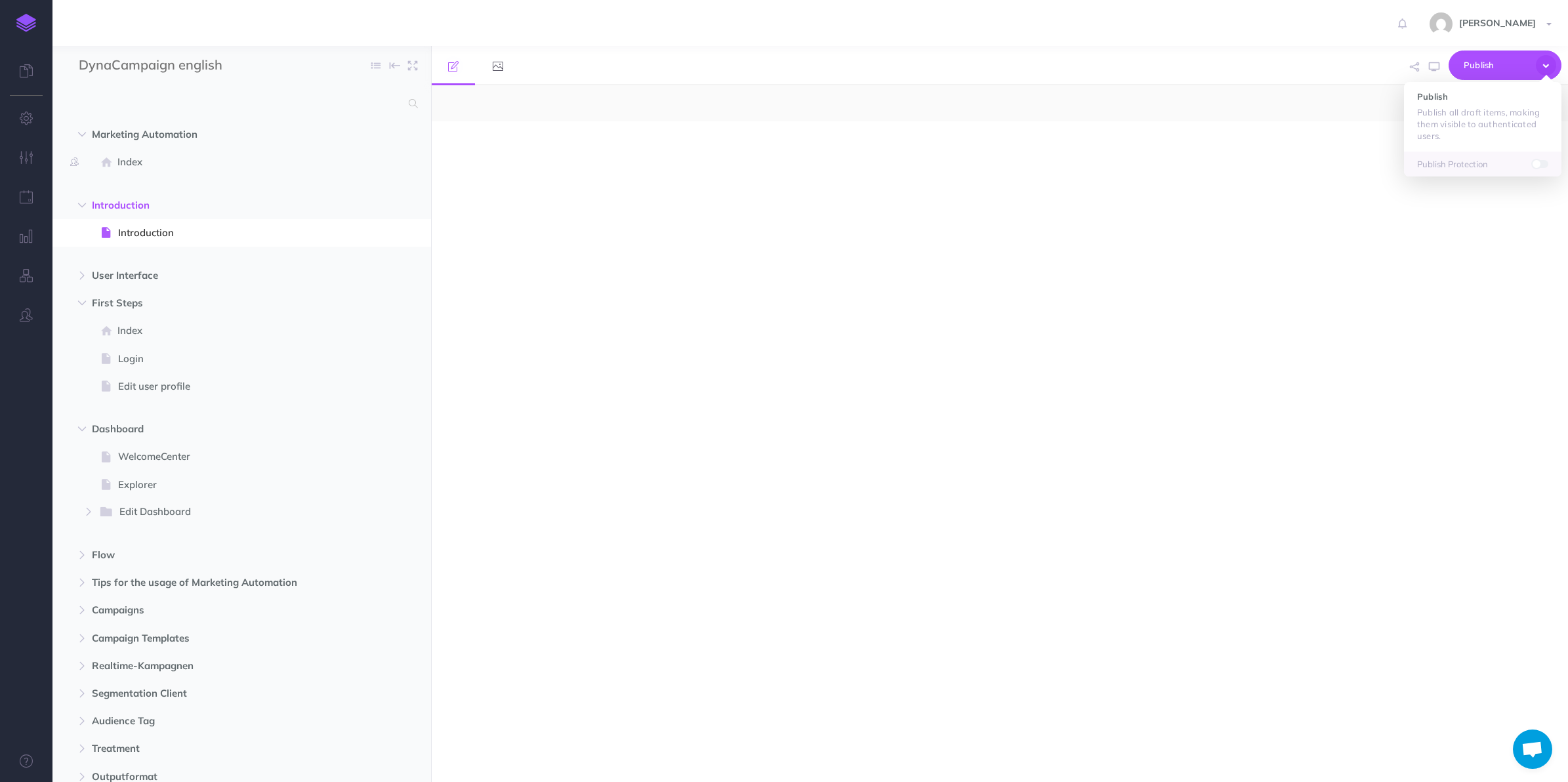
select select "null"
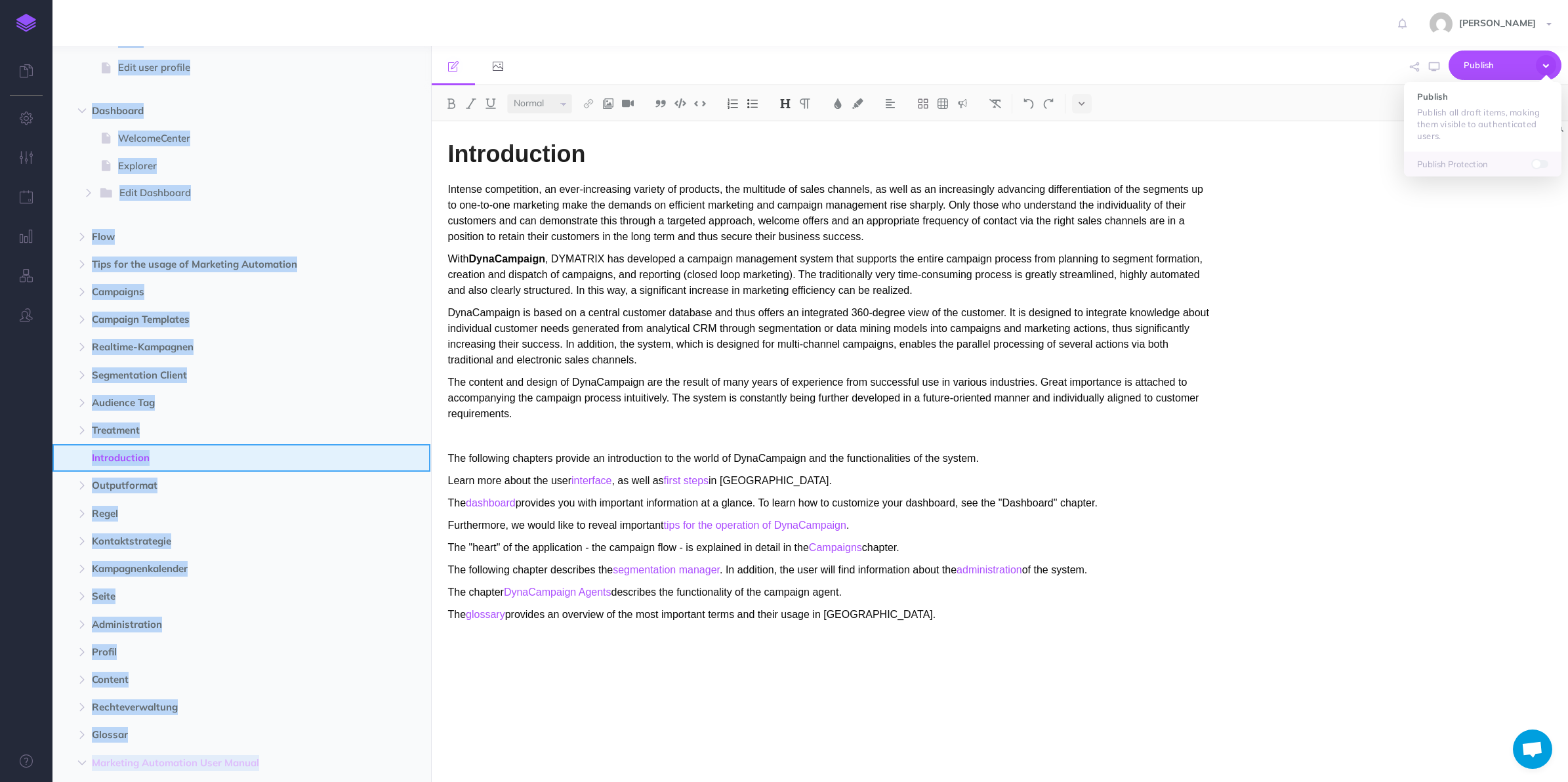
scroll to position [375, 0]
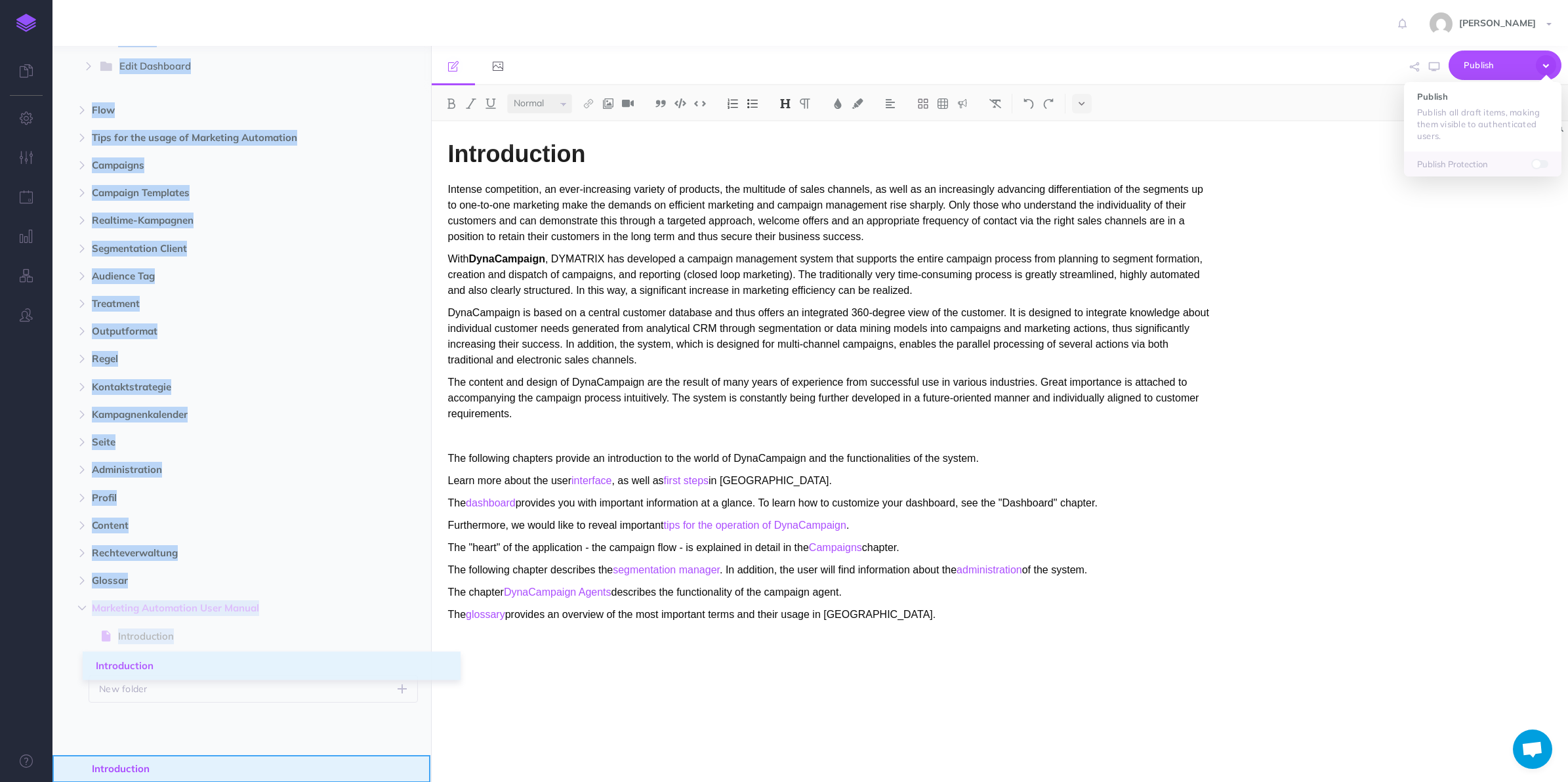
drag, startPoint x: 60, startPoint y: 198, endPoint x: 97, endPoint y: 657, distance: 460.5
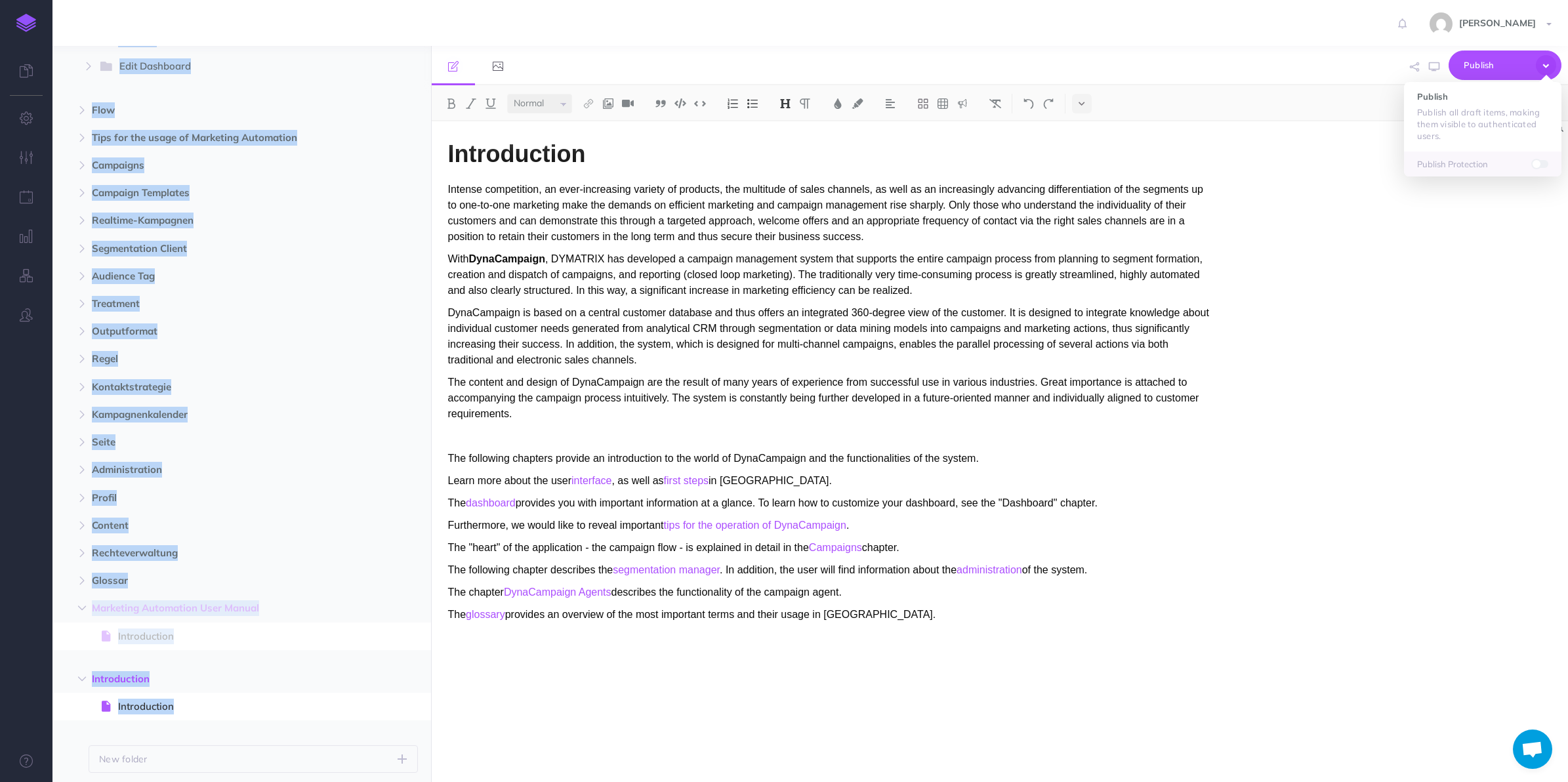
click at [305, 677] on span "Introduction" at bounding box center [214, 680] width 244 height 16
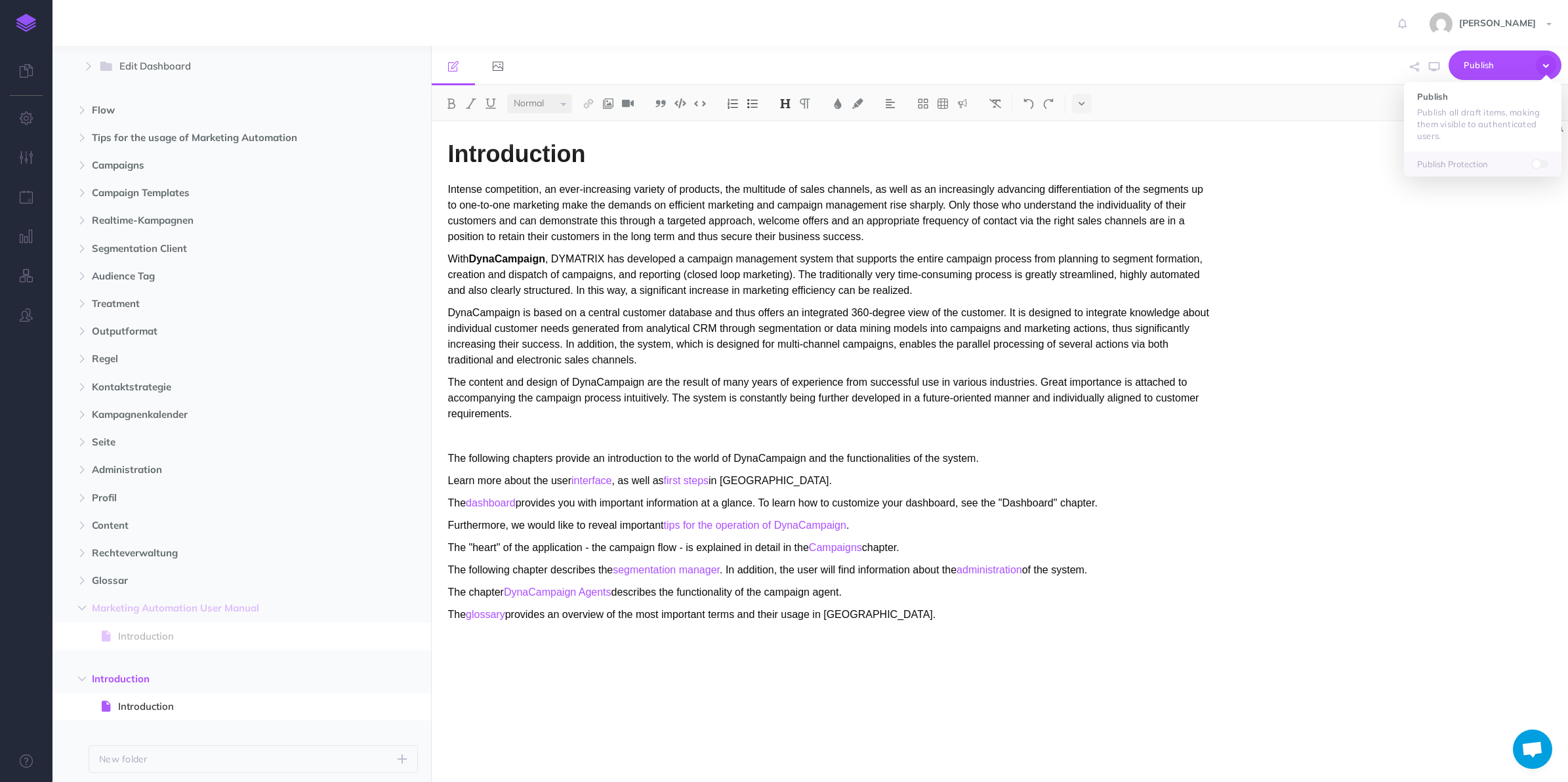
click at [1410, 122] on p "Publish all draft items, making them visible to authenticated users." at bounding box center [1482, 123] width 131 height 35
click at [1410, 77] on button "Publish" at bounding box center [1504, 65] width 113 height 29
click at [1410, 106] on p "Publish all draft items, making them visible to authenticated users." at bounding box center [1482, 123] width 131 height 35
click at [641, 151] on h1 "Introduction" at bounding box center [829, 154] width 763 height 27
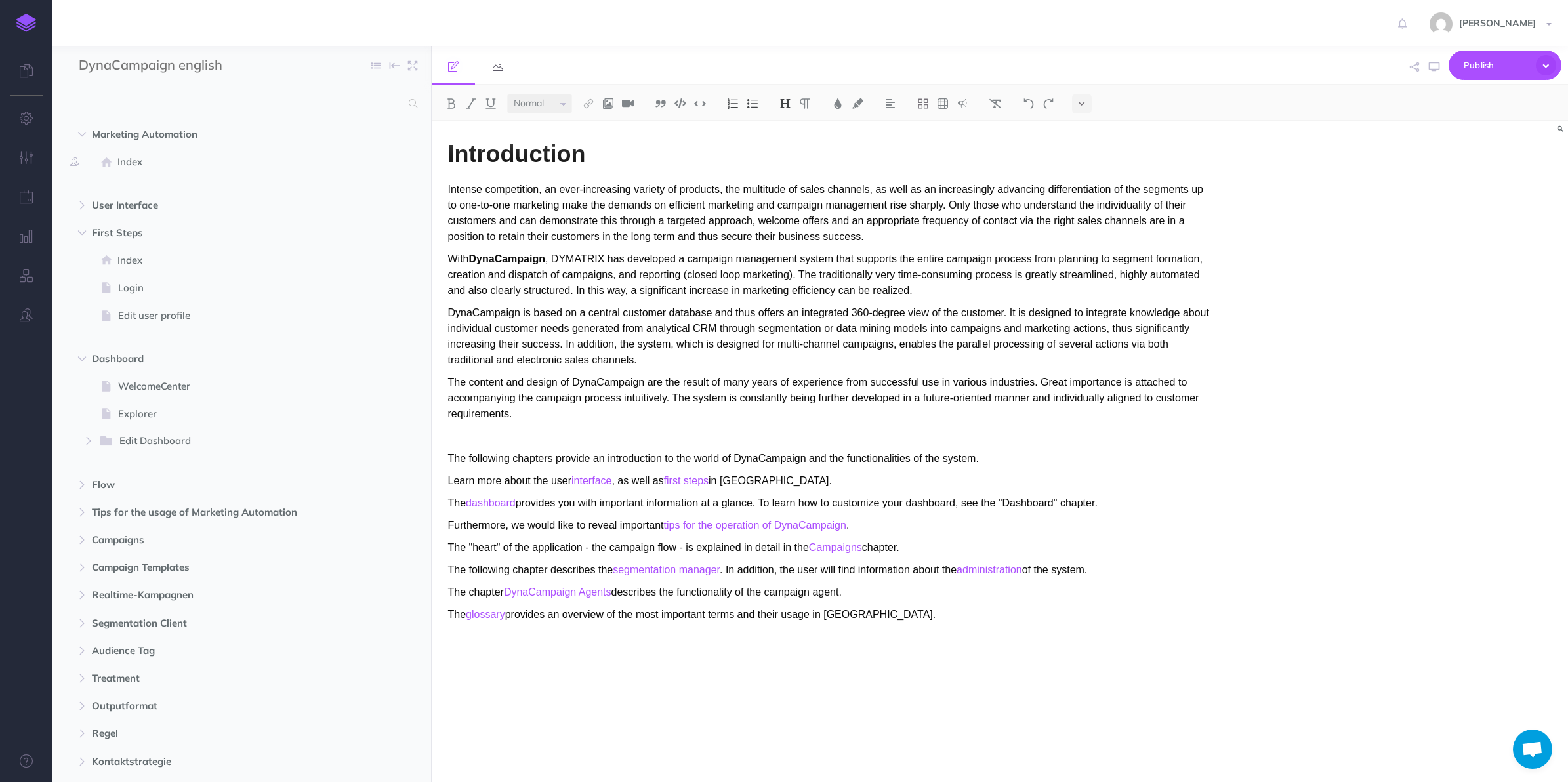
click at [400, 135] on icon "button" at bounding box center [405, 135] width 11 height 16
click at [377, 195] on link "Settings" at bounding box center [368, 201] width 98 height 22
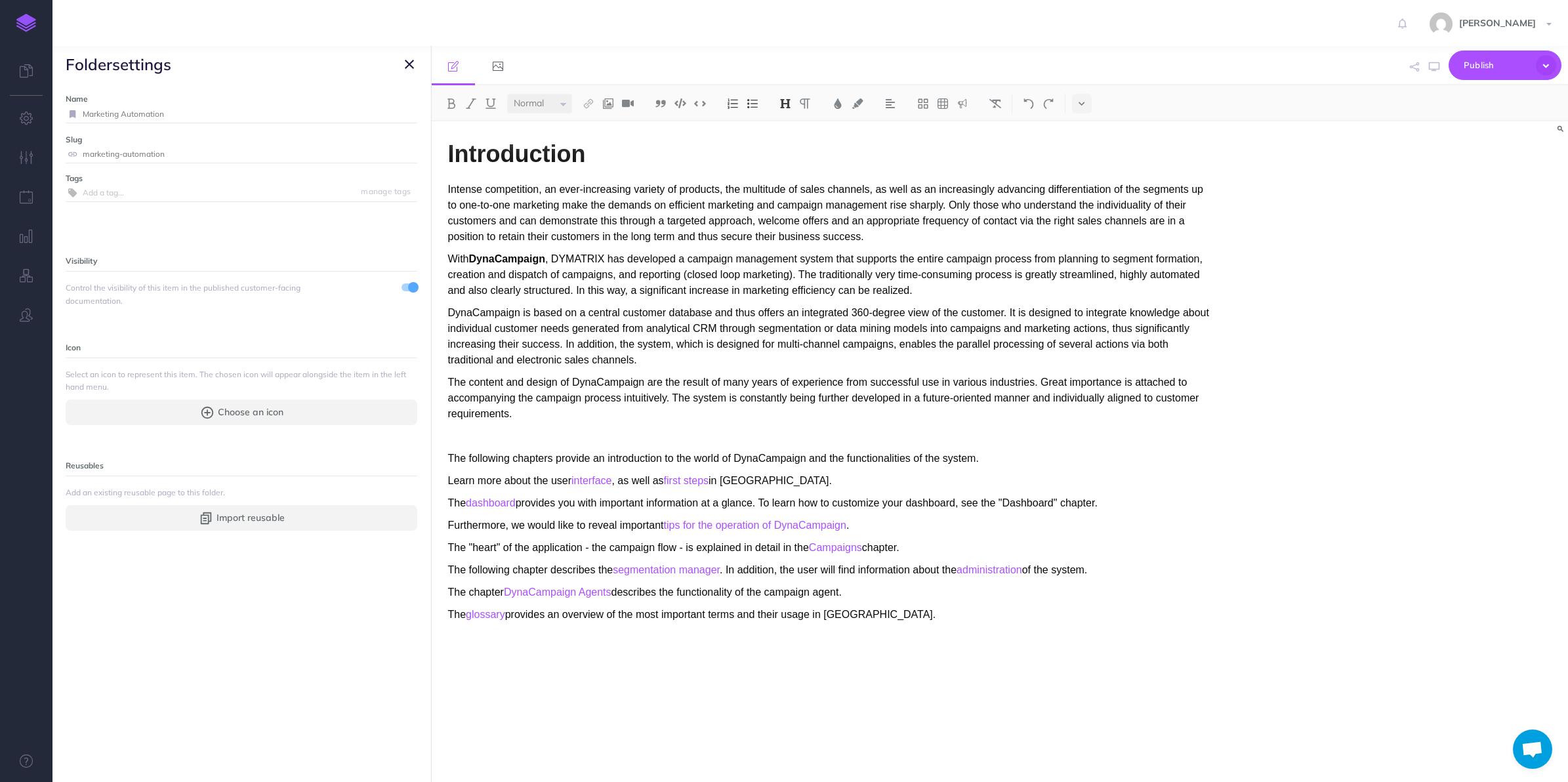
click at [221, 105] on input "Marketing Automation" at bounding box center [249, 114] width 335 height 17
type input "Marketing Automation User manual"
click at [393, 117] on small "Save" at bounding box center [401, 114] width 17 height 10
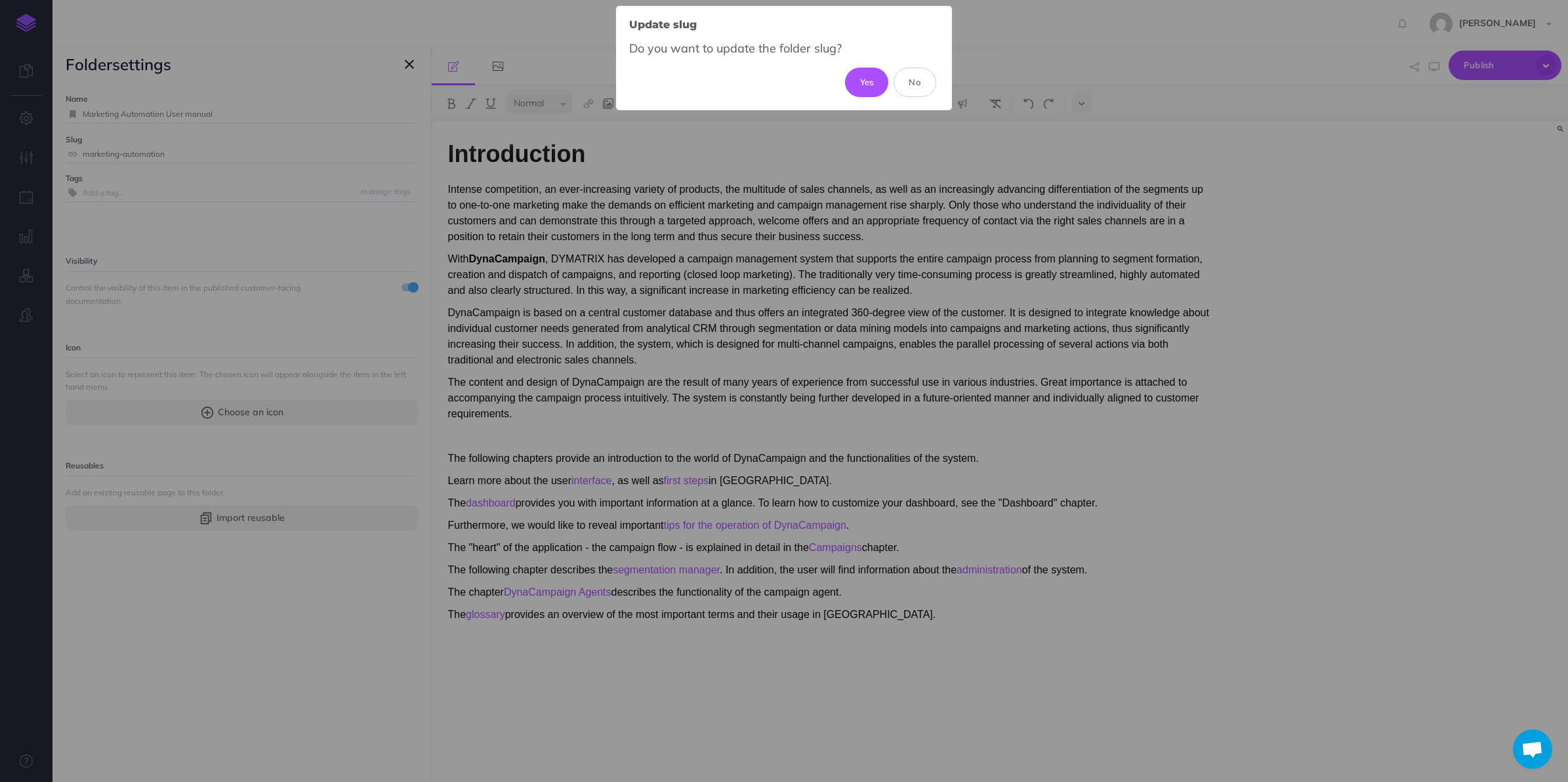
click at [814, 113] on div "Update slug × Do you want to update the folder slug? Yes No" at bounding box center [784, 391] width 1568 height 782
click at [858, 89] on button "Yes" at bounding box center [866, 82] width 44 height 29
type input "marketing-automation-user-manual"
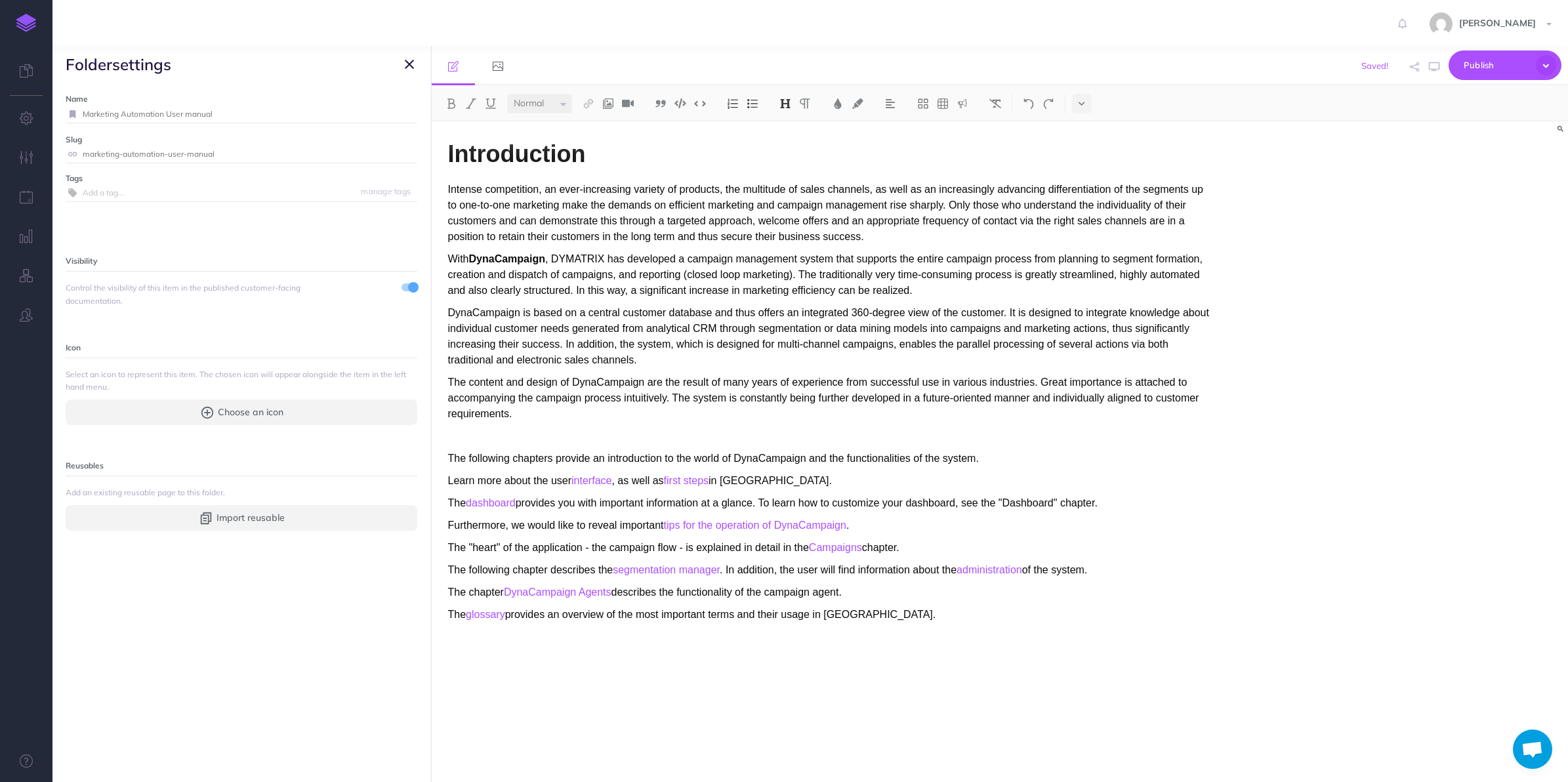
click at [411, 67] on icon "button" at bounding box center [409, 65] width 9 height 16
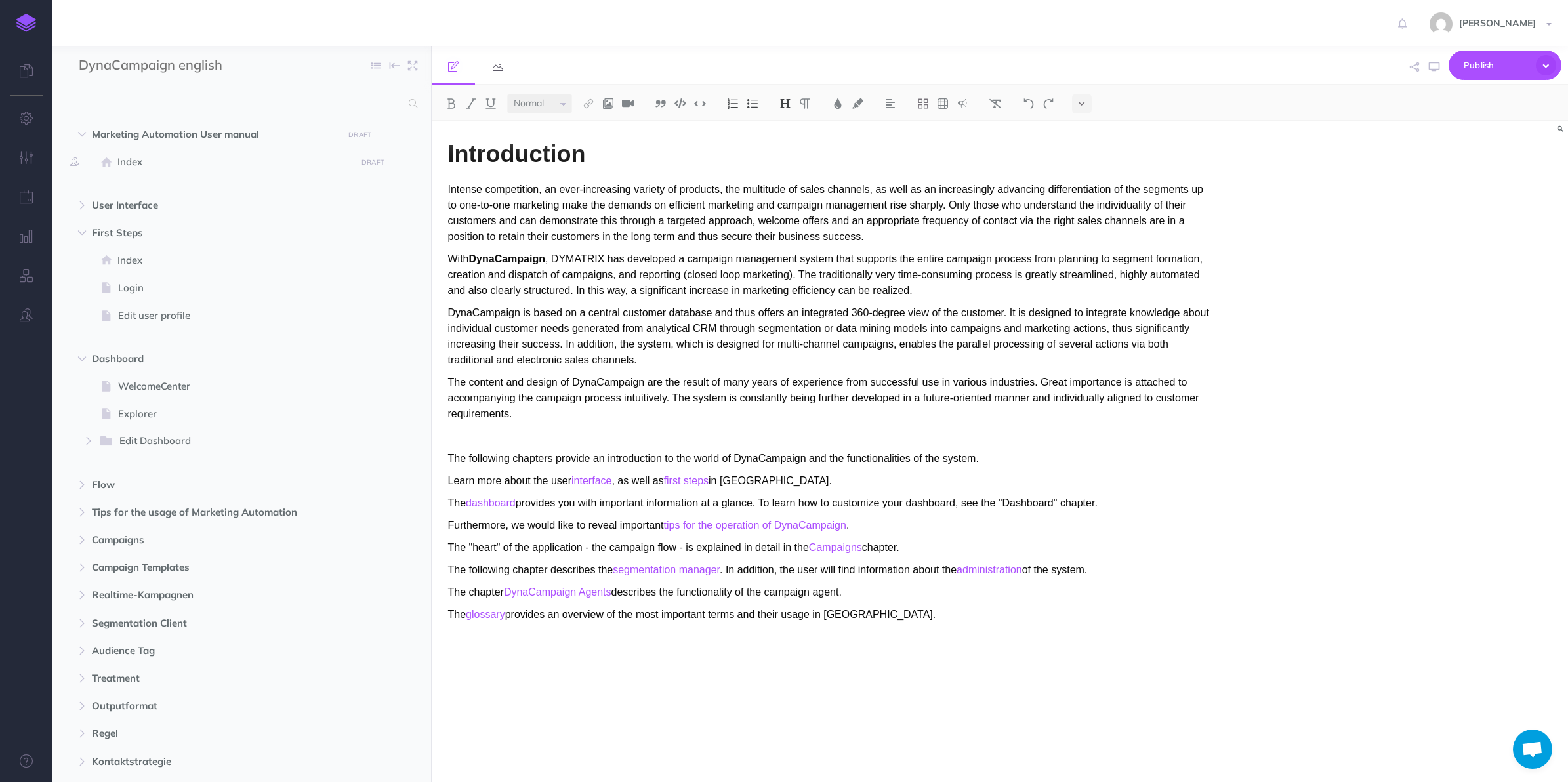
click at [282, 163] on span "Index" at bounding box center [235, 162] width 235 height 16
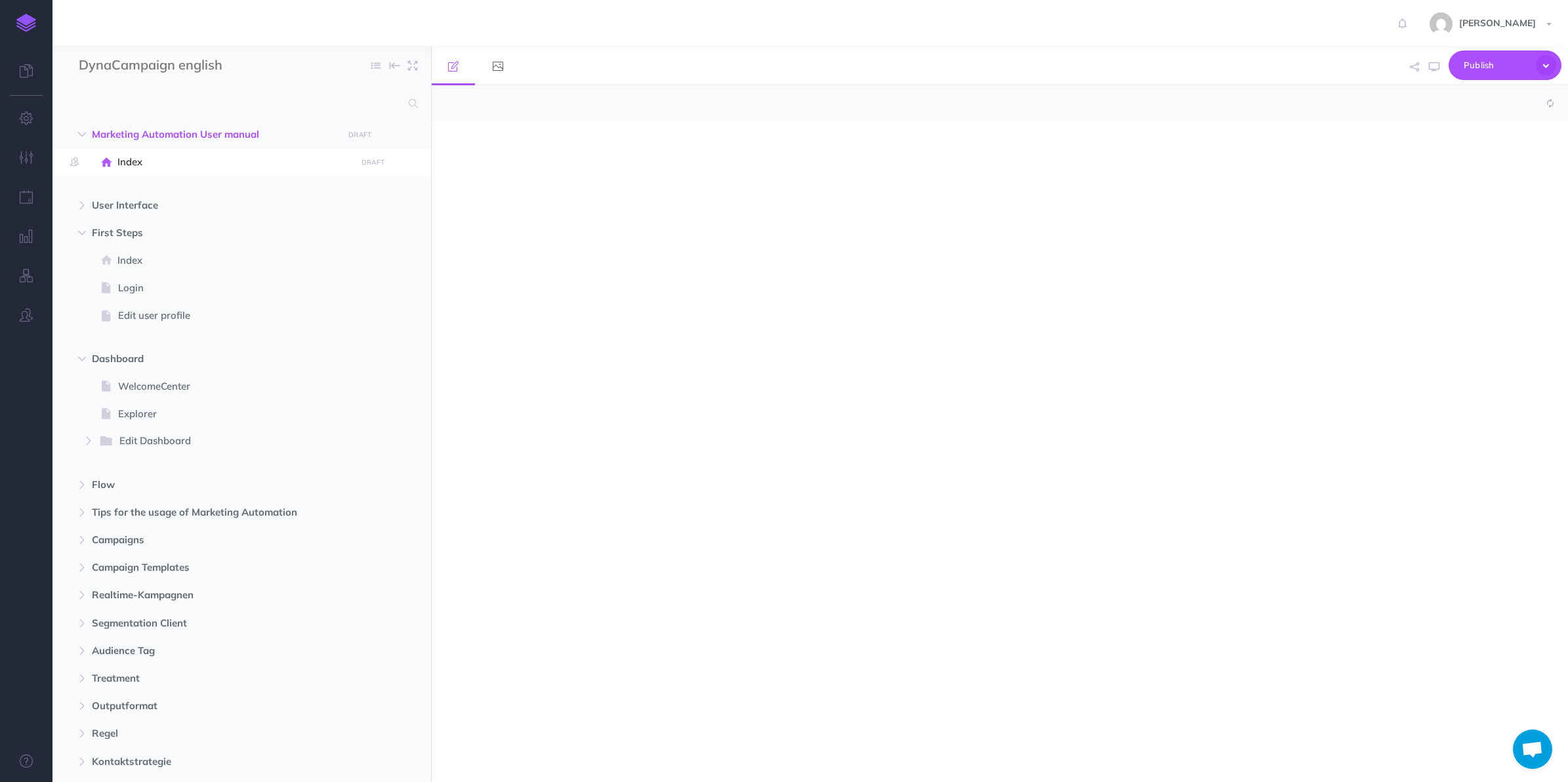
select select "null"
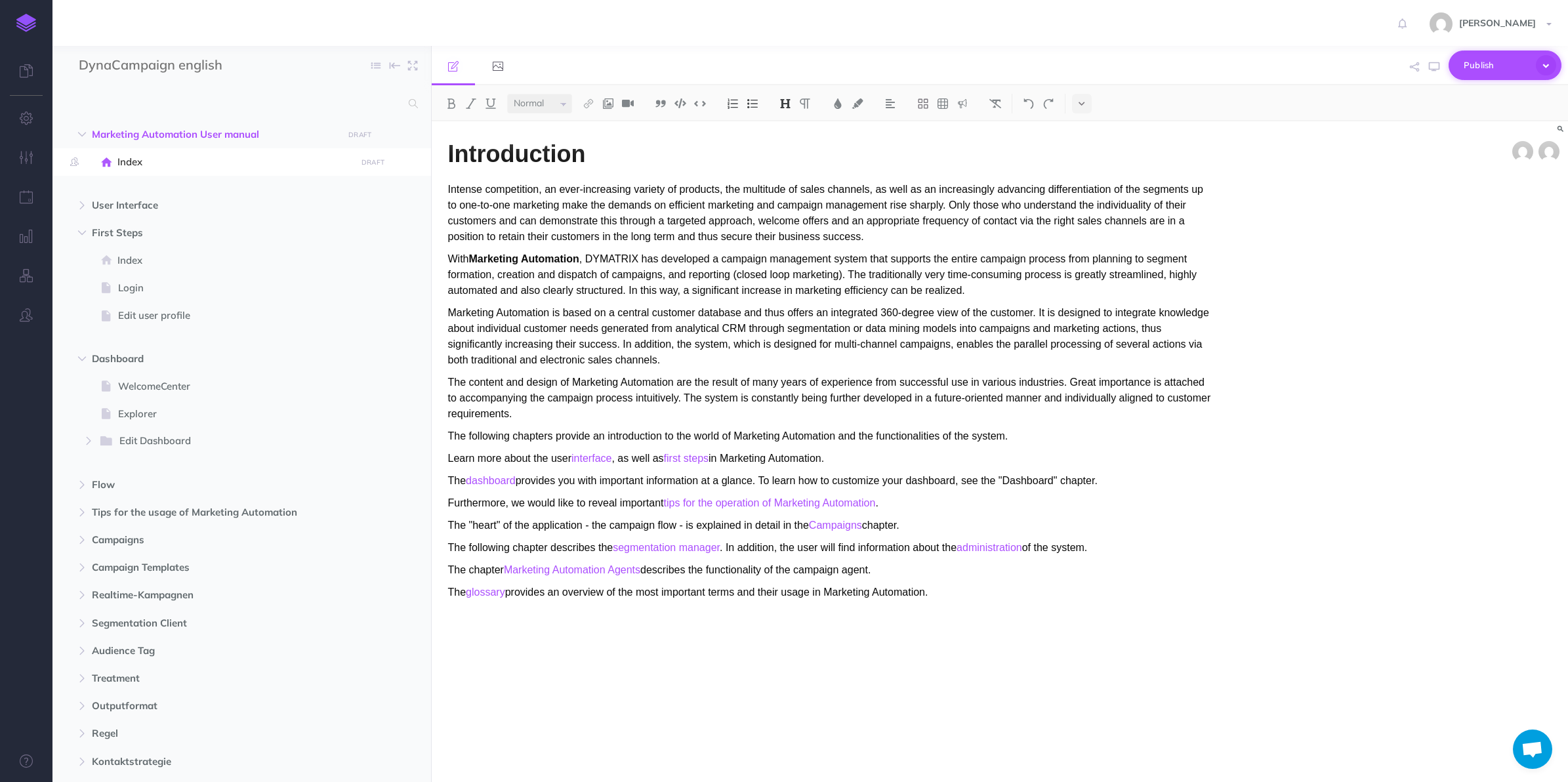
click at [1410, 59] on span "Publish" at bounding box center [1496, 65] width 66 height 20
click at [1410, 112] on p "Publish the currently selected page draft." at bounding box center [1482, 118] width 131 height 24
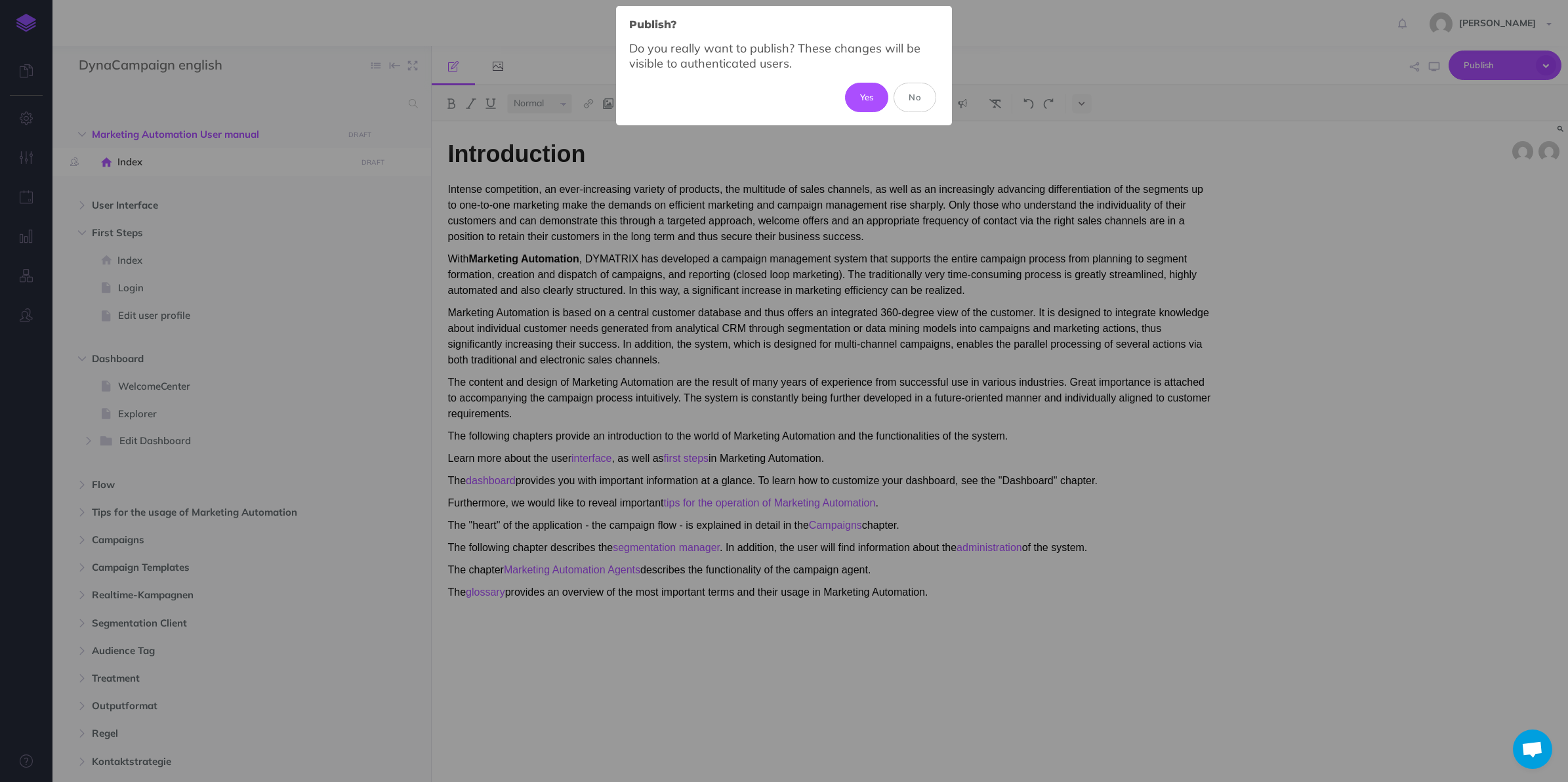
click at [861, 95] on button "Yes" at bounding box center [866, 97] width 44 height 29
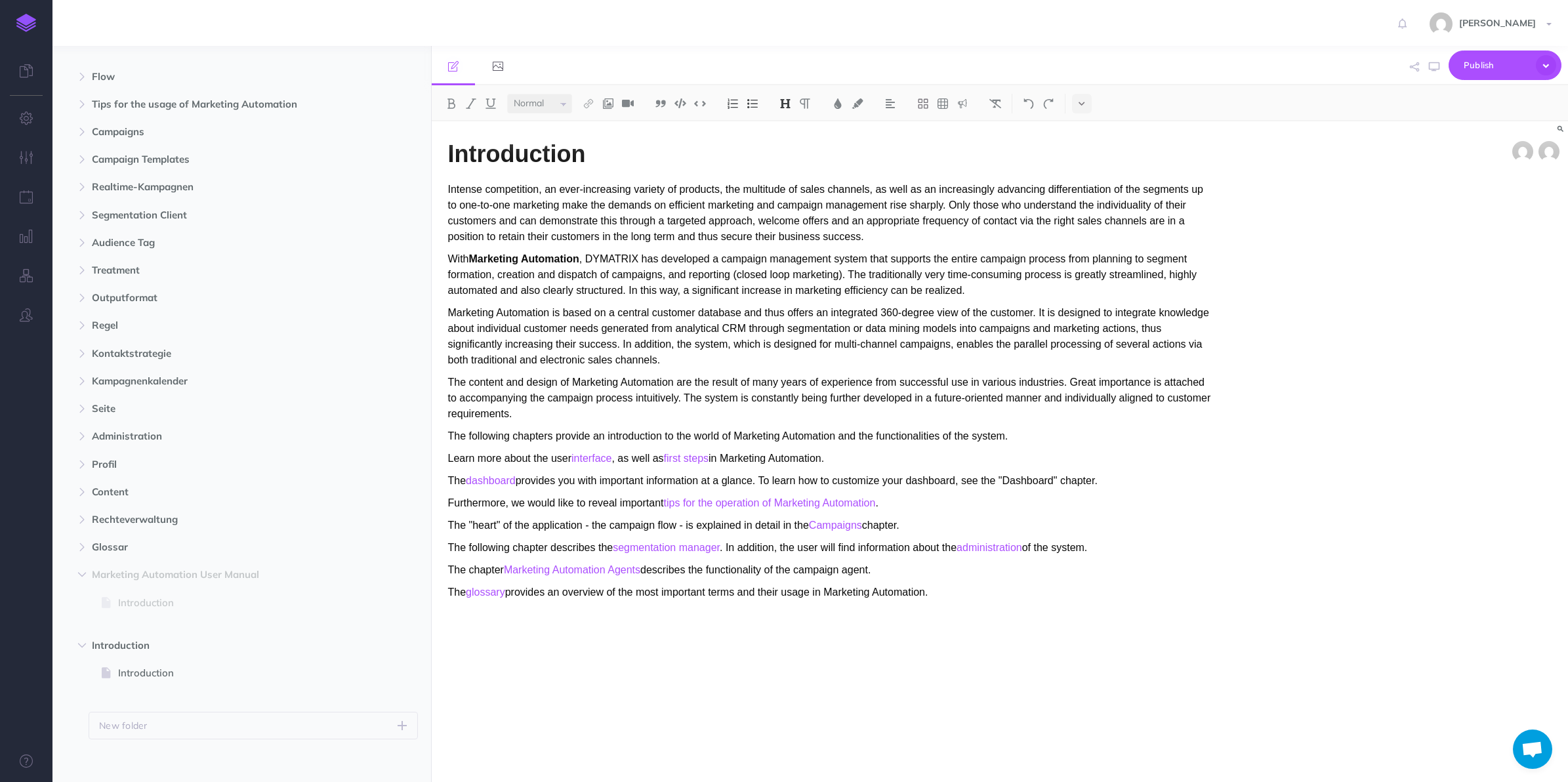
scroll to position [417, 0]
click at [405, 637] on icon "button" at bounding box center [405, 637] width 11 height 16
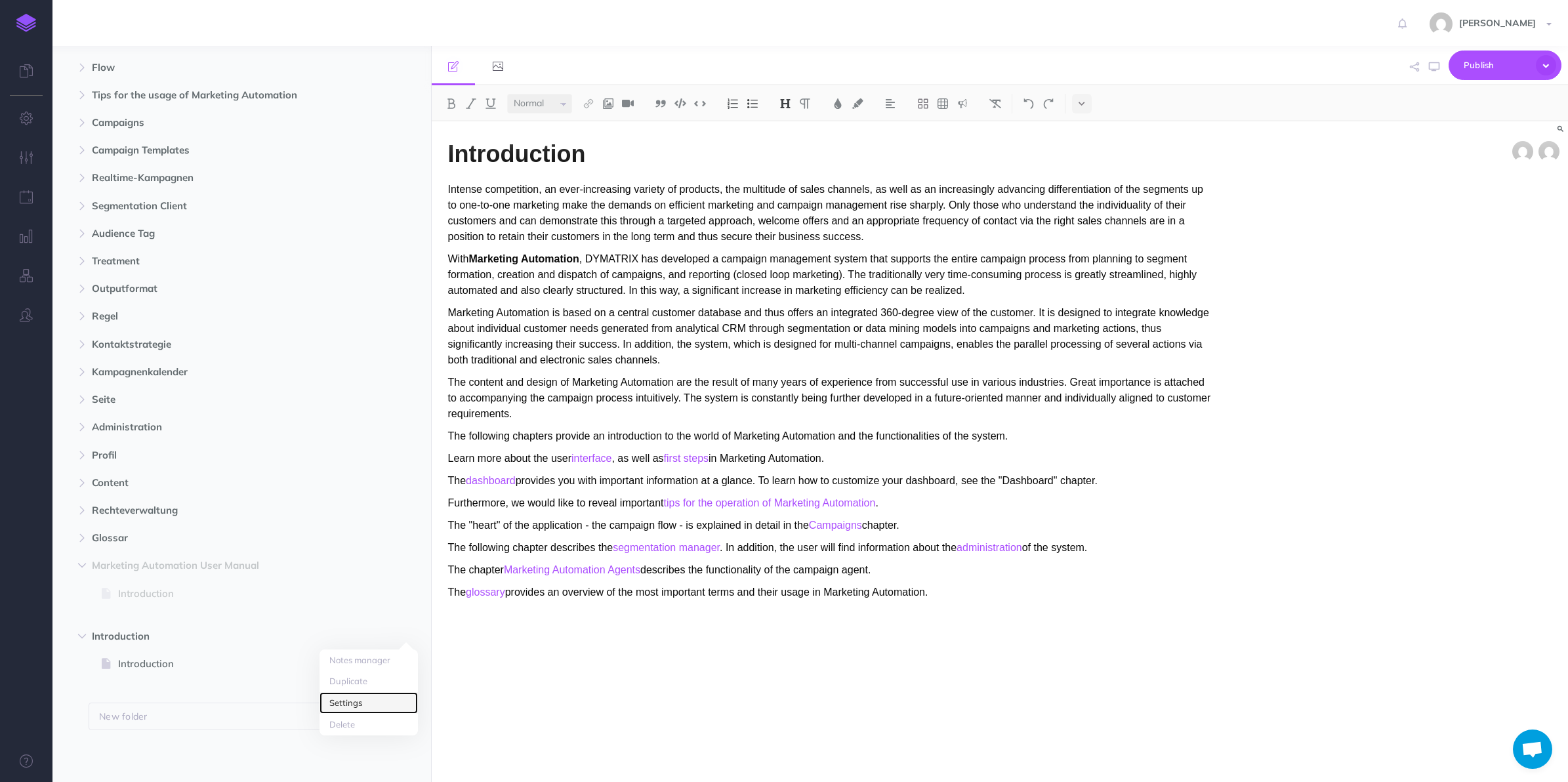
click at [387, 697] on link "Settings" at bounding box center [368, 703] width 98 height 22
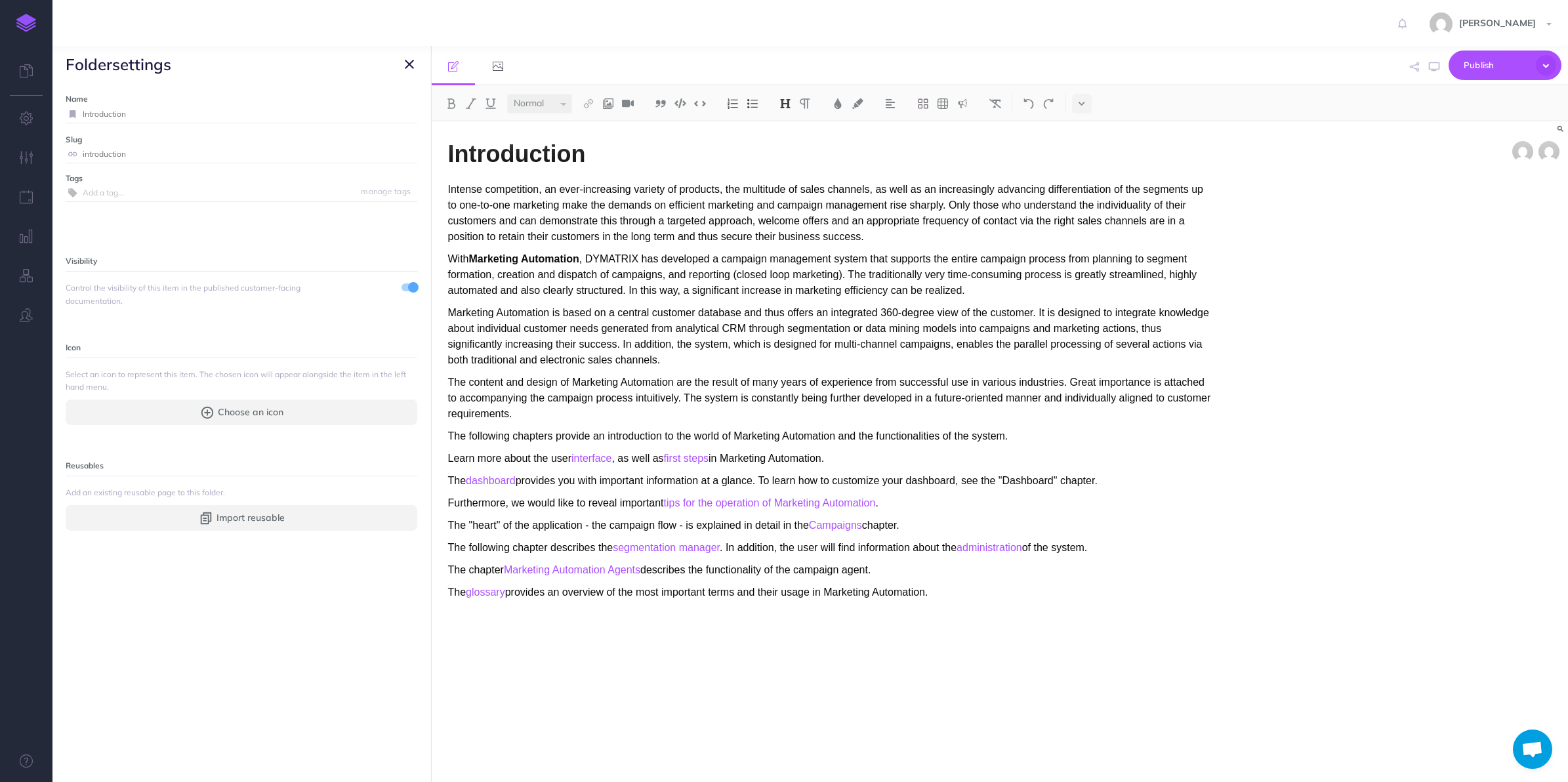
click at [401, 291] on span at bounding box center [409, 287] width 16 height 8
click at [416, 67] on button "button" at bounding box center [409, 65] width 16 height 16
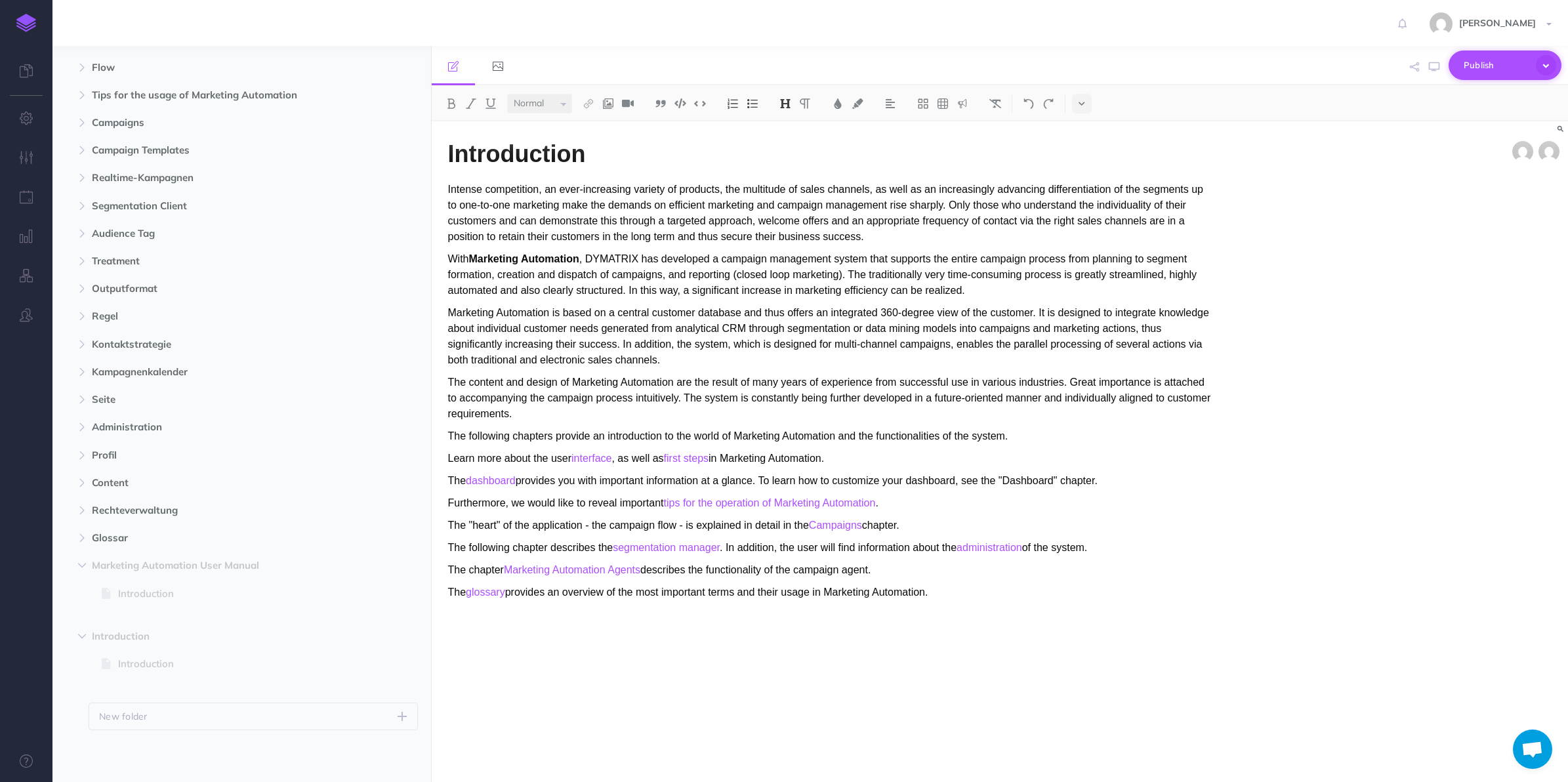
click at [1410, 66] on icon "button" at bounding box center [1546, 65] width 20 height 20
click at [1410, 110] on p "Publish all draft items, making them visible to authenticated users." at bounding box center [1482, 123] width 131 height 35
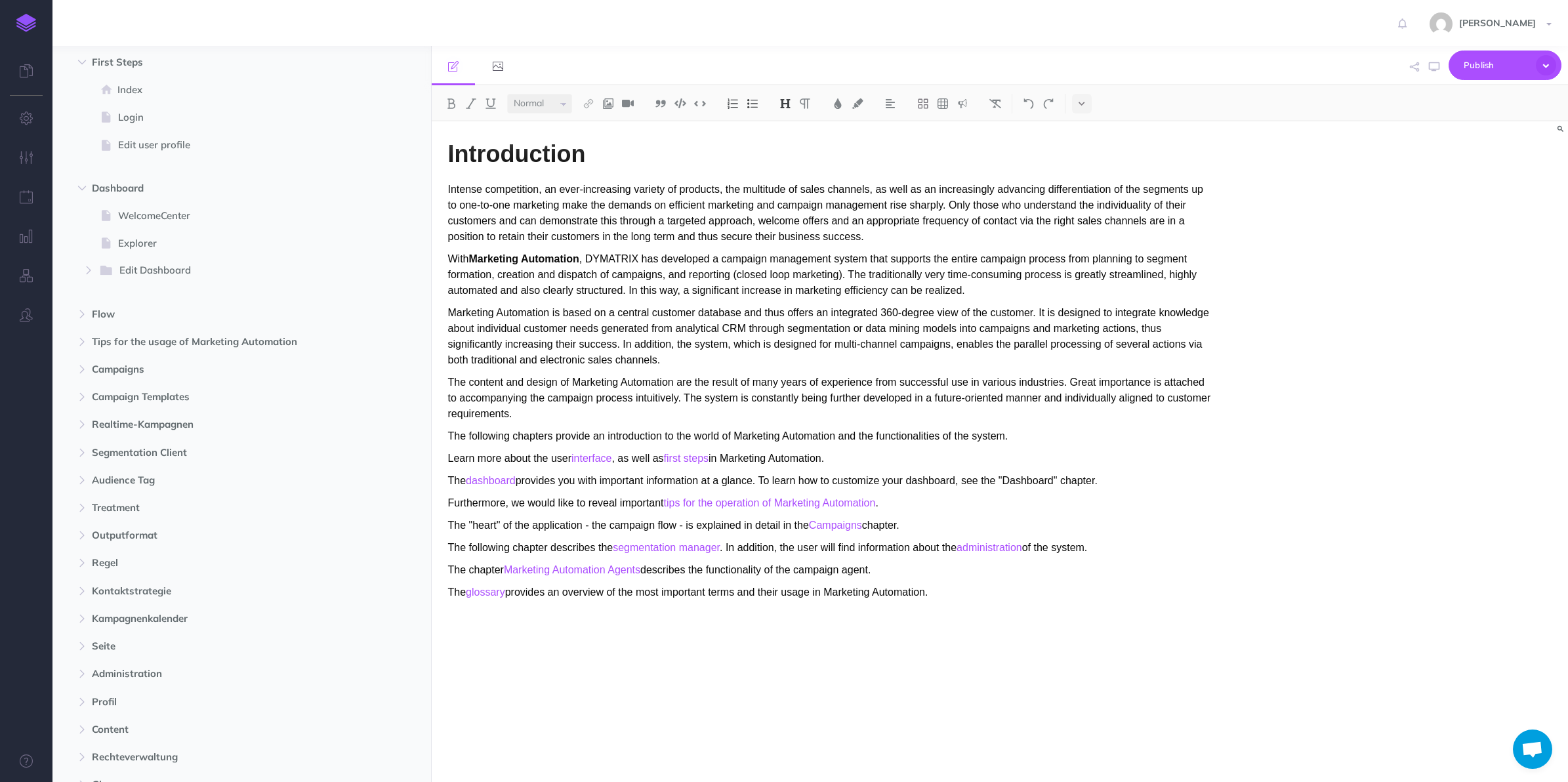
scroll to position [0, 0]
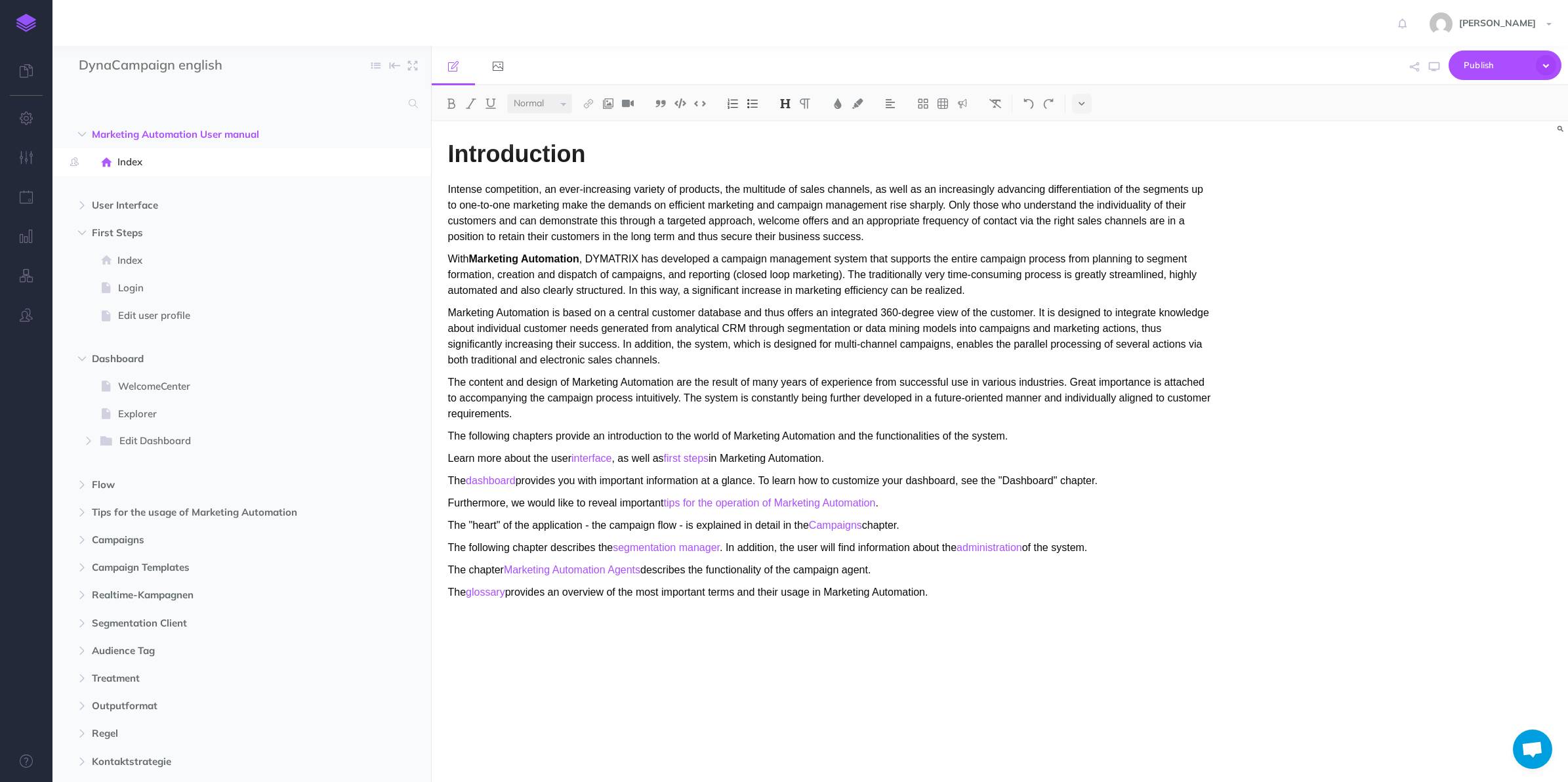
click at [79, 487] on icon "button" at bounding box center [82, 485] width 8 height 8
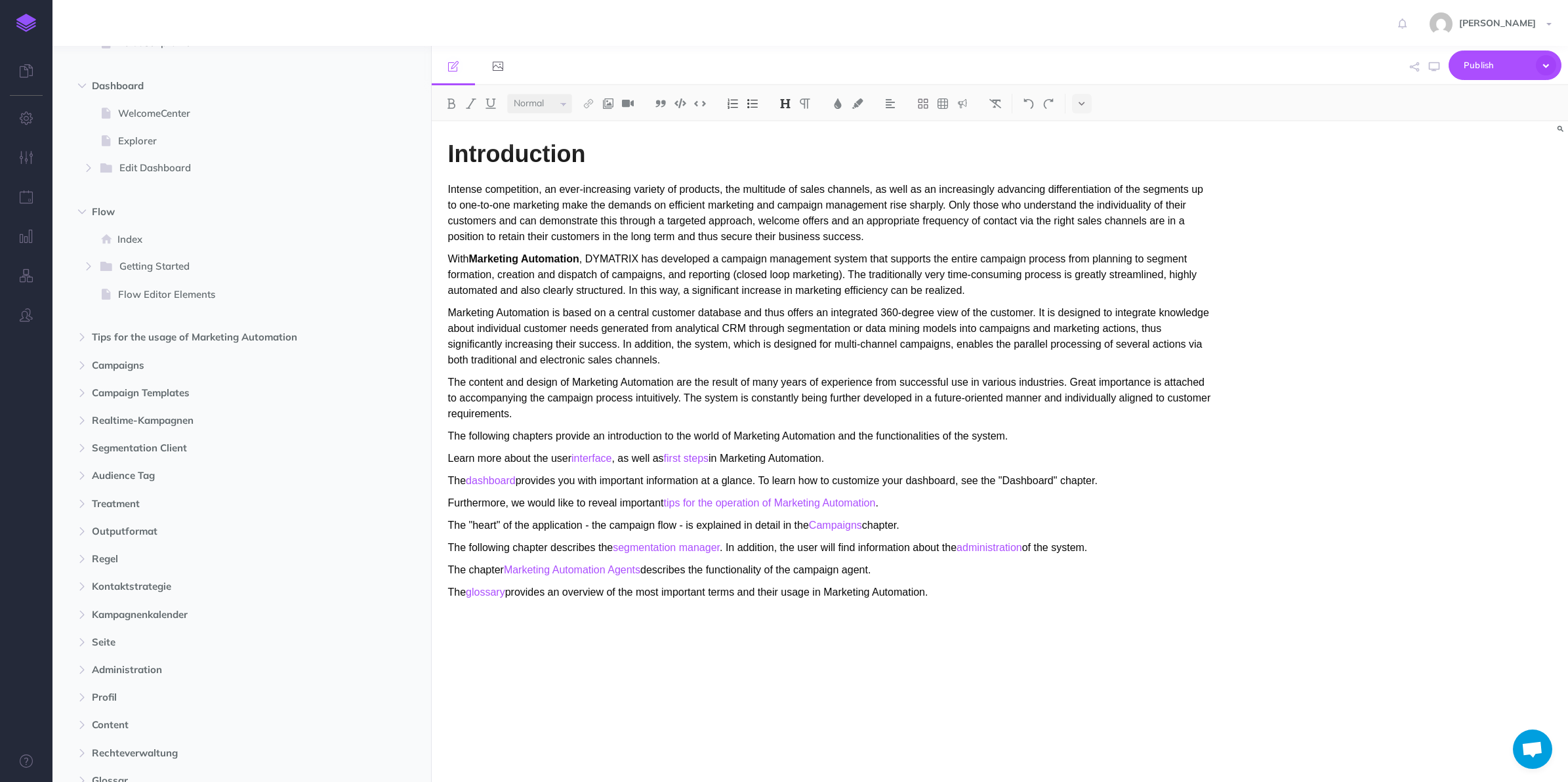
scroll to position [283, 0]
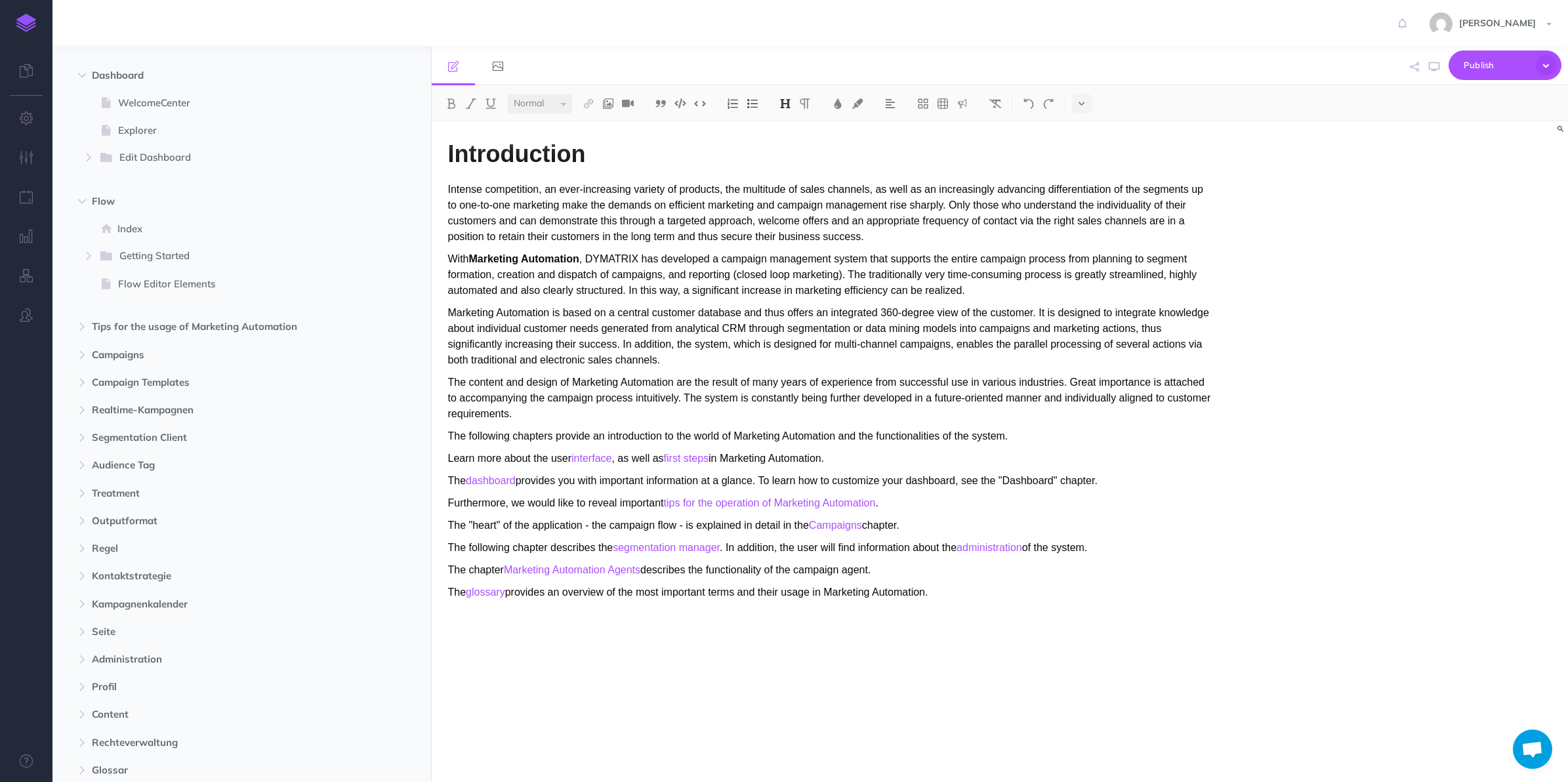
click at [79, 437] on icon "button" at bounding box center [82, 437] width 8 height 8
click at [82, 610] on button "button" at bounding box center [88, 603] width 24 height 16
click at [100, 690] on button "button" at bounding box center [98, 687] width 24 height 16
click at [113, 740] on button "button" at bounding box center [108, 742] width 24 height 16
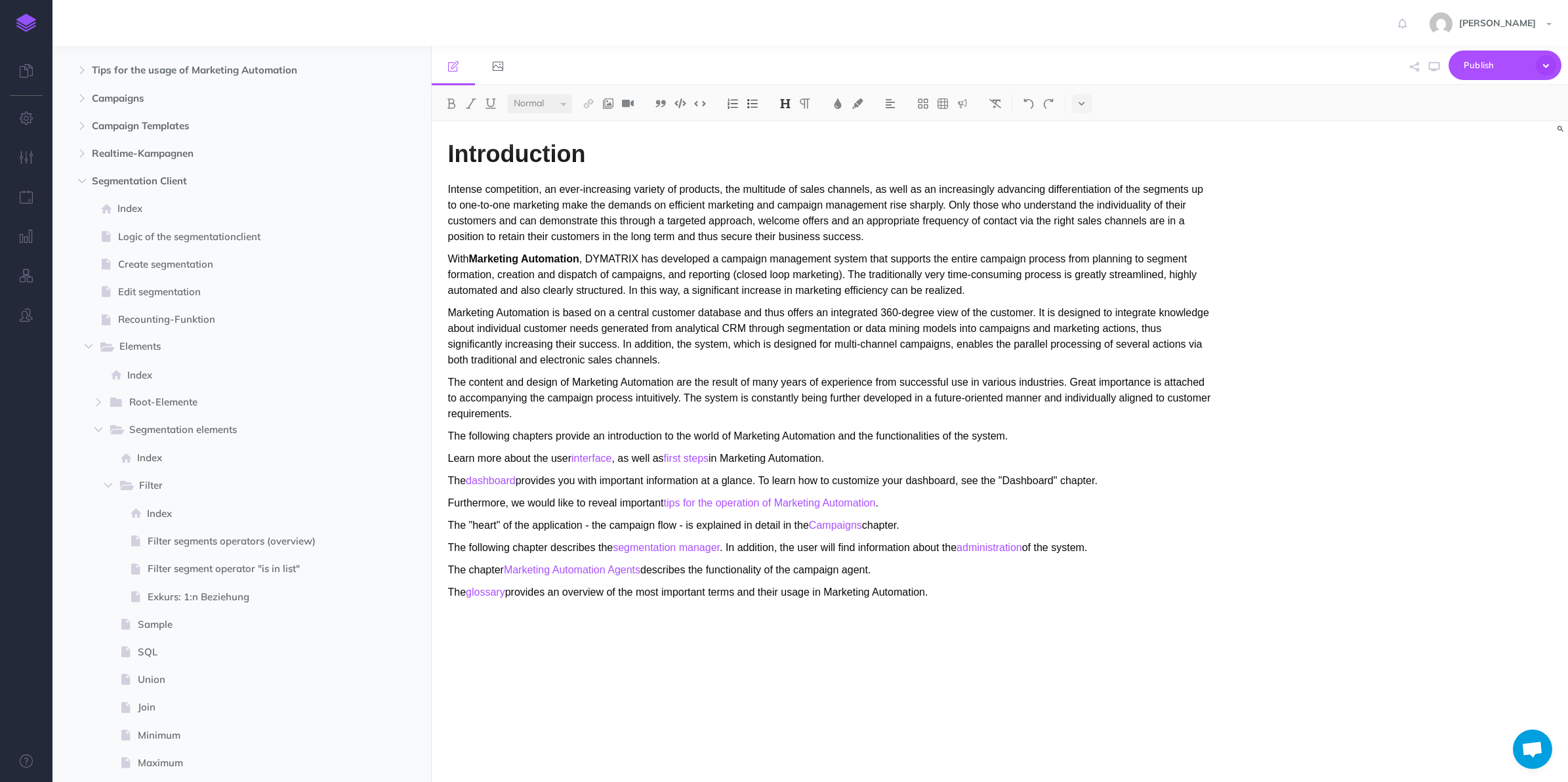
scroll to position [543, 0]
click at [231, 546] on span at bounding box center [242, 538] width 378 height 27
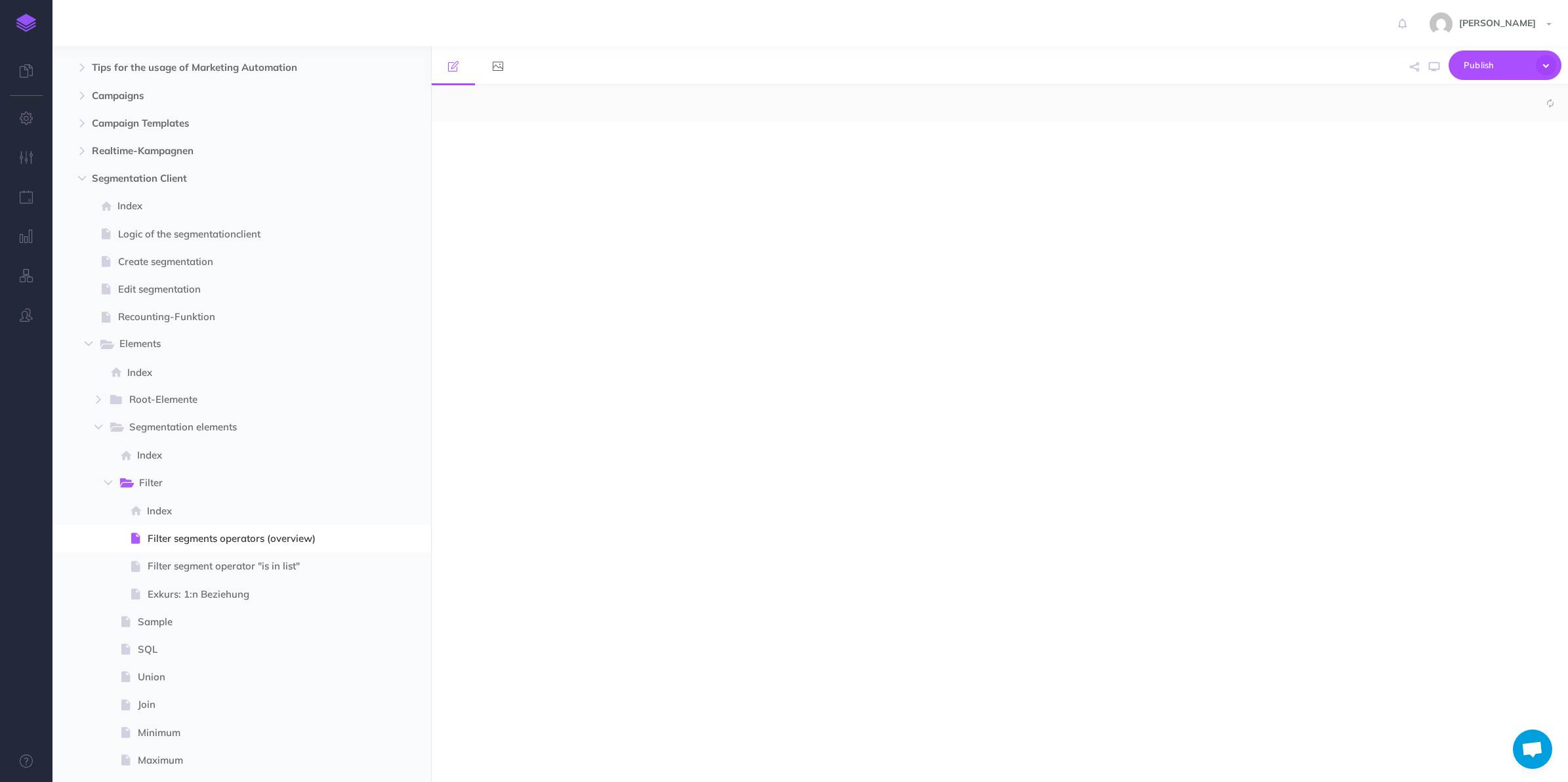
select select "null"
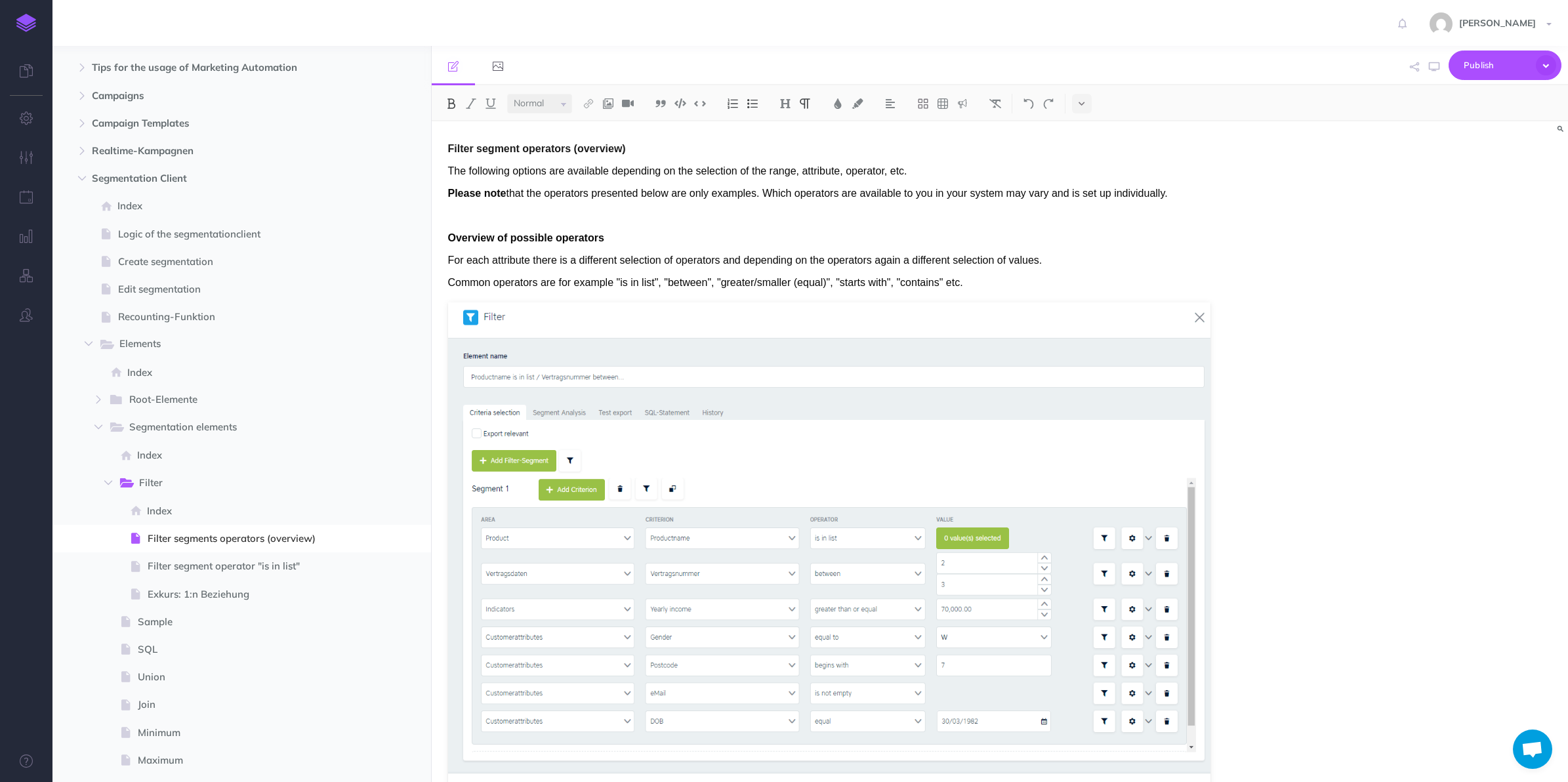
click at [206, 570] on span "Filter segment operator "is in list"" at bounding box center [250, 566] width 205 height 16
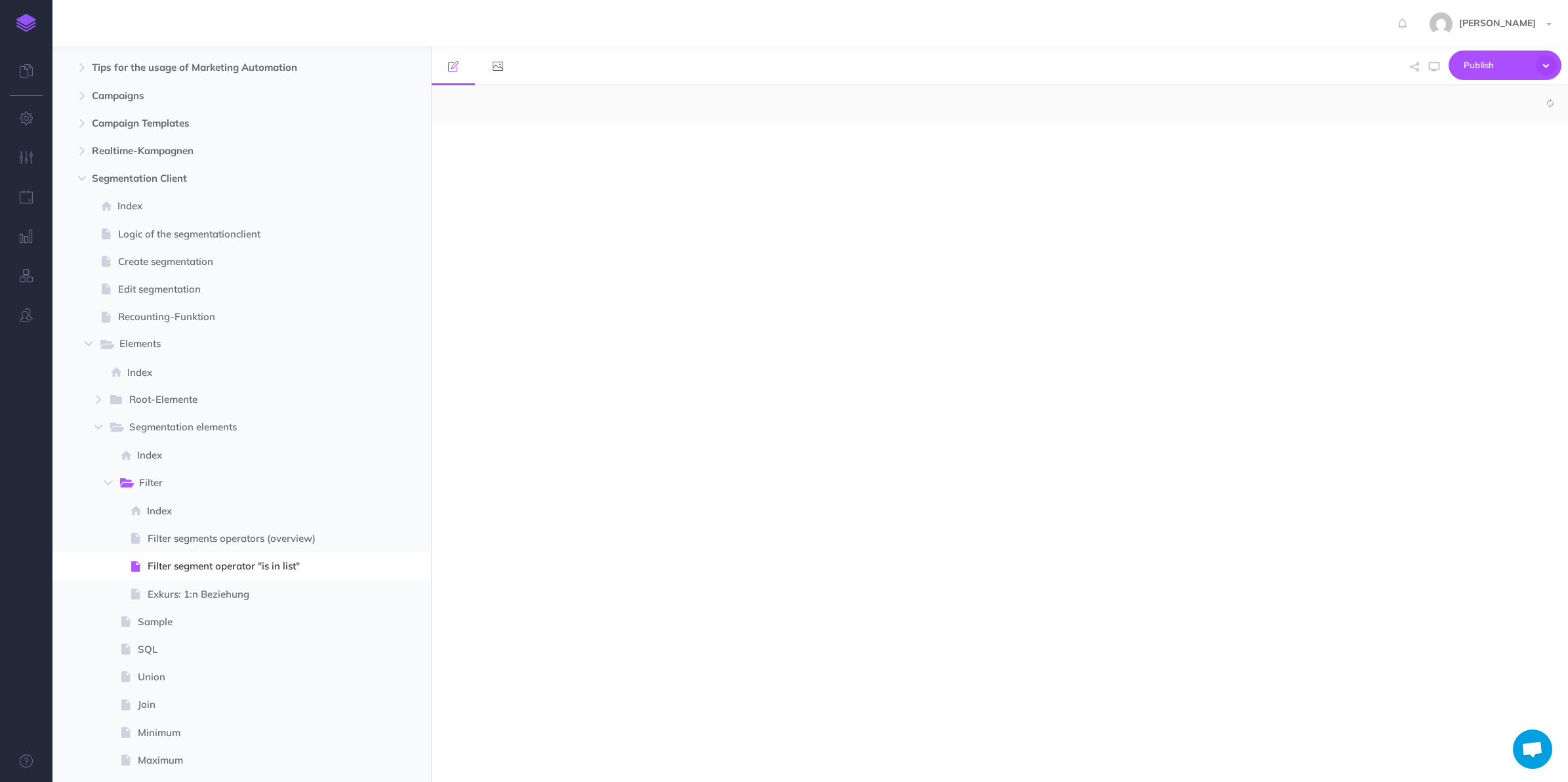
select select "null"
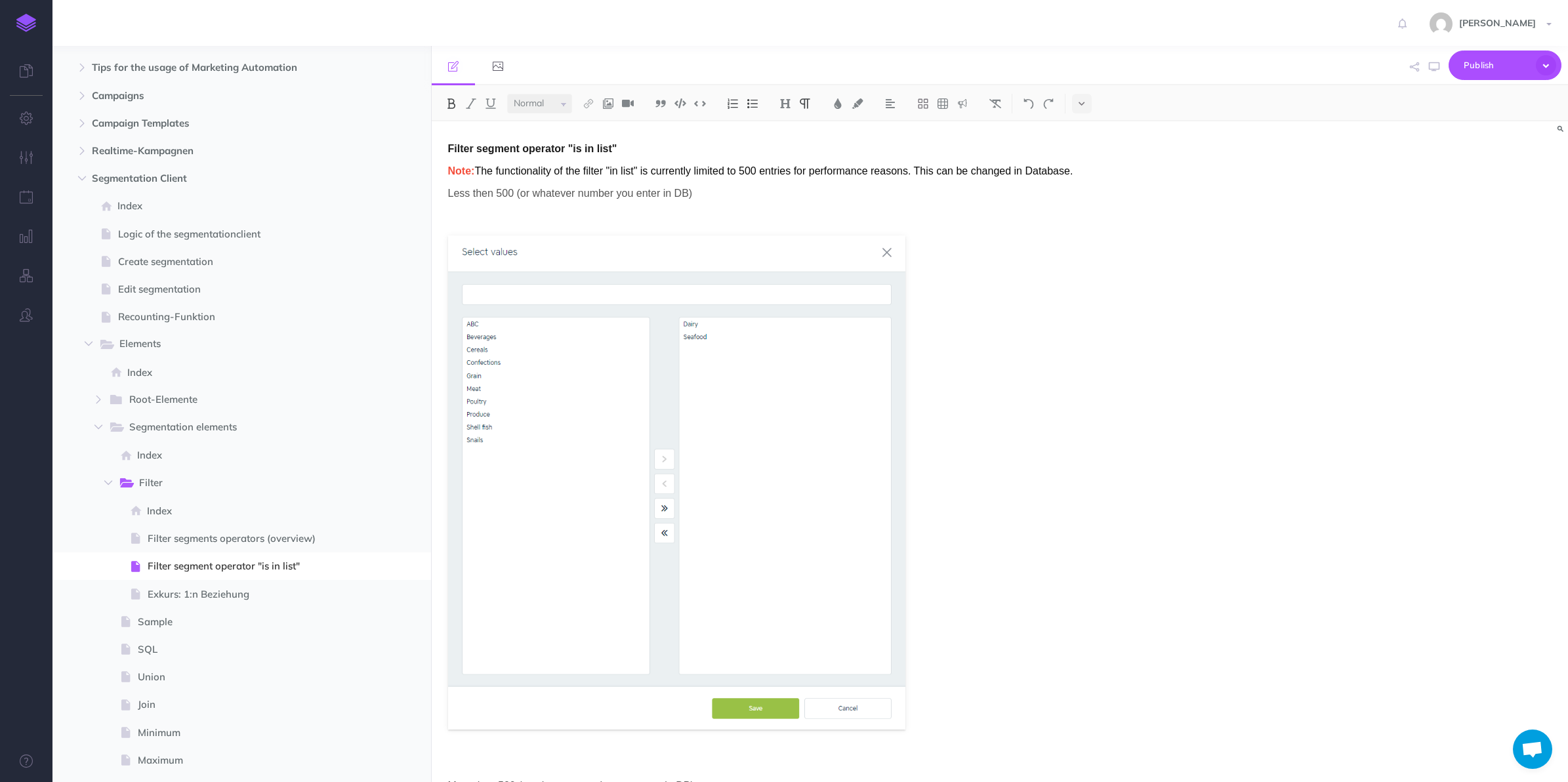
click at [206, 581] on span at bounding box center [242, 593] width 378 height 27
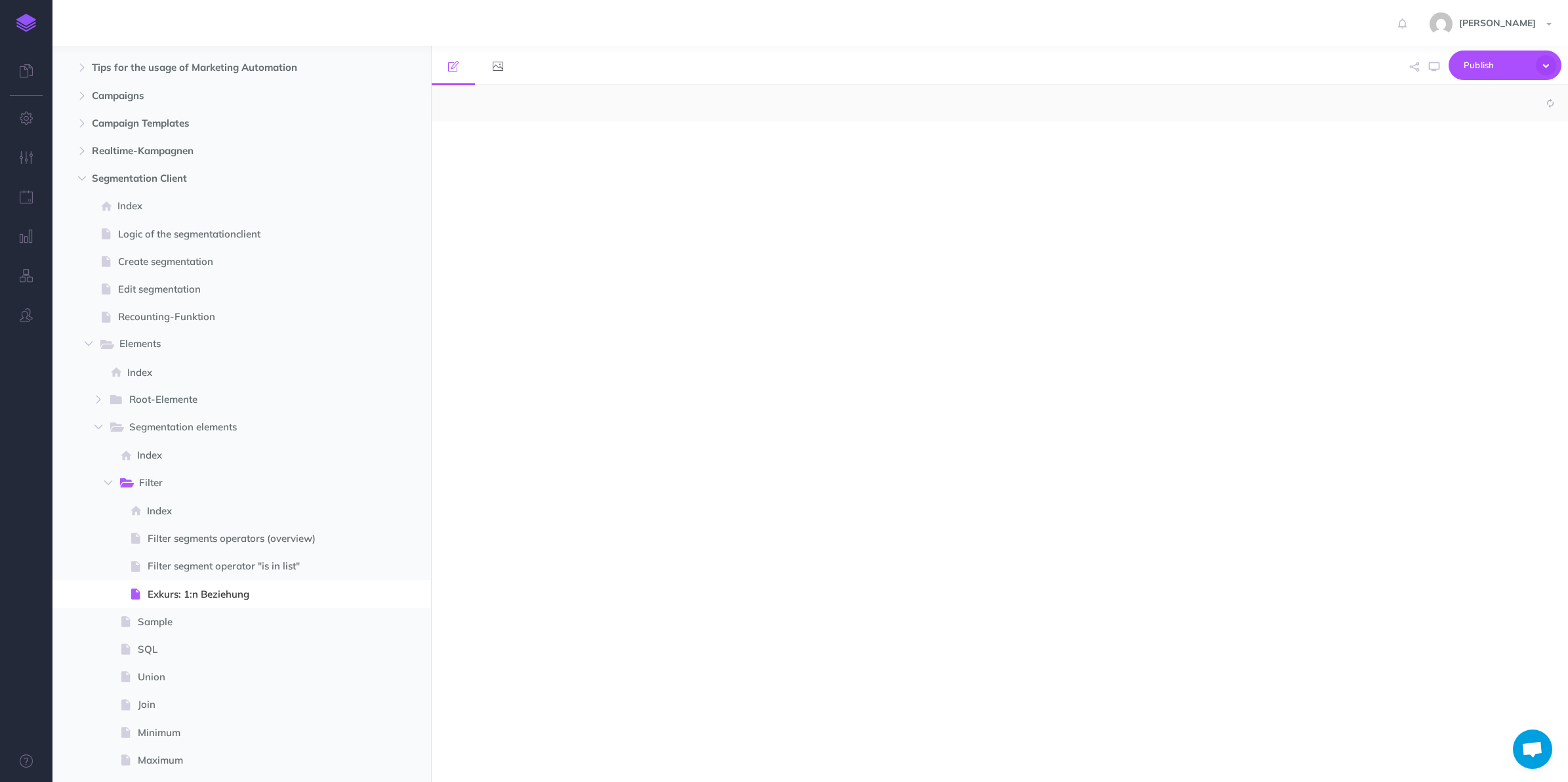
select select "null"
